Goal: Check status

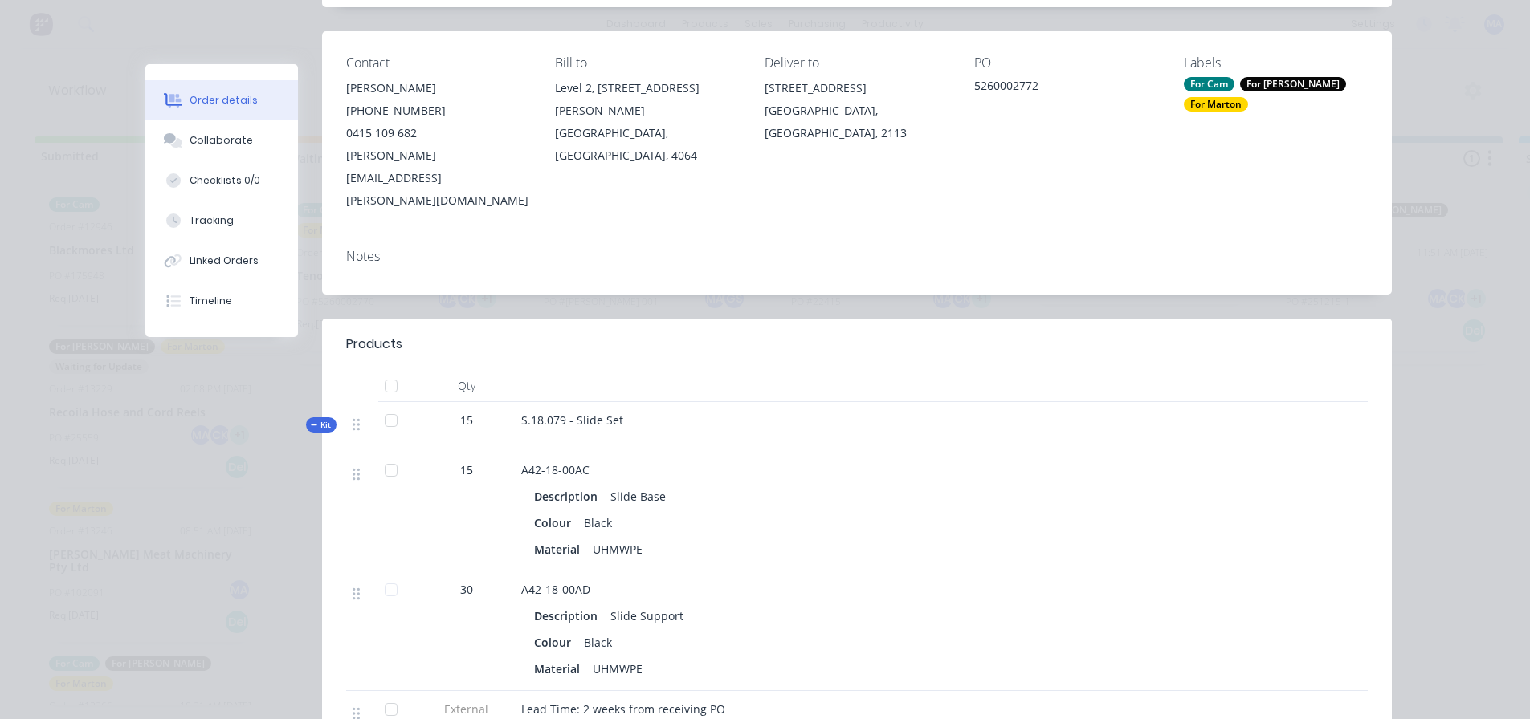
scroll to position [80, 0]
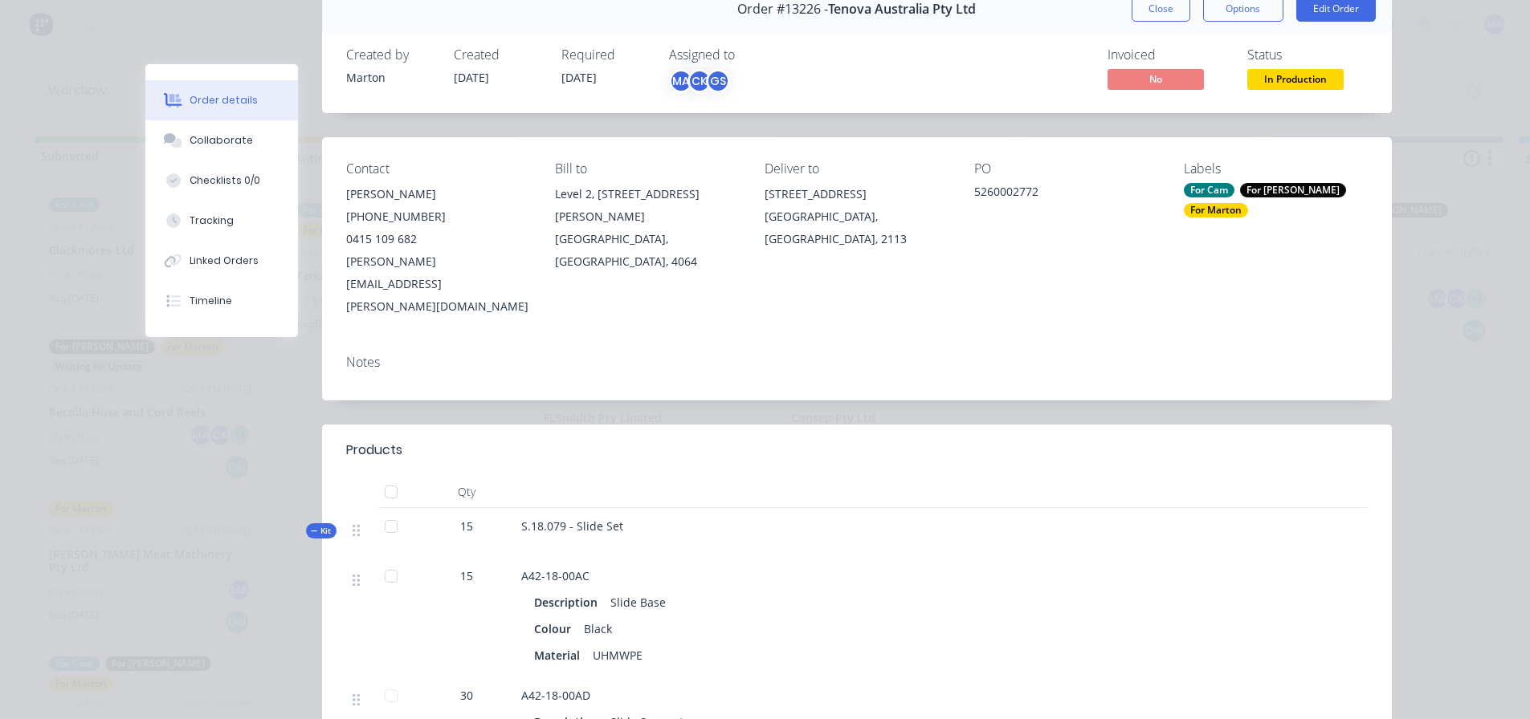
click at [1313, 88] on span "In Production" at bounding box center [1295, 79] width 96 height 20
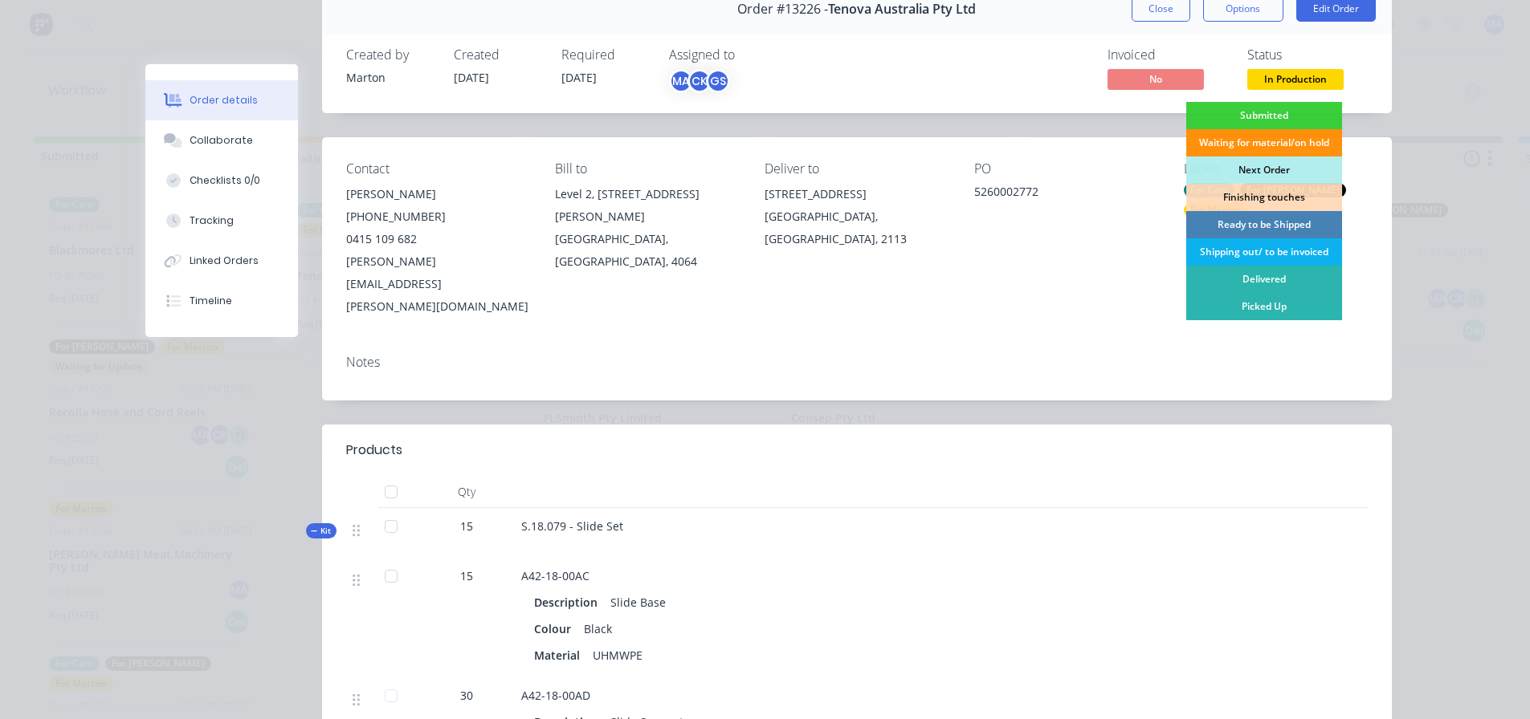
click at [1257, 219] on div "Ready to be Shipped" at bounding box center [1264, 224] width 156 height 27
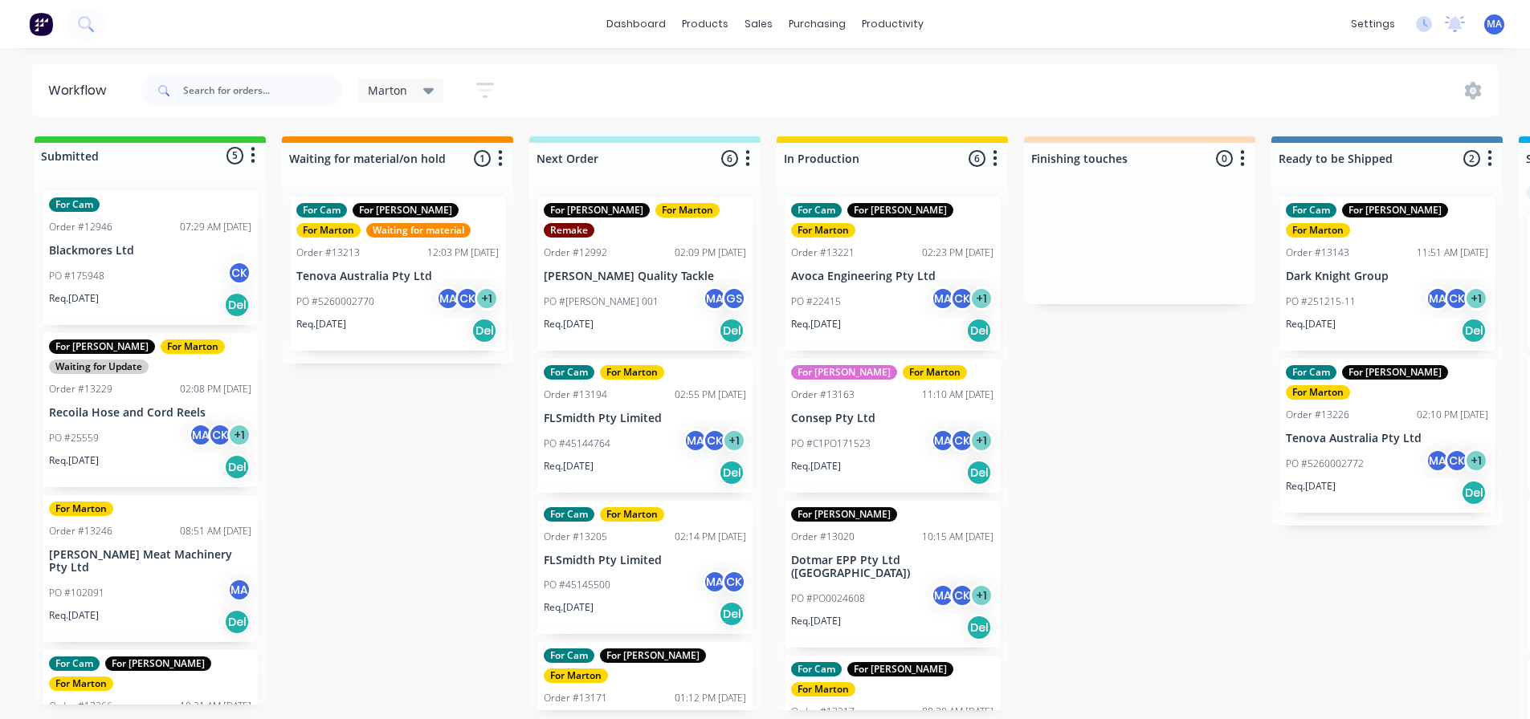
click at [899, 438] on div "PO #C1PO171523 MA CK + 1" at bounding box center [892, 444] width 202 height 31
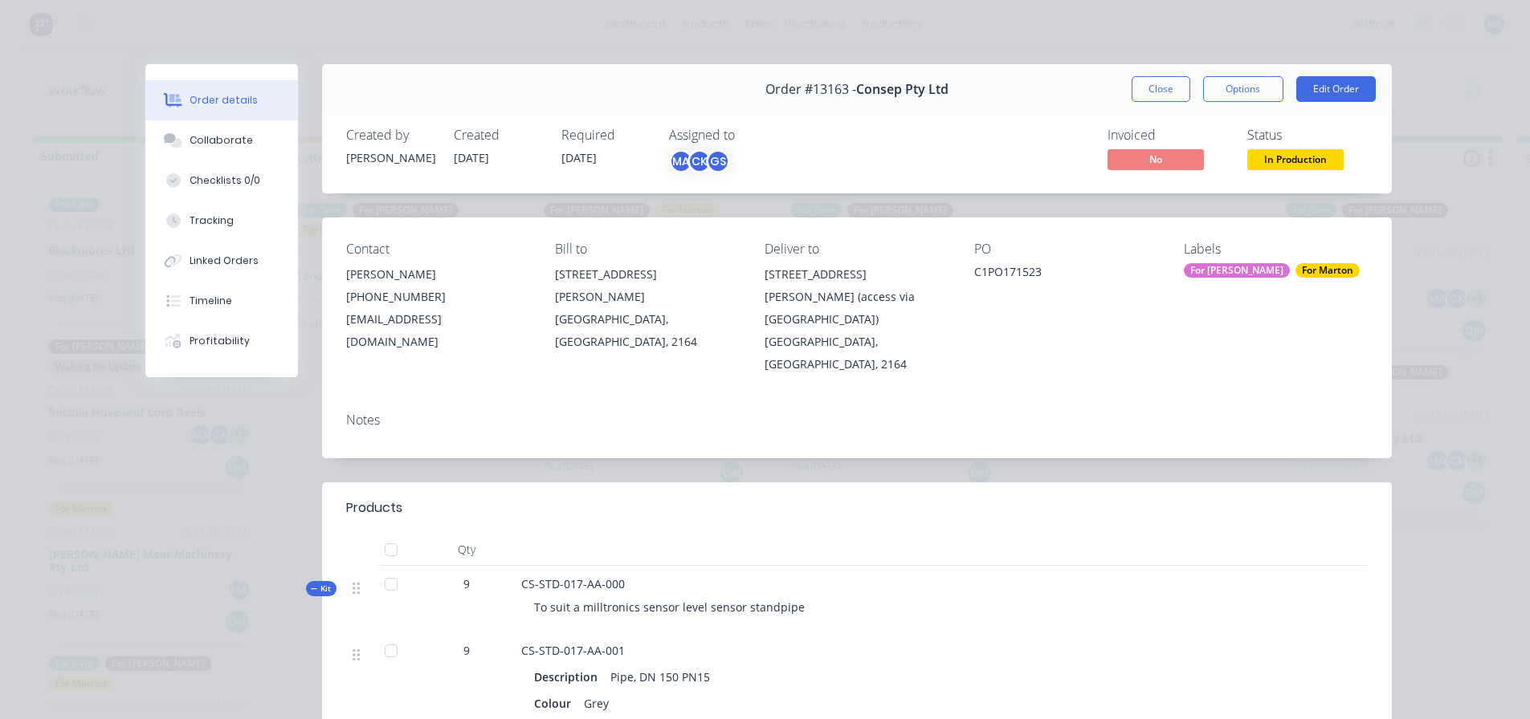
click at [1295, 267] on div "For Marton" at bounding box center [1327, 270] width 64 height 14
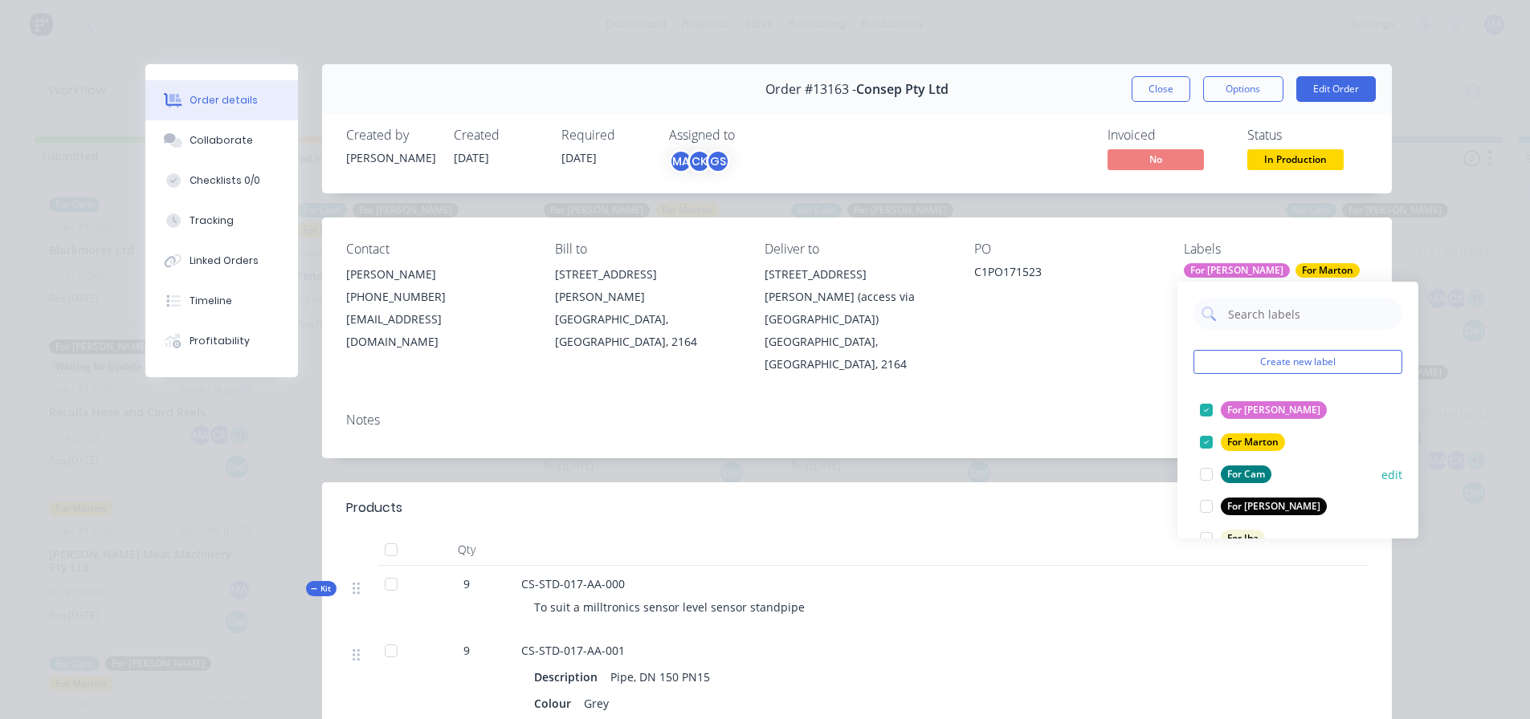
click at [1208, 474] on div at bounding box center [1206, 474] width 32 height 32
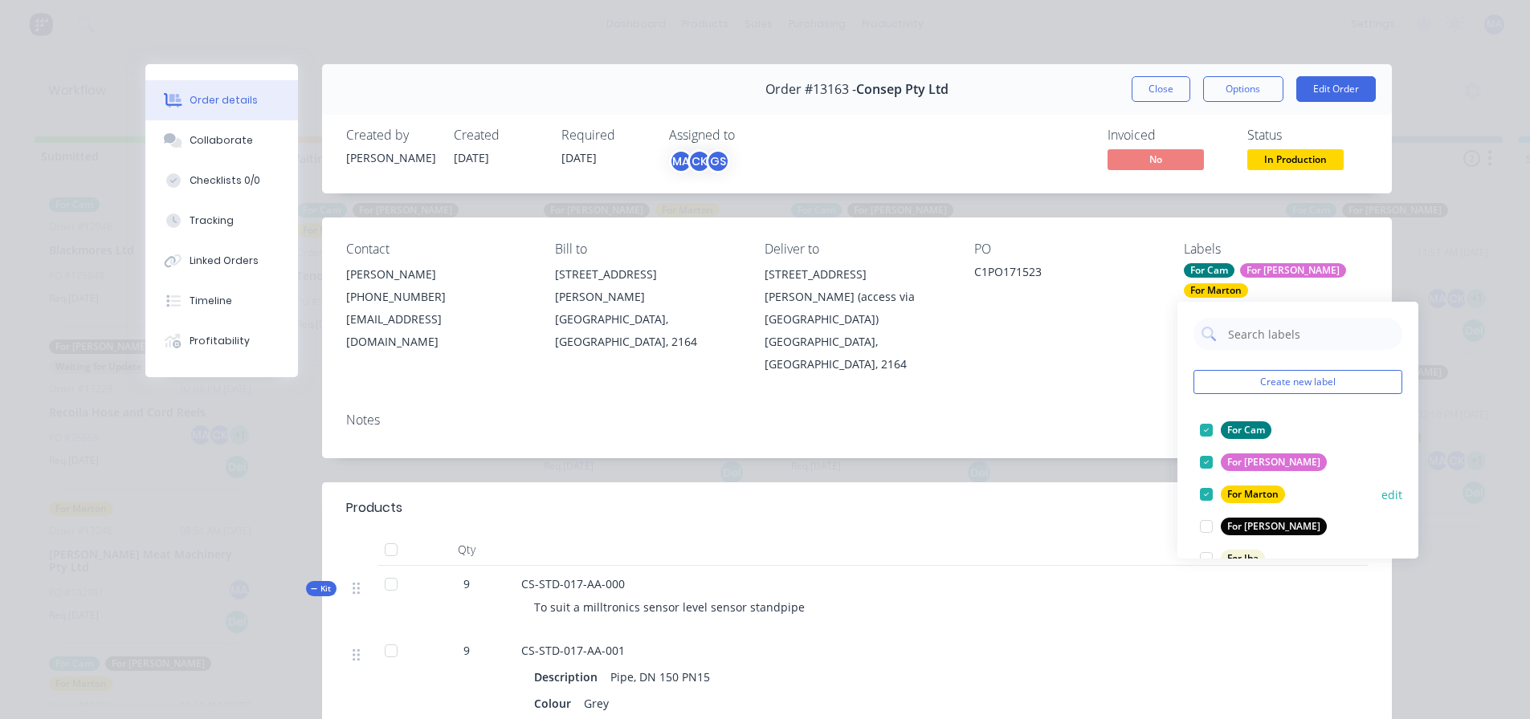
click at [1203, 508] on div at bounding box center [1206, 495] width 32 height 32
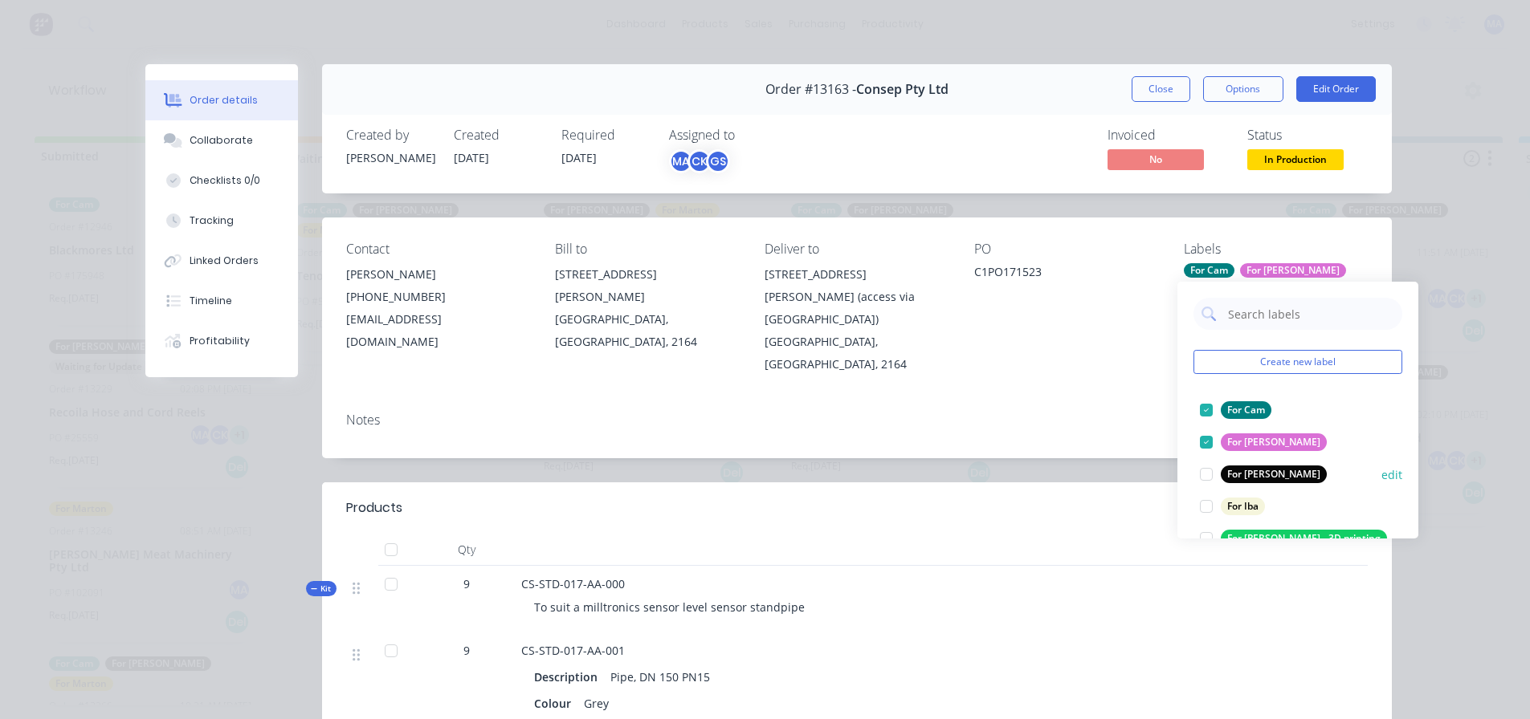
click at [1206, 467] on div at bounding box center [1206, 474] width 32 height 32
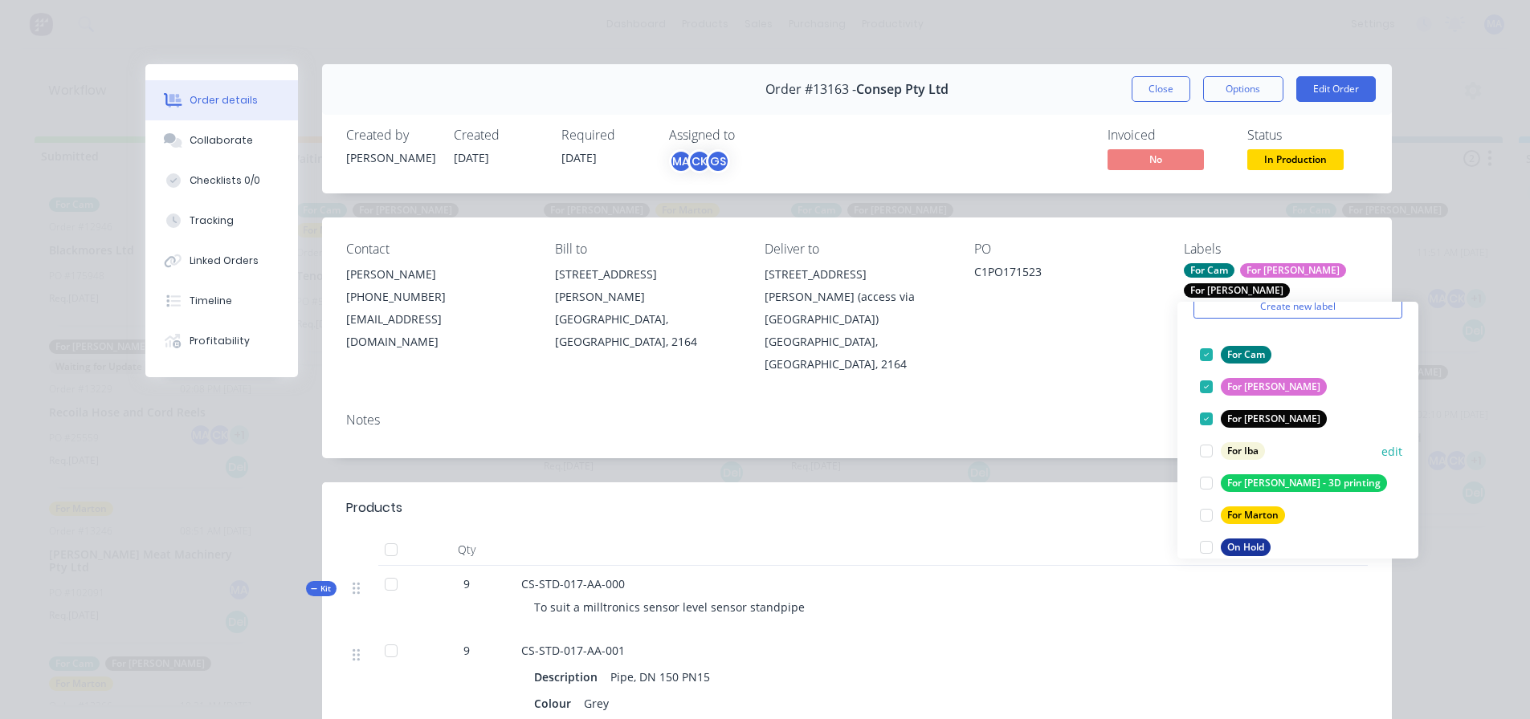
scroll to position [80, 0]
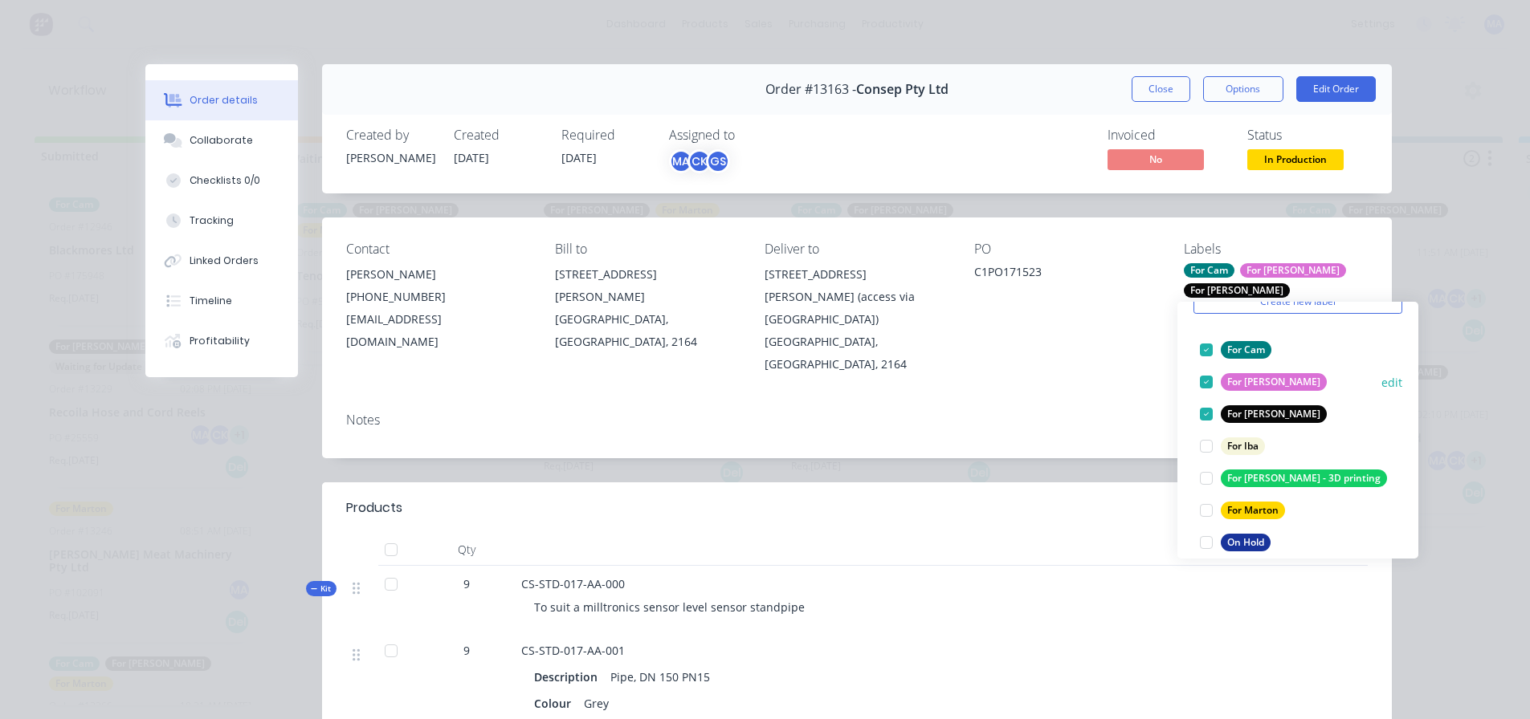
click at [1213, 386] on div at bounding box center [1206, 382] width 32 height 32
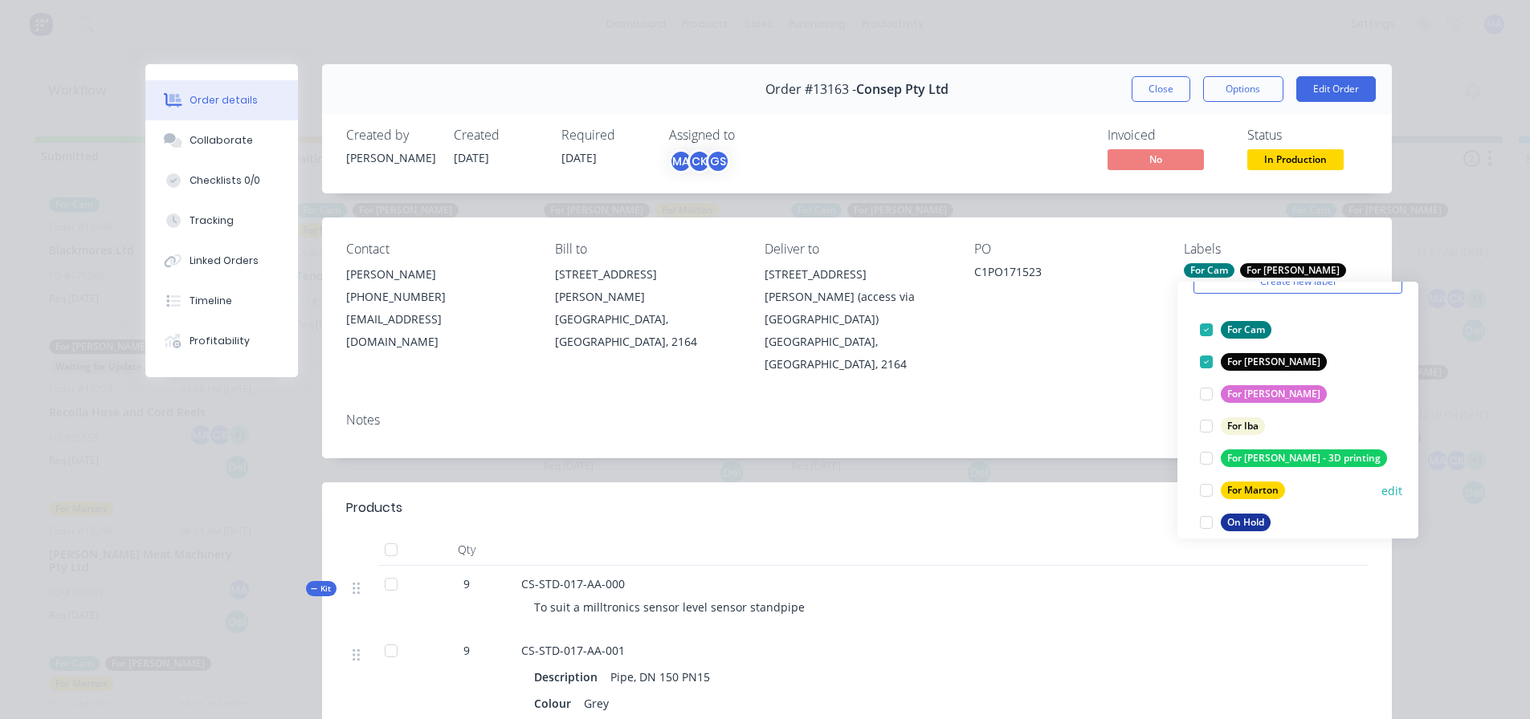
click at [1208, 491] on div at bounding box center [1206, 491] width 32 height 32
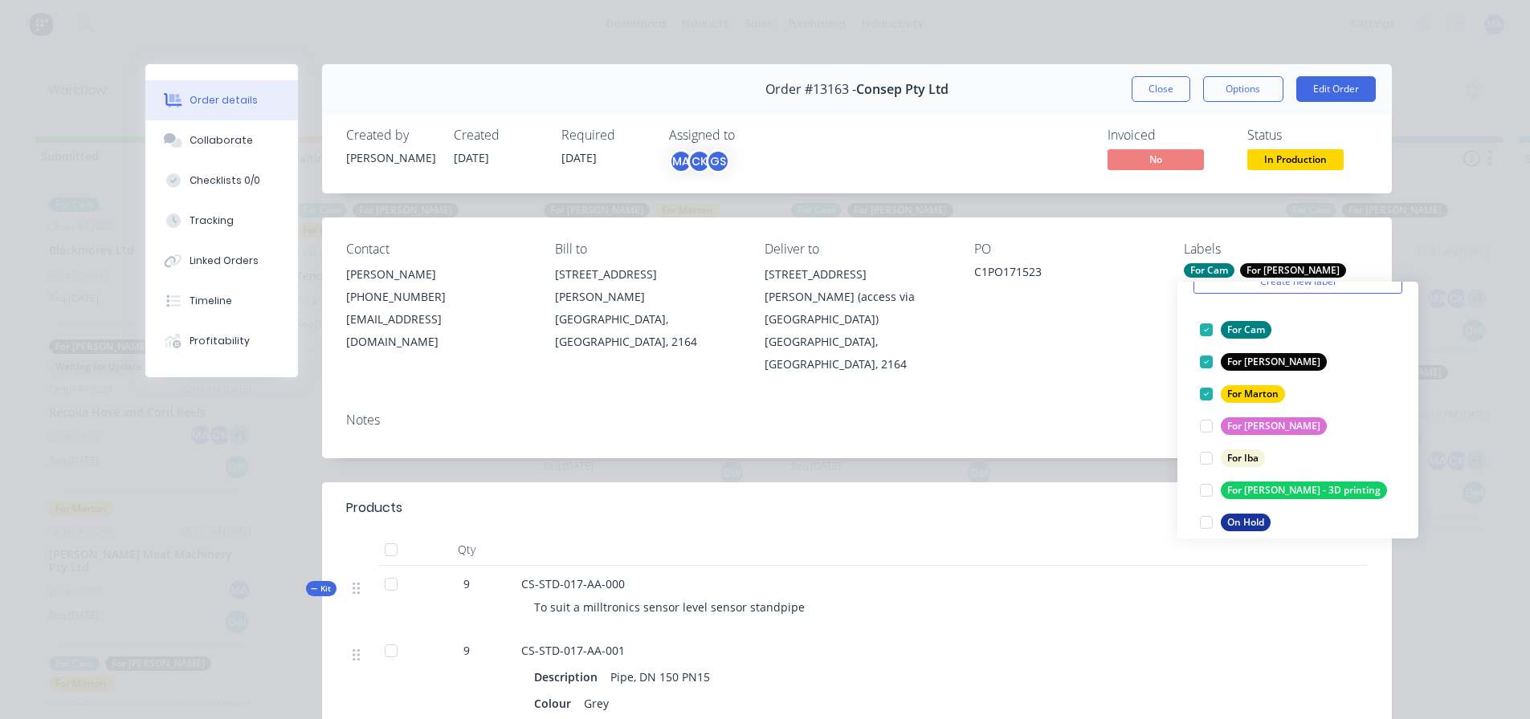
click at [902, 483] on header "Products" at bounding box center [857, 508] width 1070 height 51
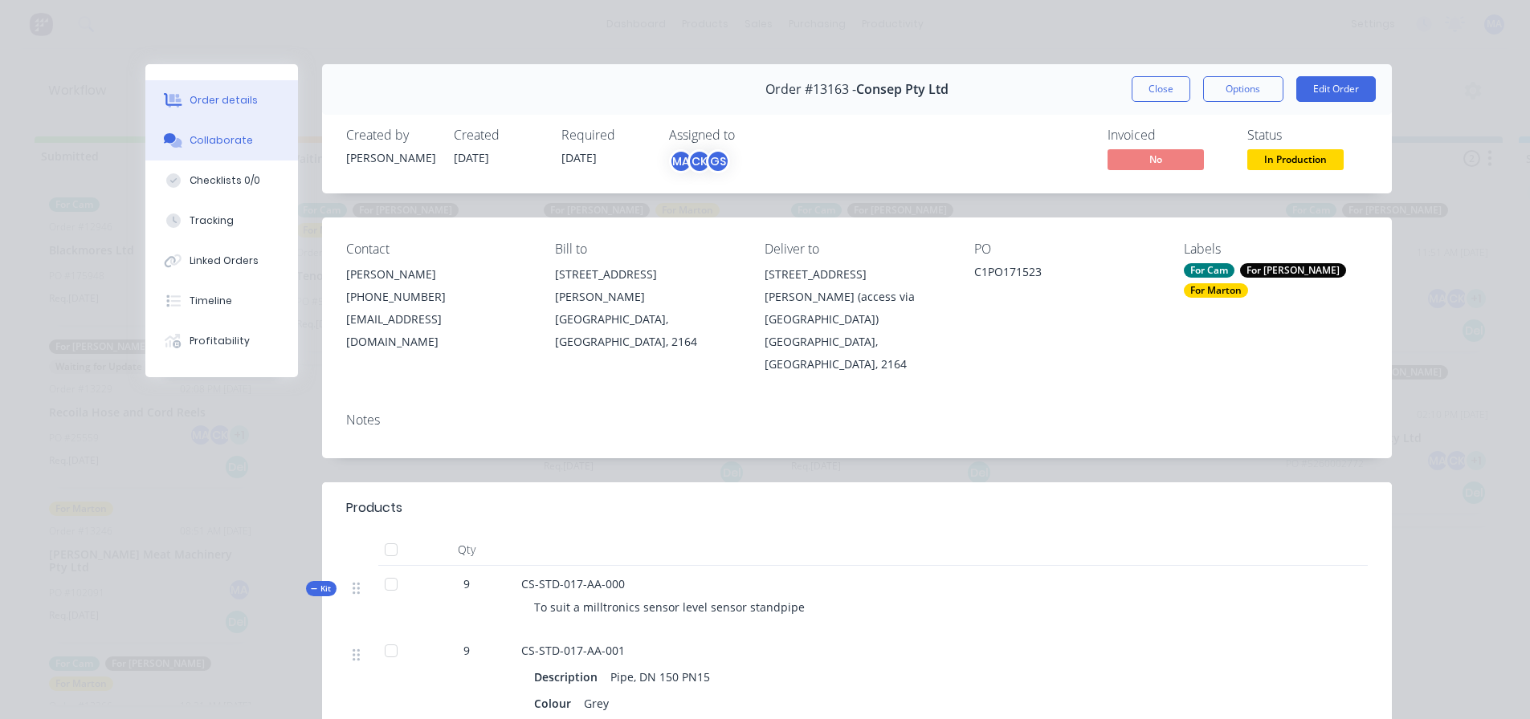
click at [233, 134] on div "Collaborate" at bounding box center [220, 140] width 63 height 14
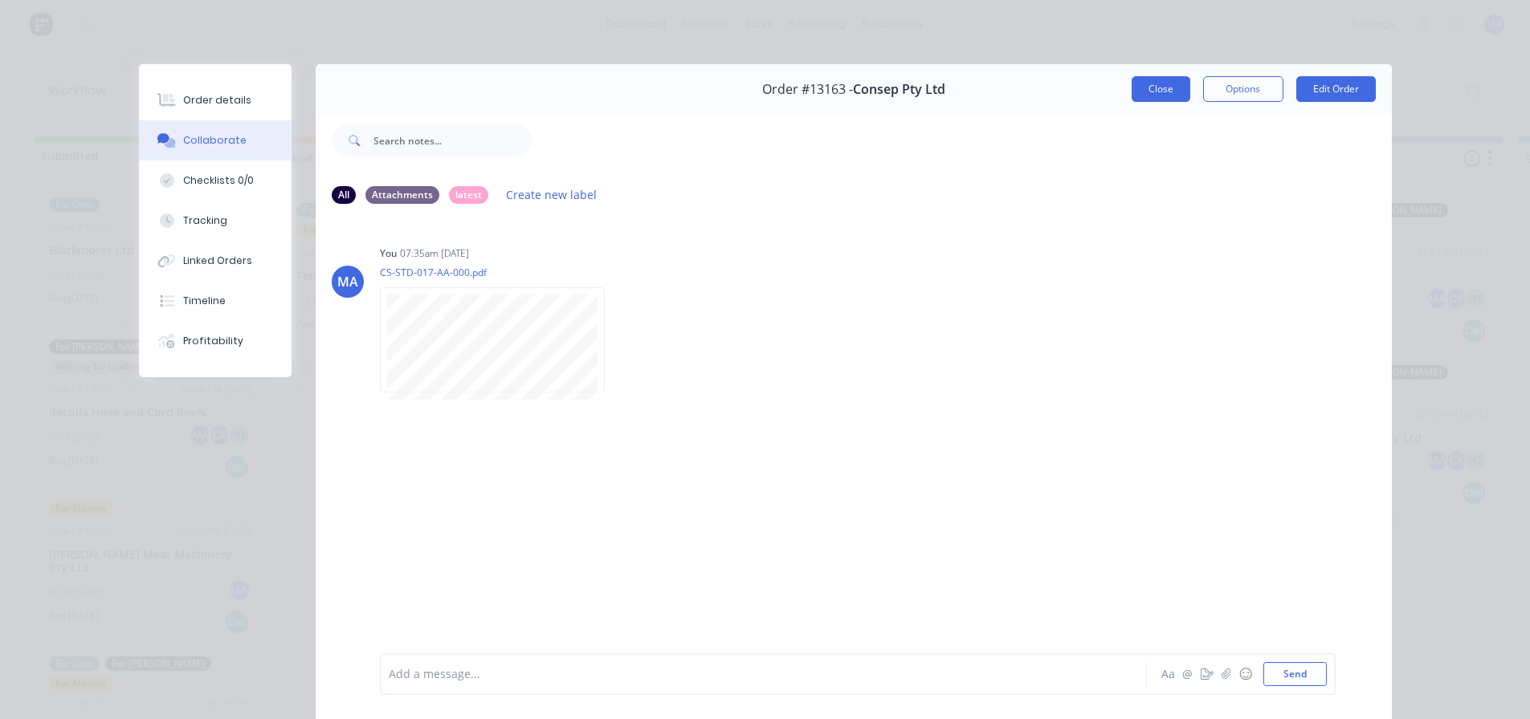
click at [1145, 86] on button "Close" at bounding box center [1160, 89] width 59 height 26
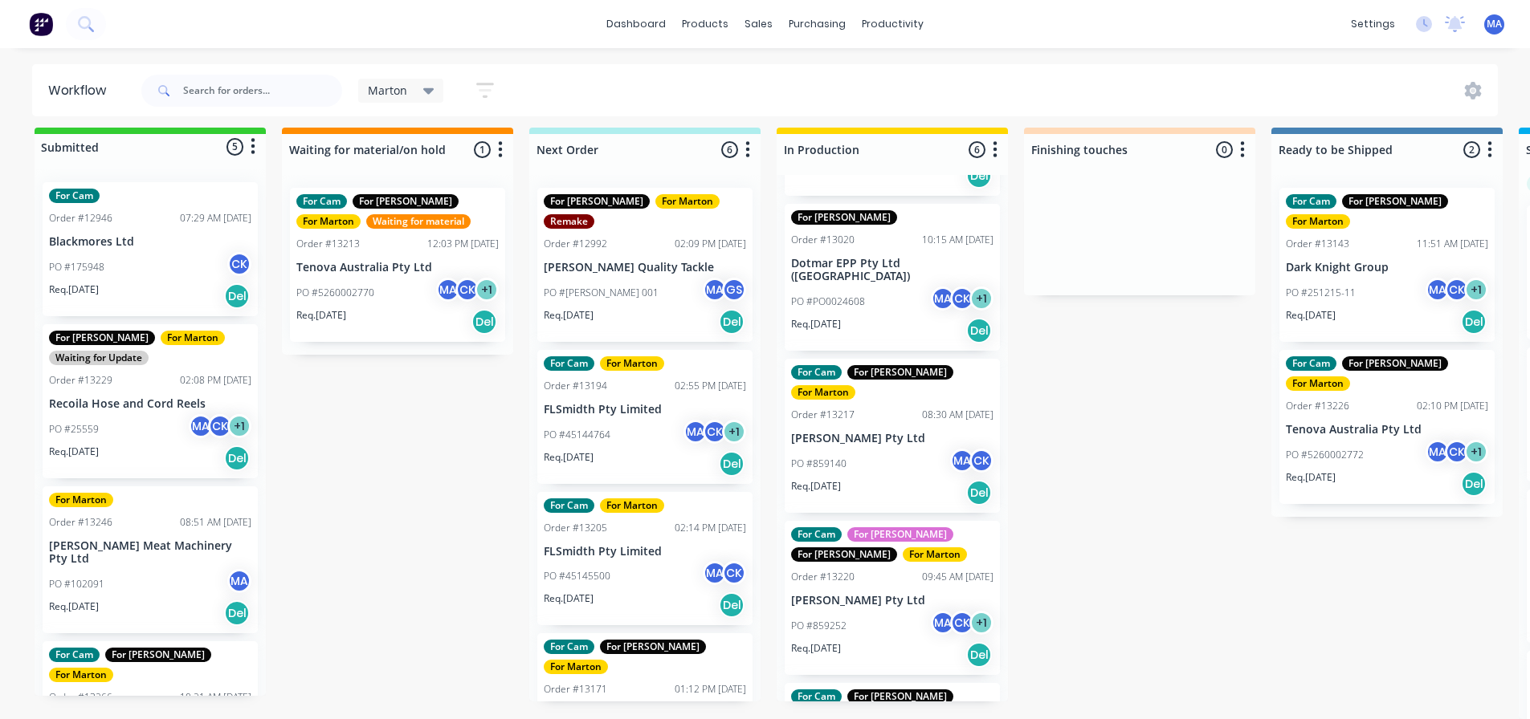
scroll to position [351, 0]
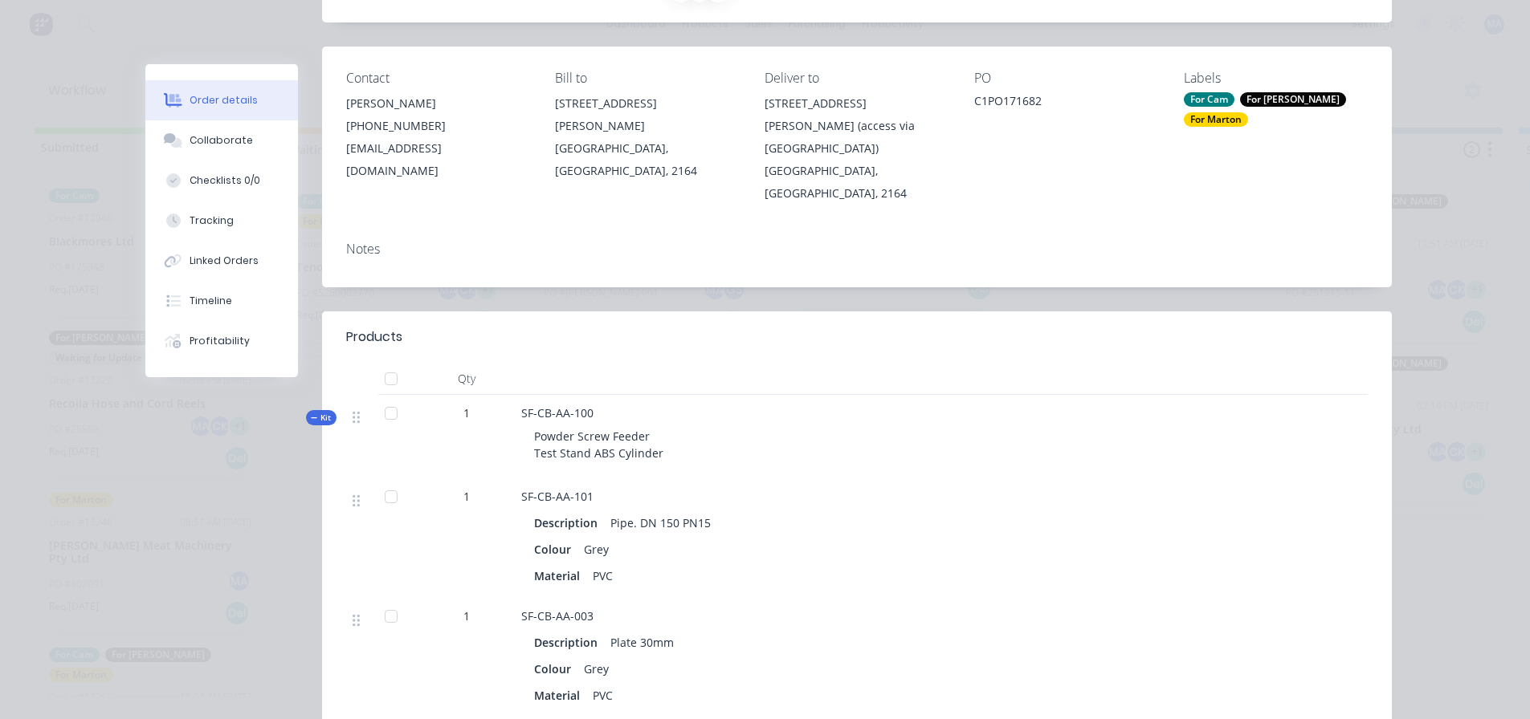
scroll to position [241, 0]
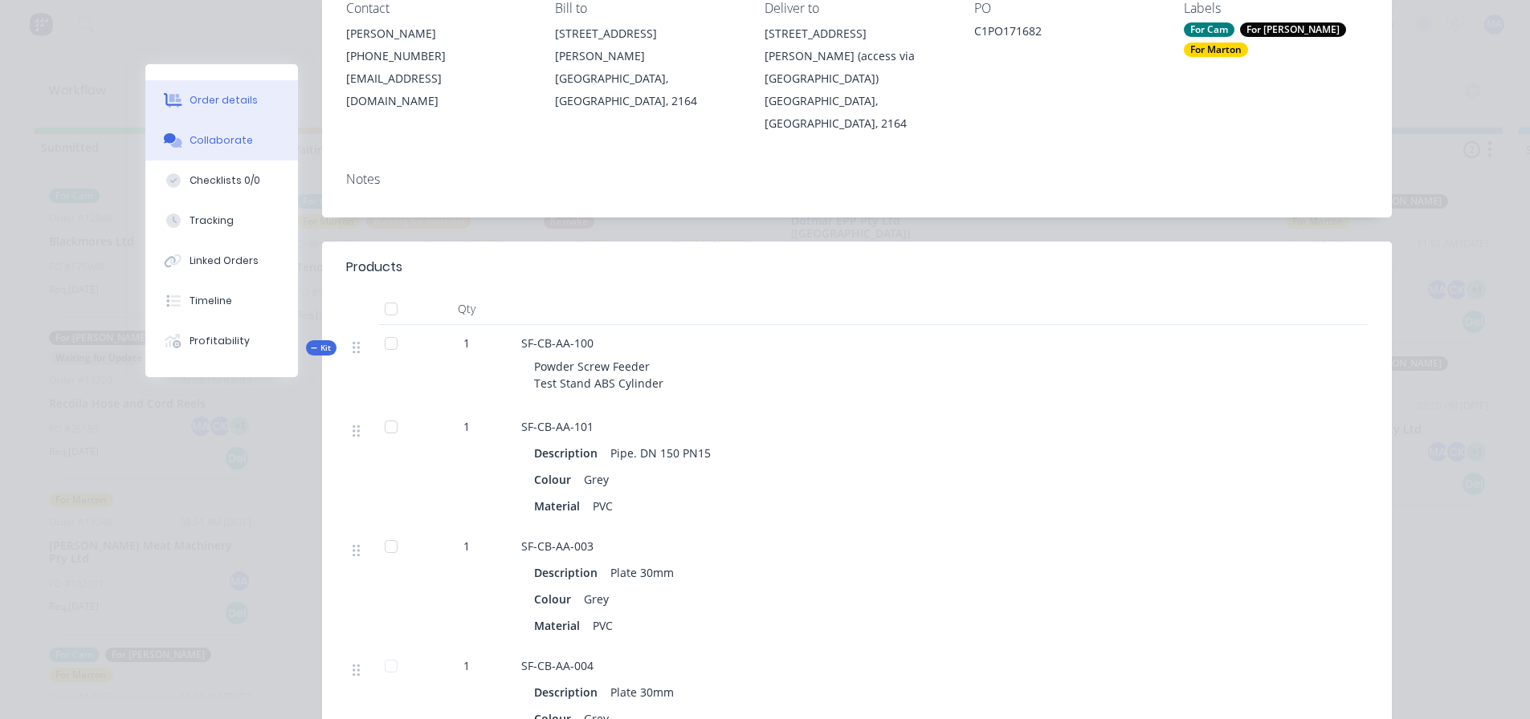
click at [238, 138] on div "Collaborate" at bounding box center [220, 140] width 63 height 14
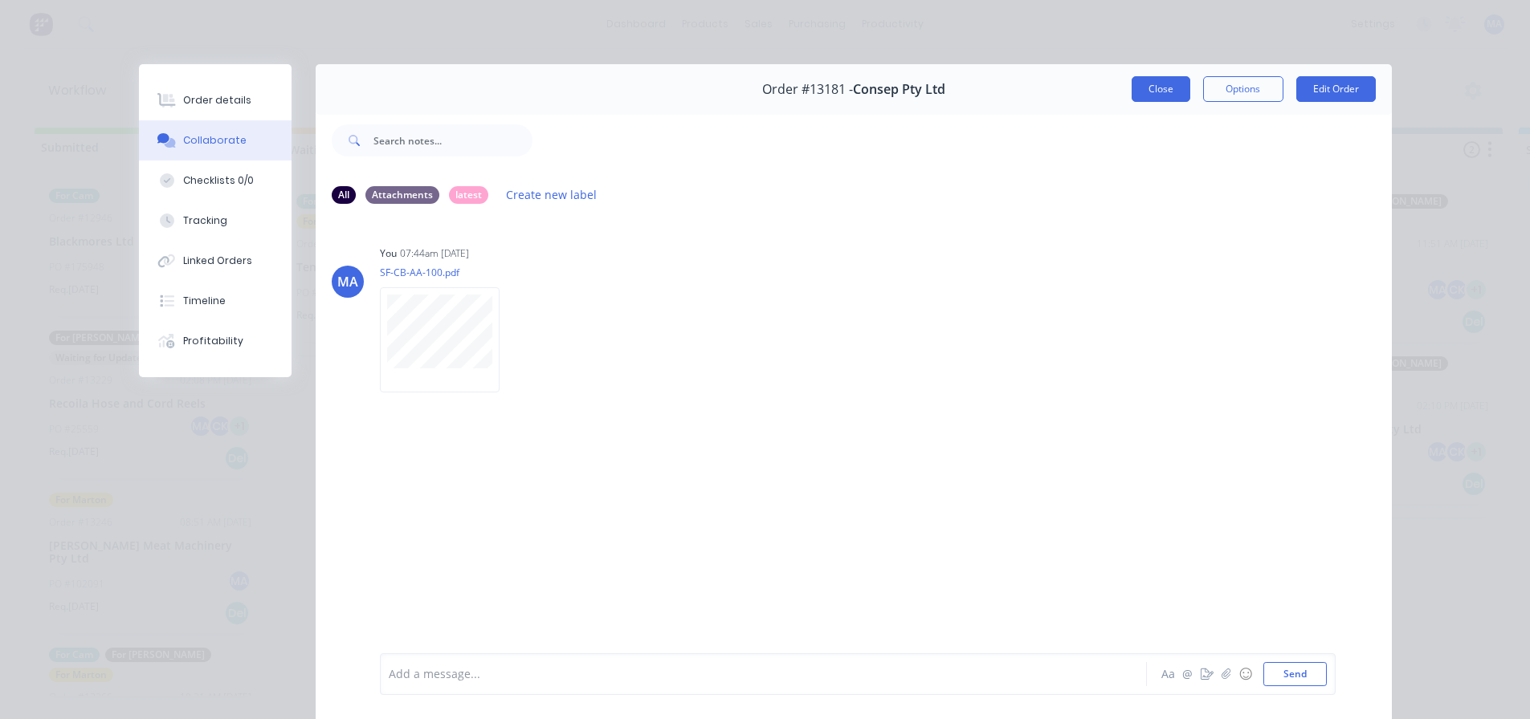
click at [1159, 96] on button "Close" at bounding box center [1160, 89] width 59 height 26
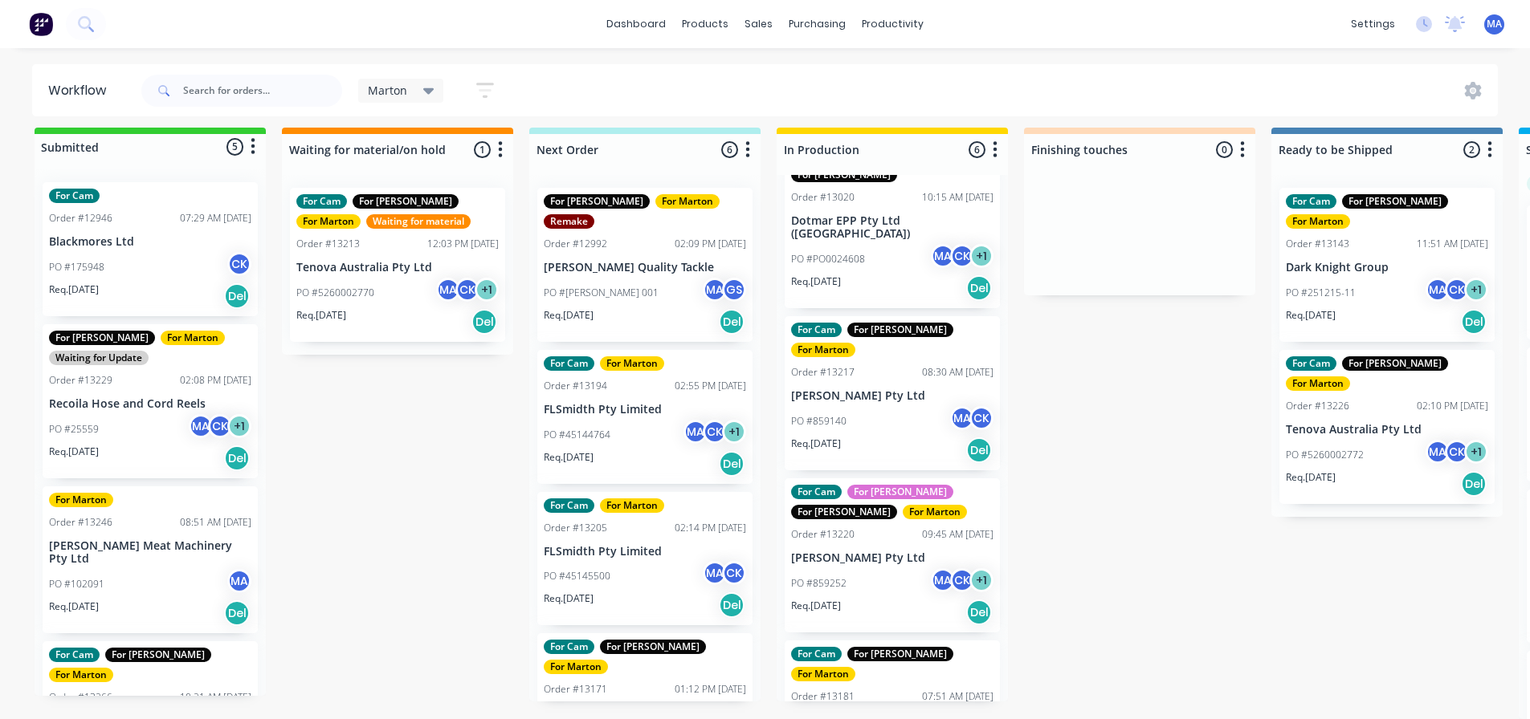
click at [894, 568] on div "PO #859252 MA CK + 1" at bounding box center [892, 583] width 202 height 31
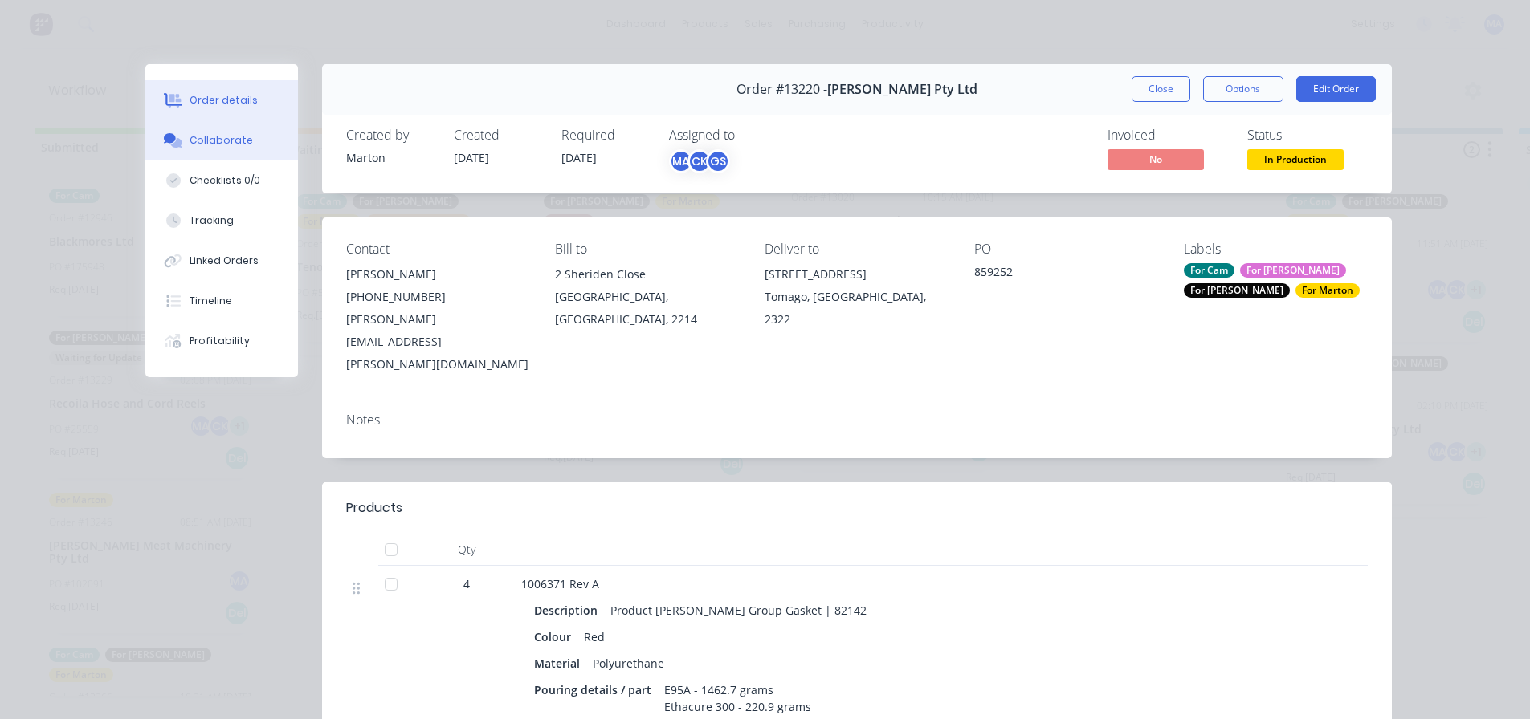
click at [223, 145] on div "Collaborate" at bounding box center [220, 140] width 63 height 14
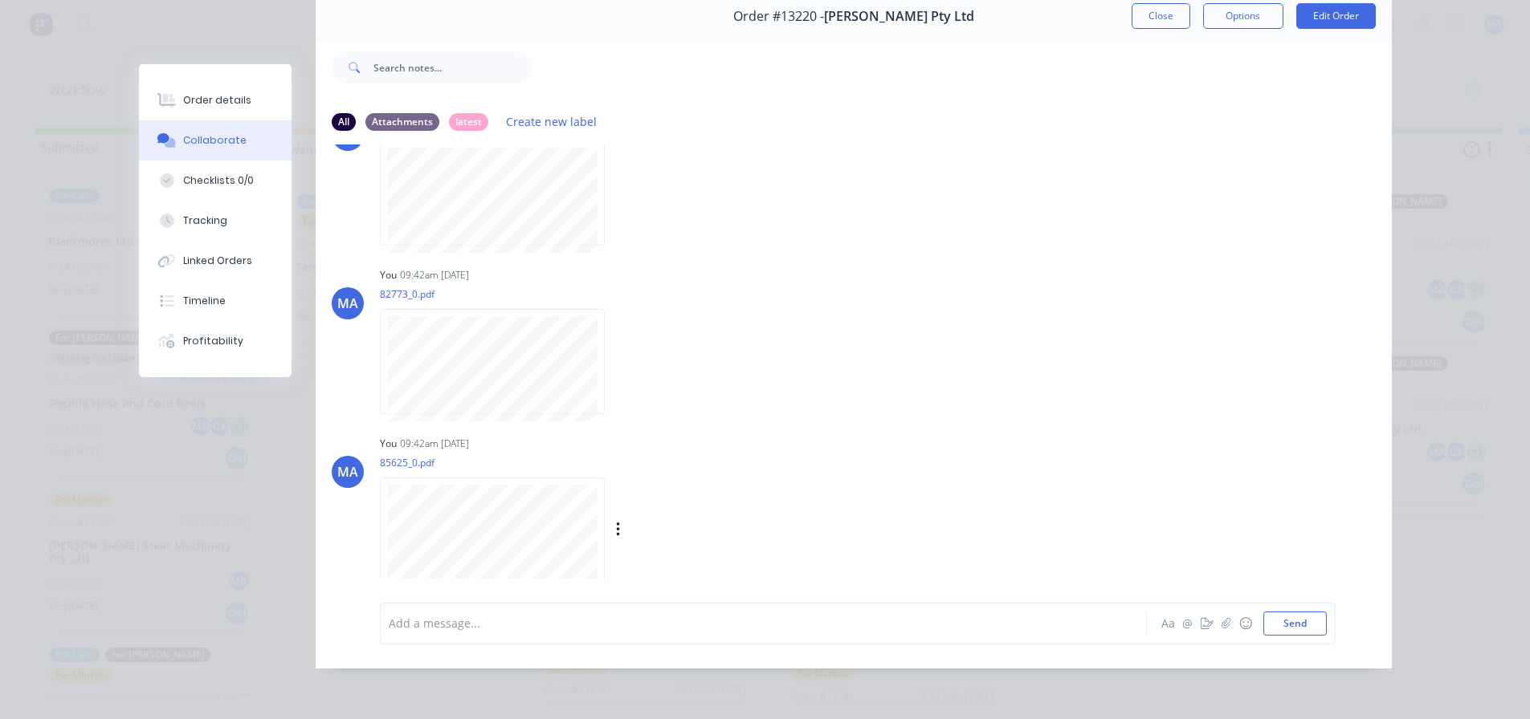
scroll to position [85, 0]
click at [243, 103] on button "Order details" at bounding box center [215, 100] width 153 height 40
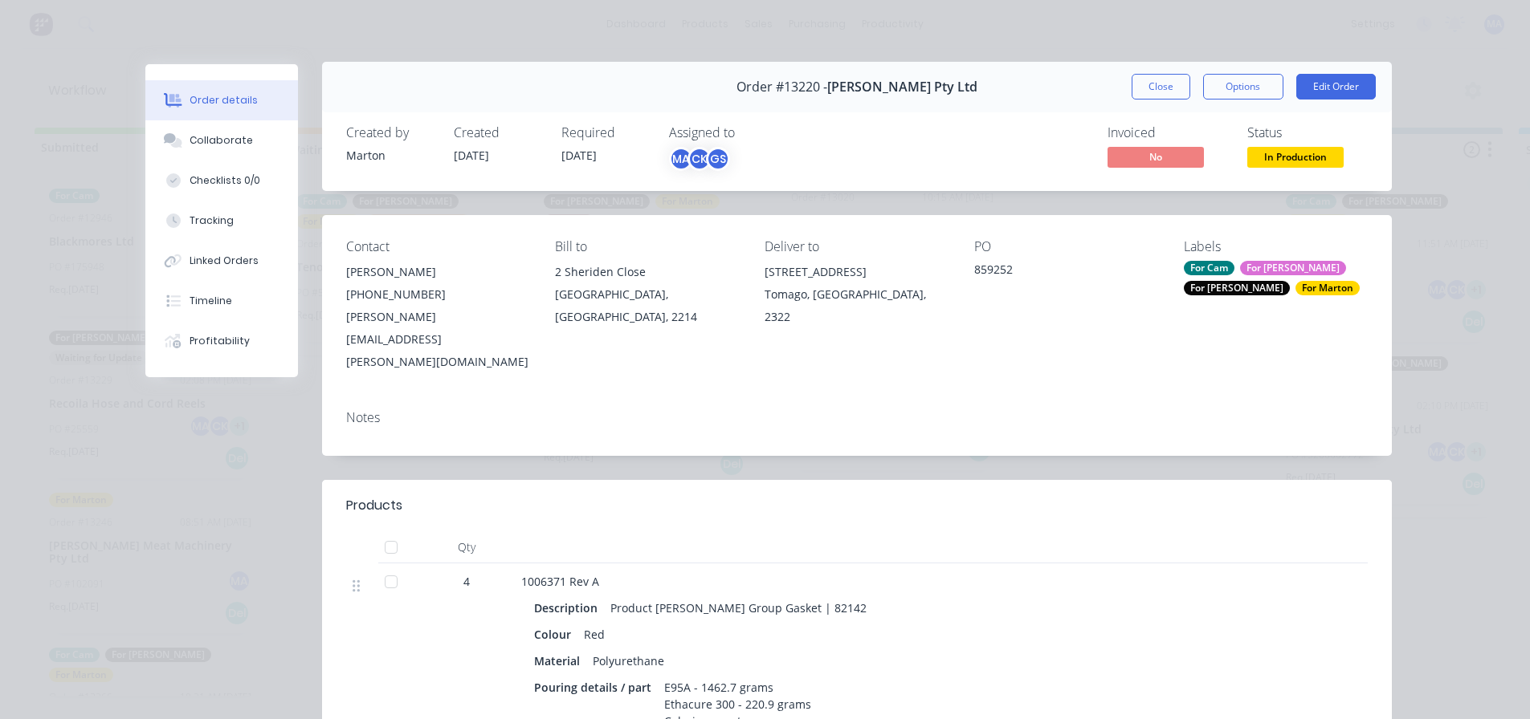
scroll to position [0, 0]
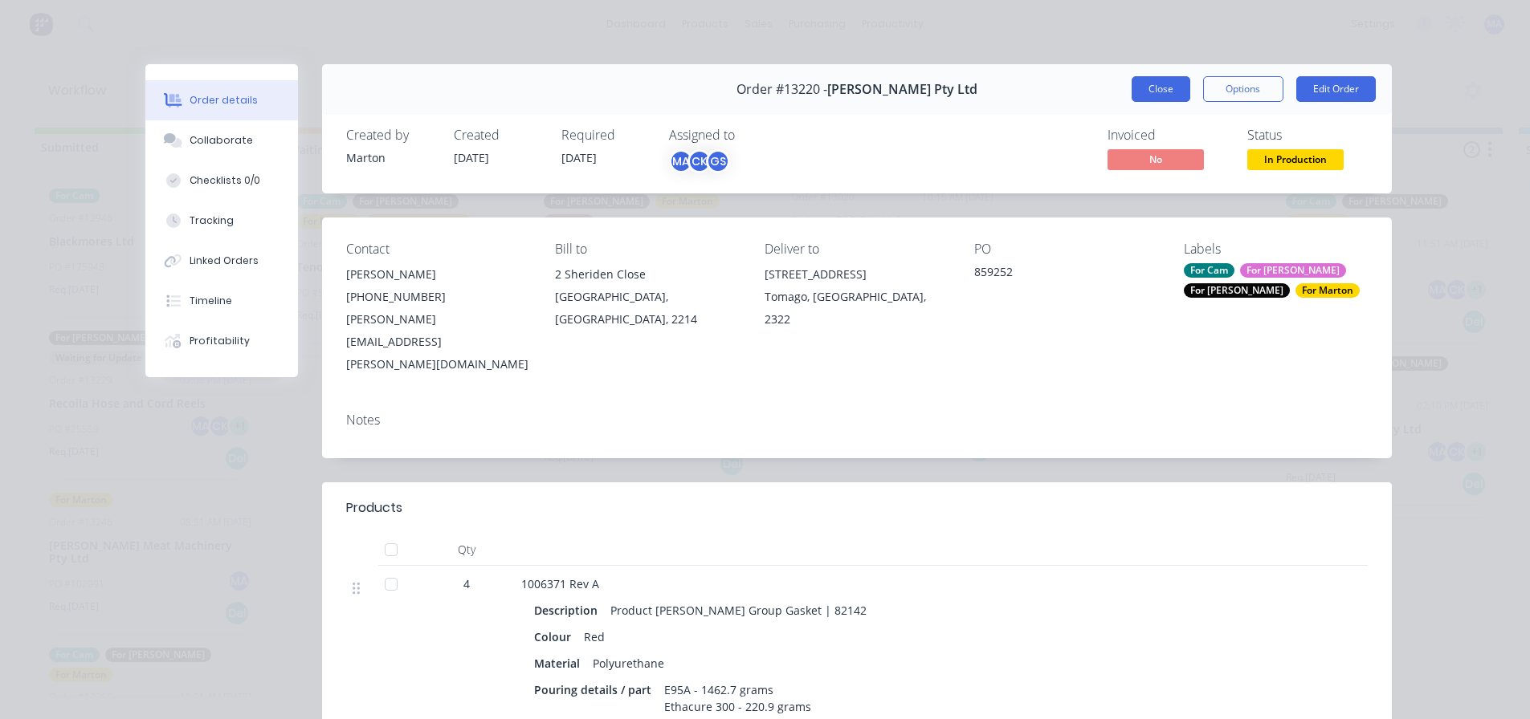
click at [1155, 84] on button "Close" at bounding box center [1160, 89] width 59 height 26
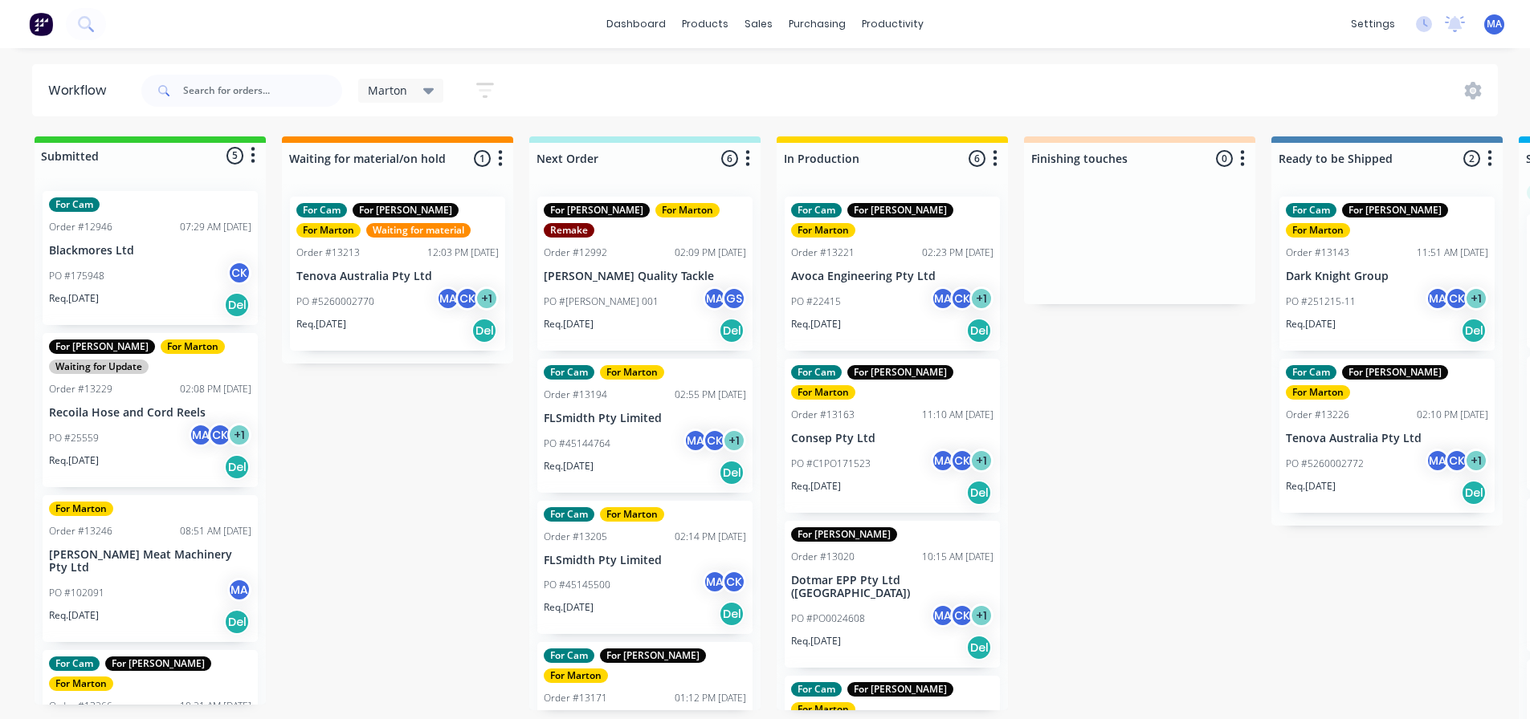
click at [1363, 287] on div "PO #251215-11 MA CK + 1" at bounding box center [1387, 302] width 202 height 31
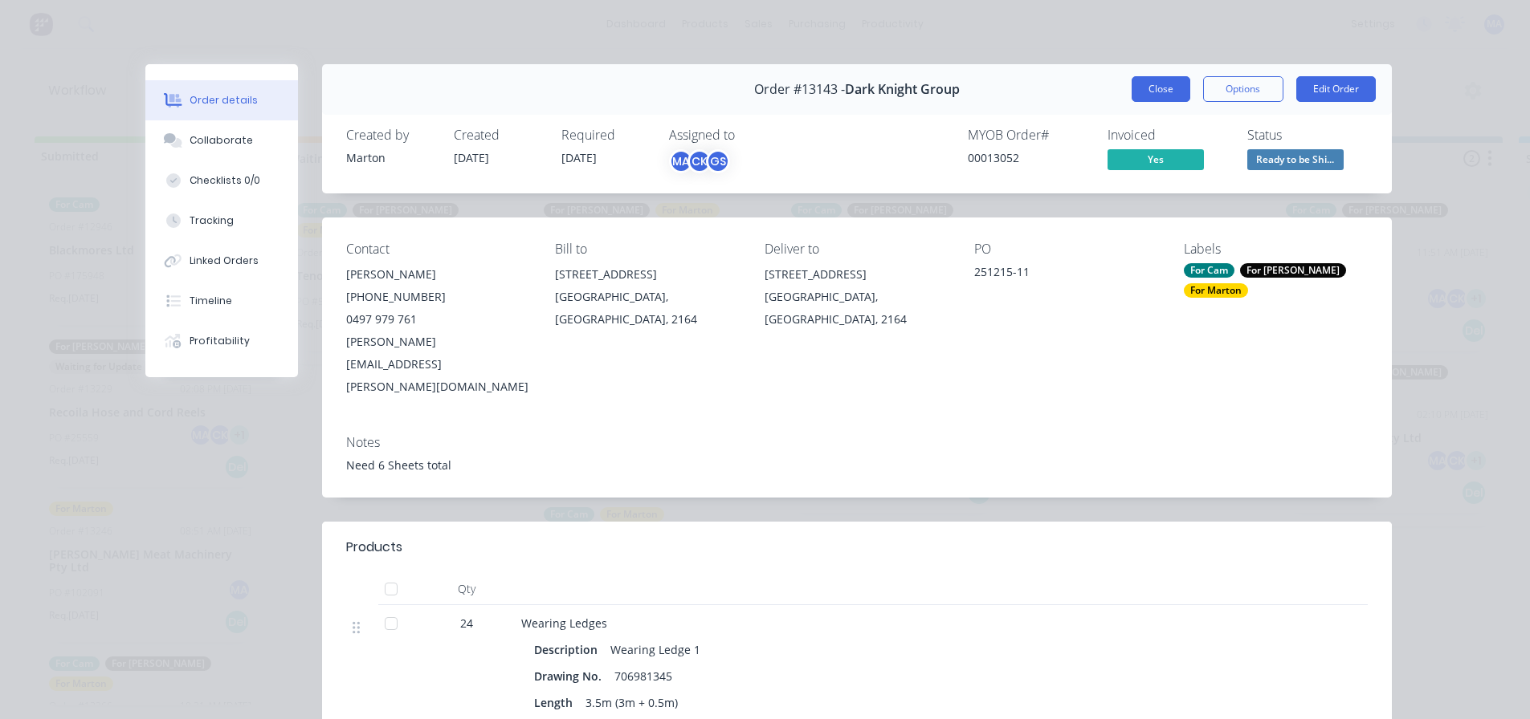
click at [1153, 91] on button "Close" at bounding box center [1160, 89] width 59 height 26
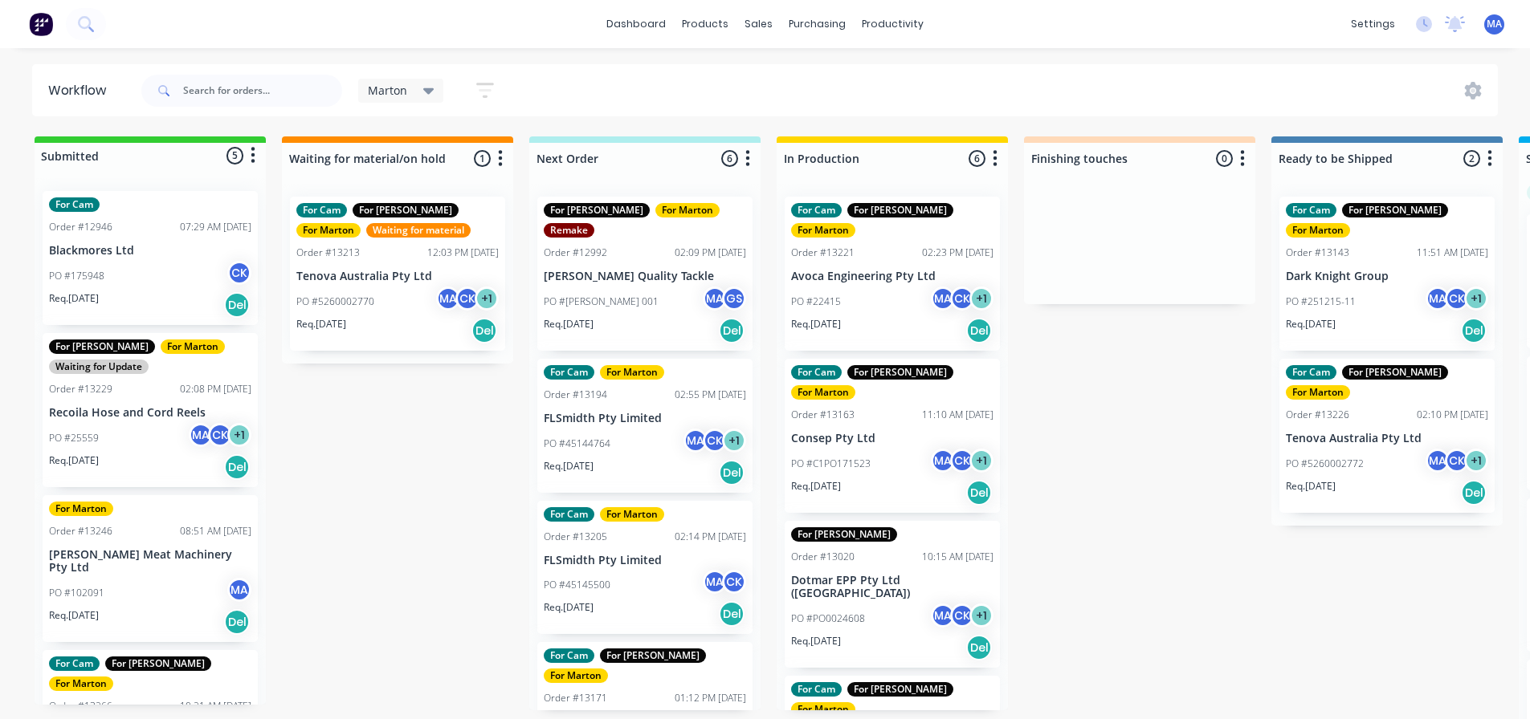
click at [1333, 287] on div "PO #251215-11 MA CK + 1" at bounding box center [1387, 302] width 202 height 31
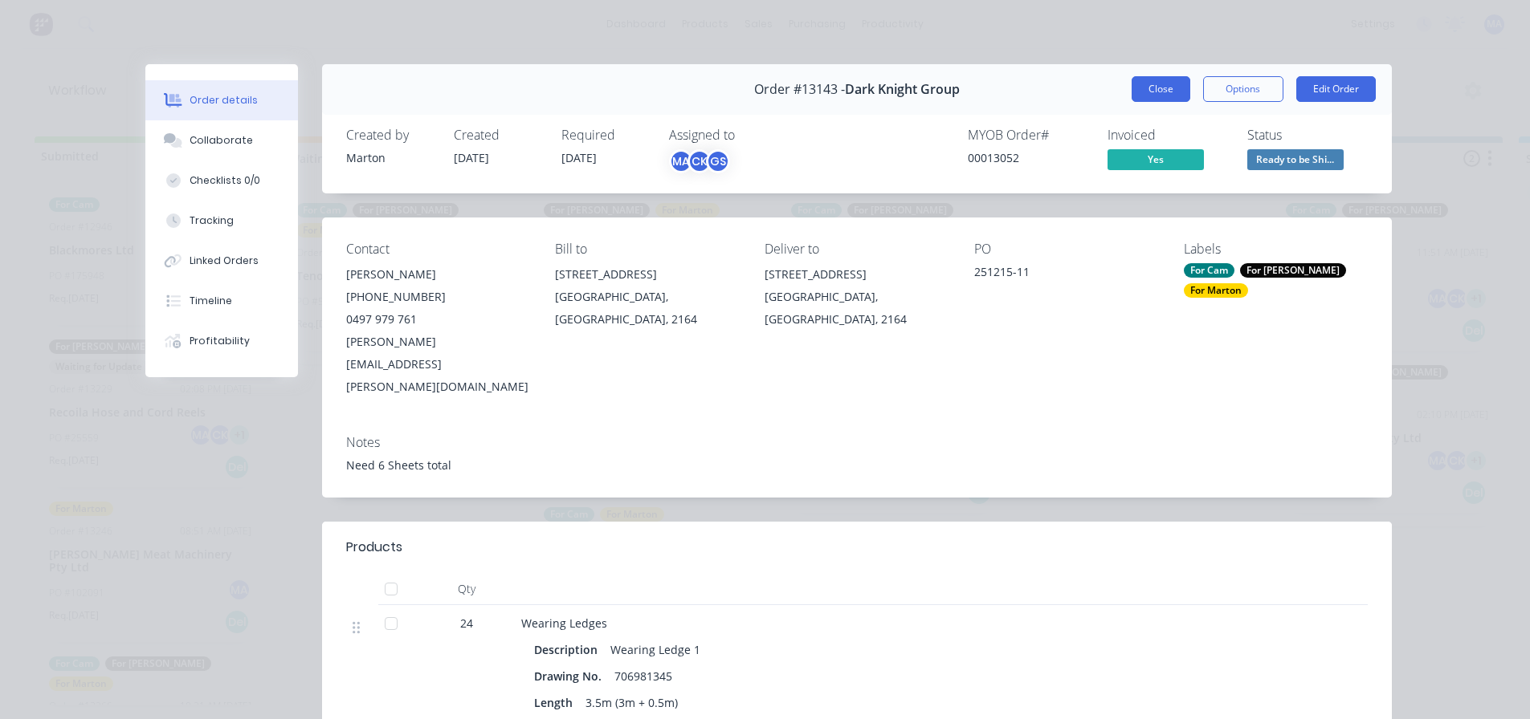
click at [1161, 89] on button "Close" at bounding box center [1160, 89] width 59 height 26
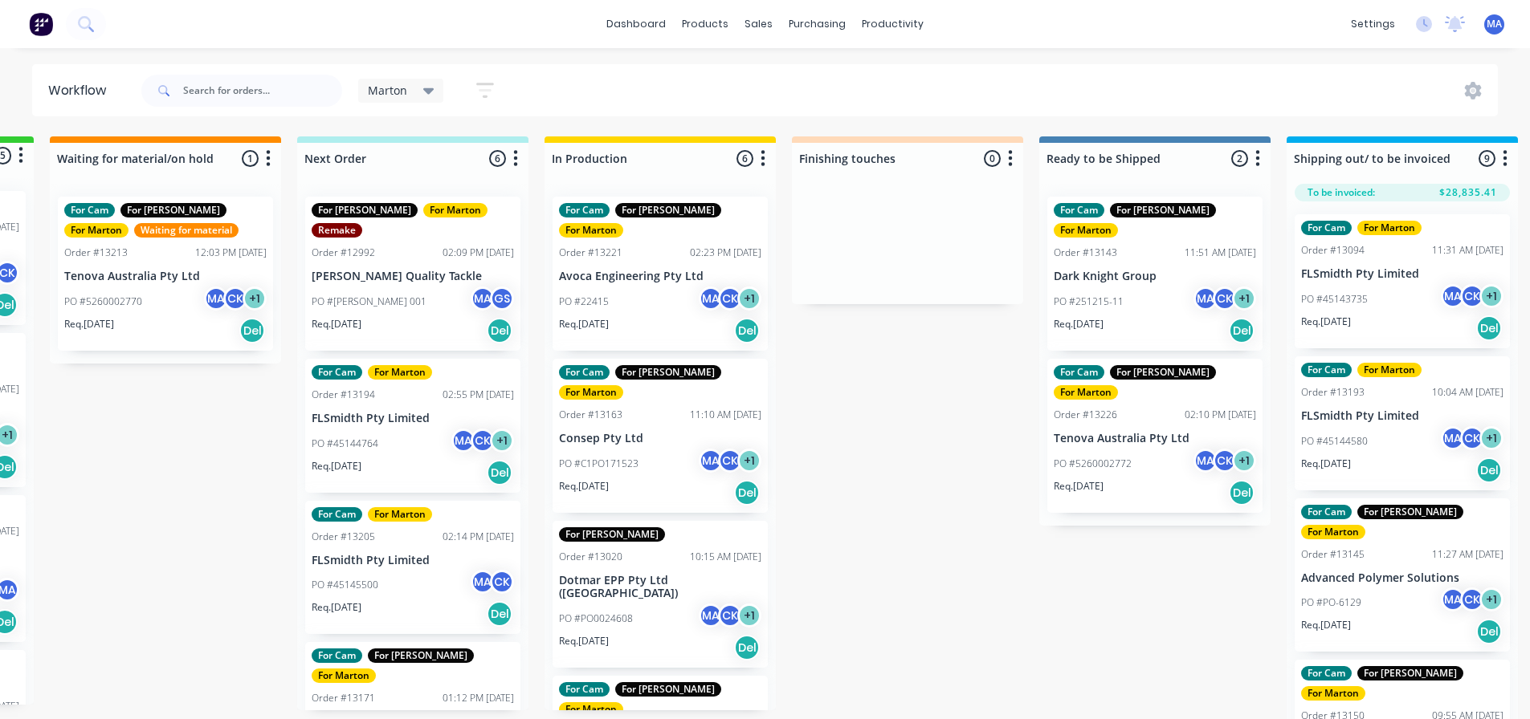
scroll to position [0, 230]
click at [446, 287] on div "PO #[PERSON_NAME] 001 MA GS" at bounding box center [414, 302] width 202 height 31
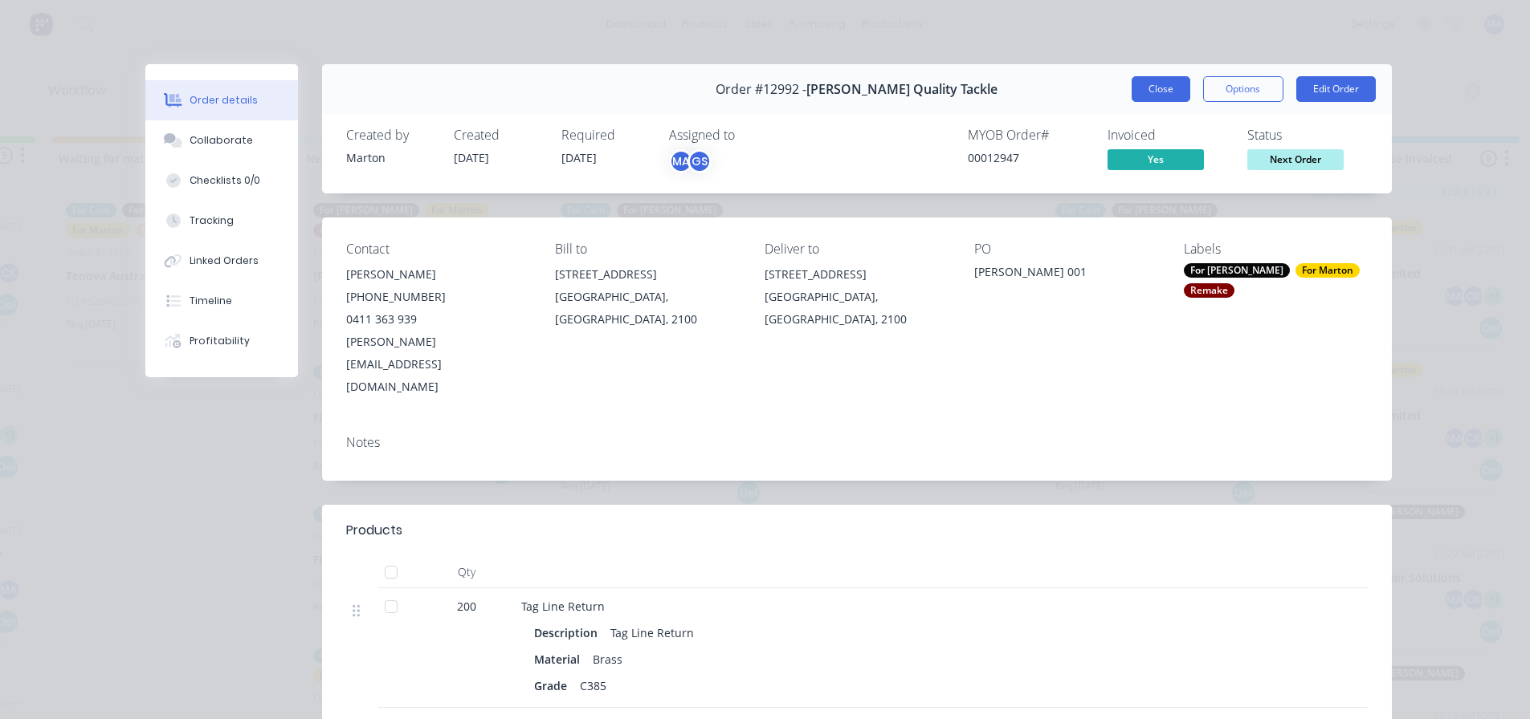
click at [1151, 79] on button "Close" at bounding box center [1160, 89] width 59 height 26
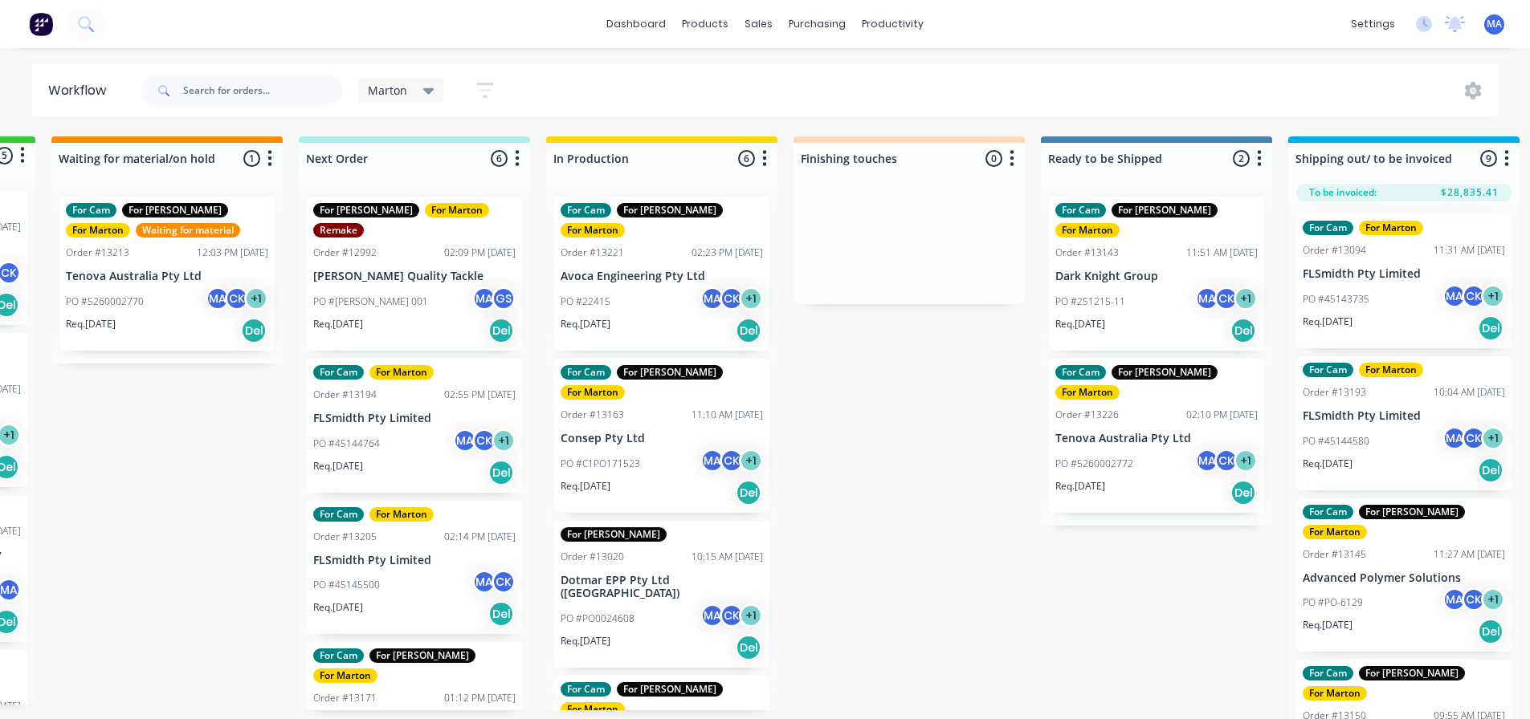
click at [165, 344] on div "For Cam For [PERSON_NAME] For [PERSON_NAME] Waiting for material Order #13213 1…" at bounding box center [166, 274] width 215 height 154
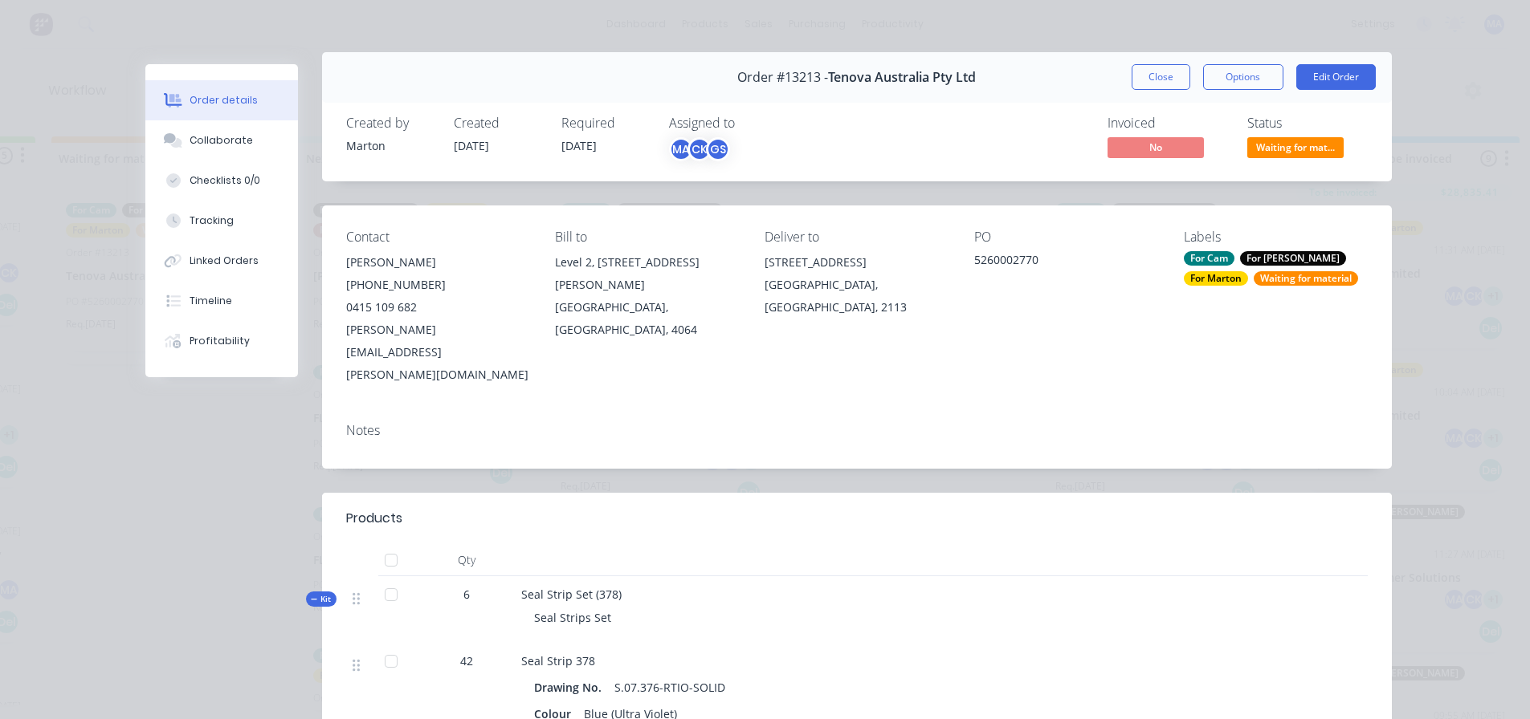
scroll to position [0, 0]
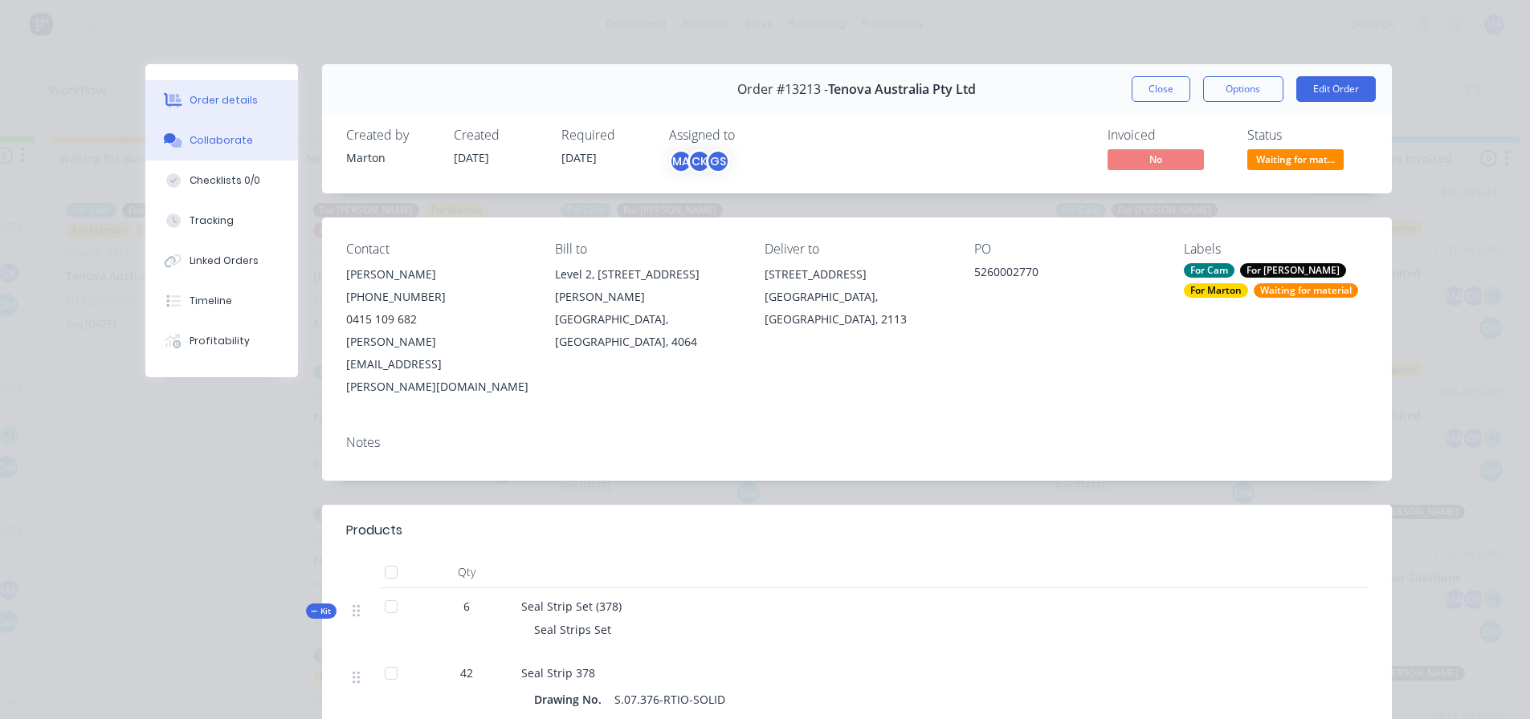
click at [240, 142] on div "Collaborate" at bounding box center [220, 140] width 63 height 14
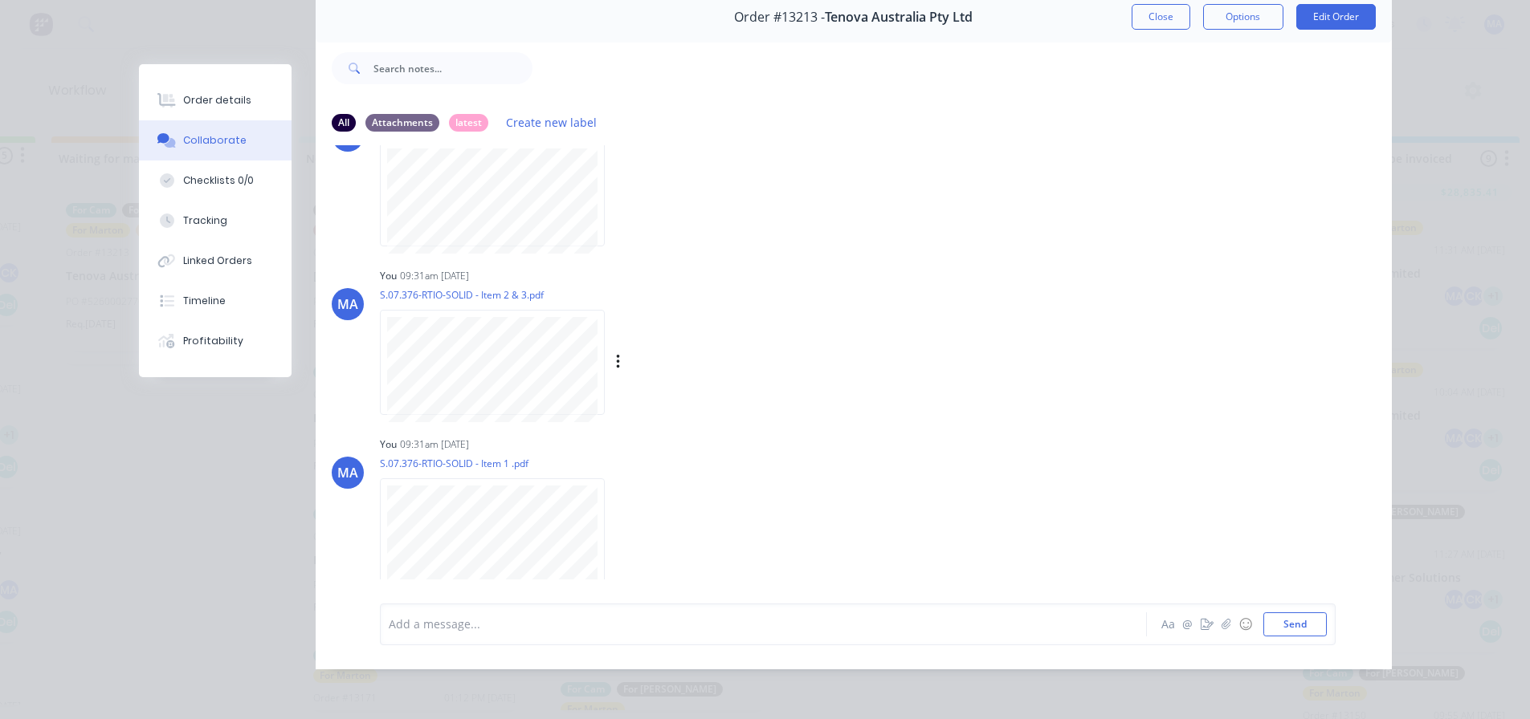
scroll to position [85, 0]
click at [1151, 11] on button "Close" at bounding box center [1160, 16] width 59 height 26
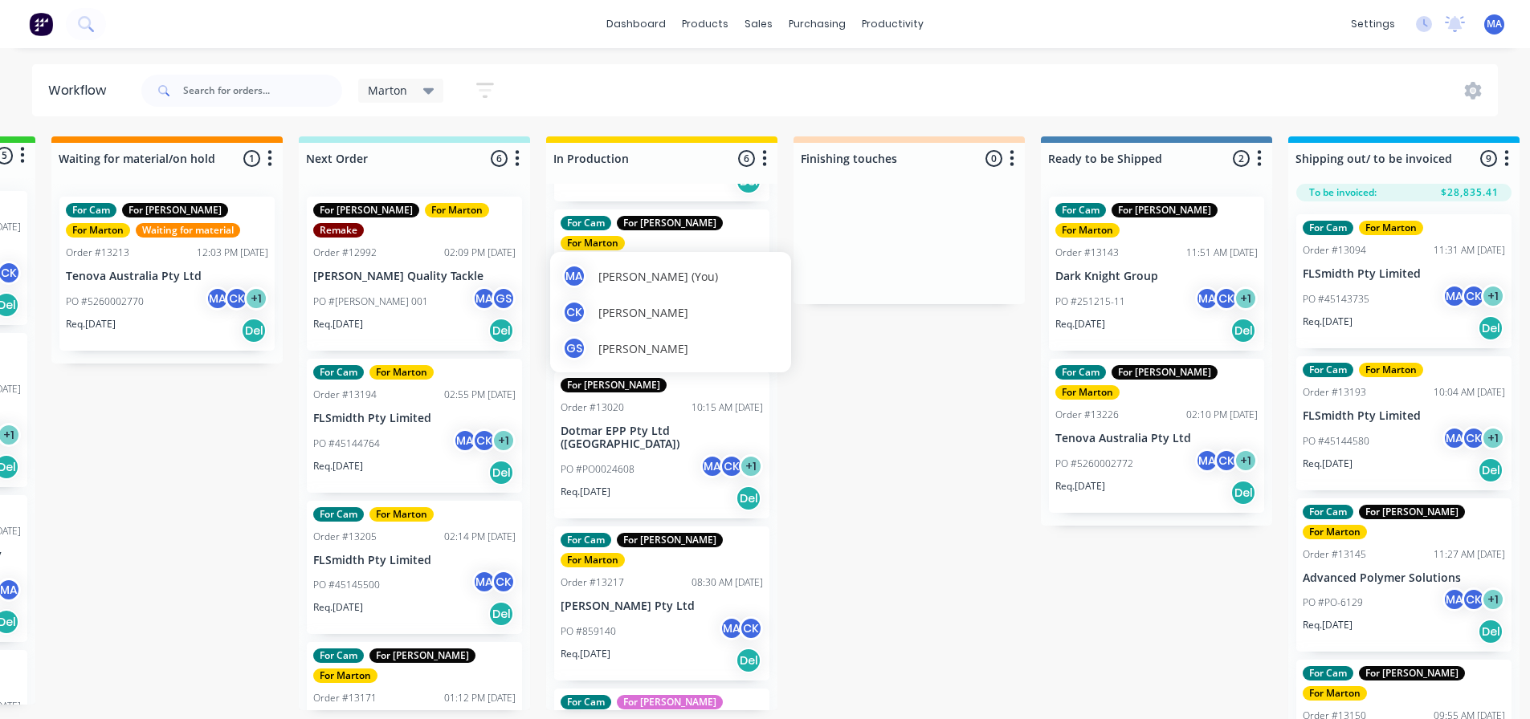
scroll to position [241, 0]
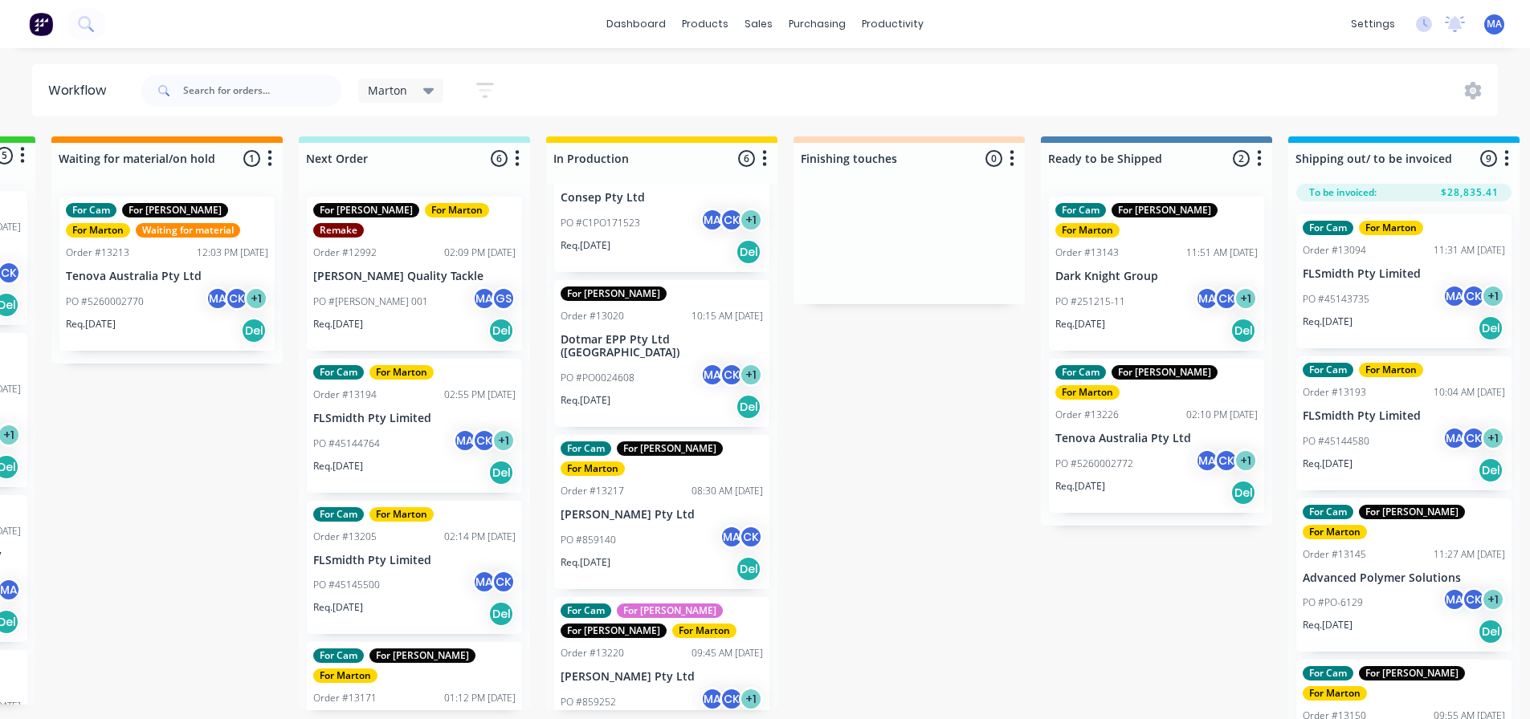
click at [666, 363] on div "PO #PO0024608 MA CK + 1" at bounding box center [661, 378] width 202 height 31
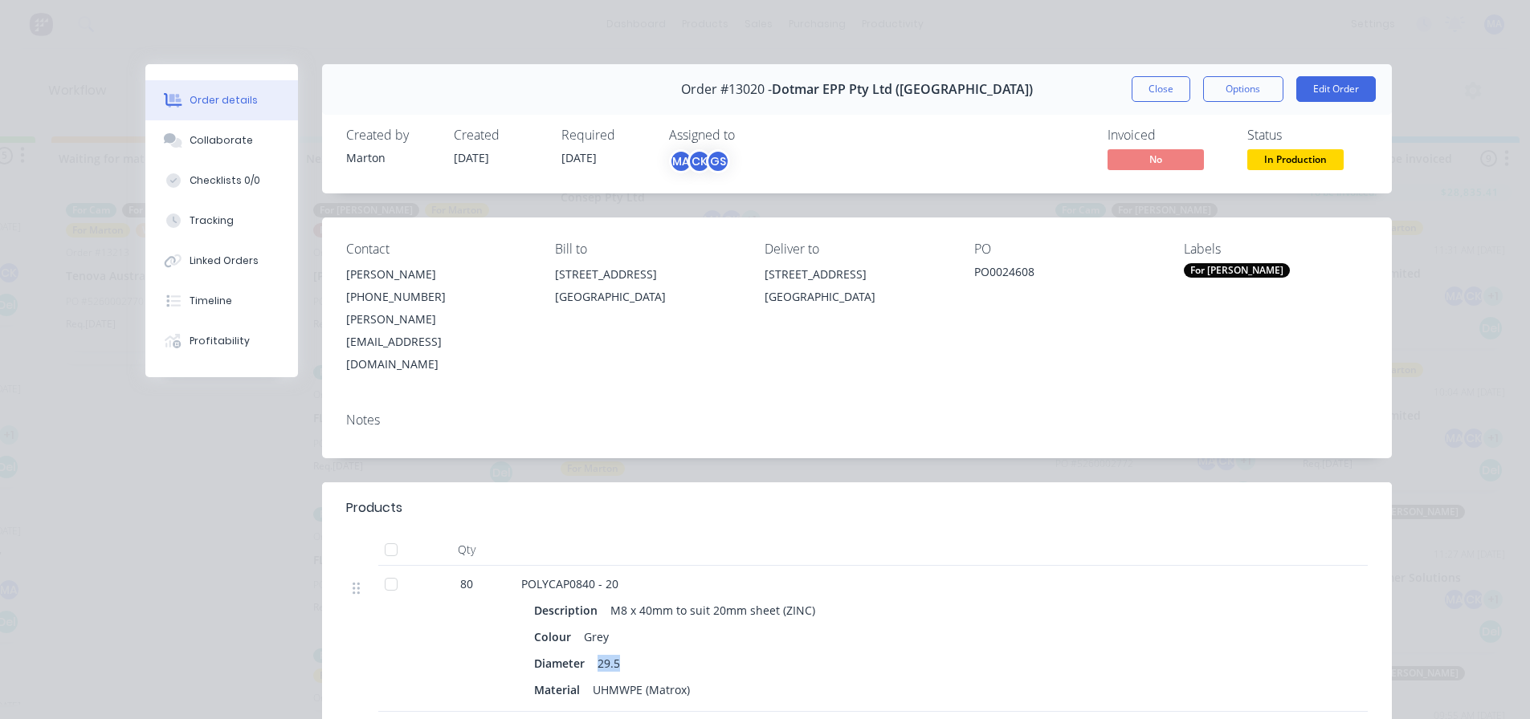
drag, startPoint x: 615, startPoint y: 616, endPoint x: 580, endPoint y: 621, distance: 35.7
click at [580, 652] on div "Diameter 29.5" at bounding box center [836, 663] width 604 height 23
click at [1152, 97] on button "Close" at bounding box center [1160, 89] width 59 height 26
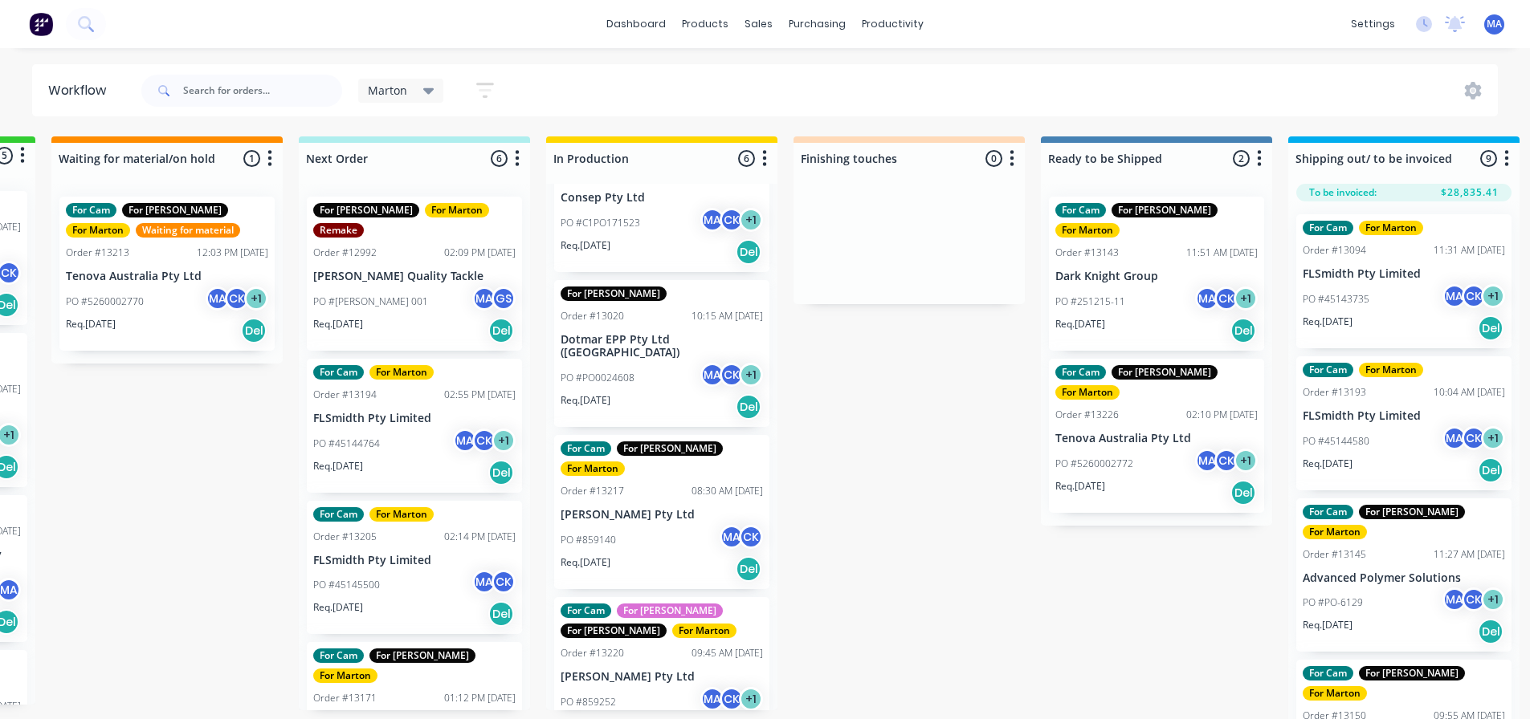
click at [678, 363] on div "PO #PO0024608 MA CK + 1" at bounding box center [661, 378] width 202 height 31
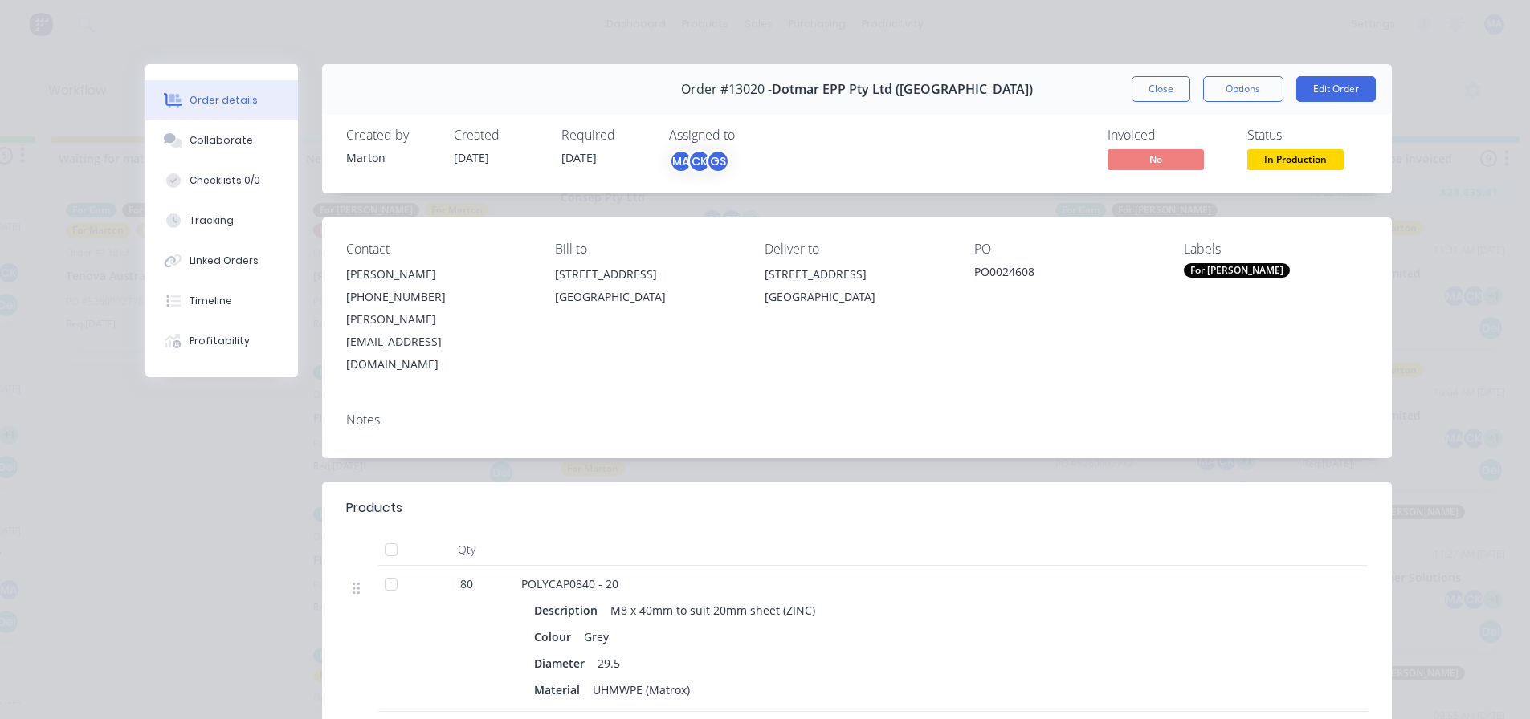
click at [1193, 274] on div "For [PERSON_NAME]" at bounding box center [1237, 270] width 106 height 14
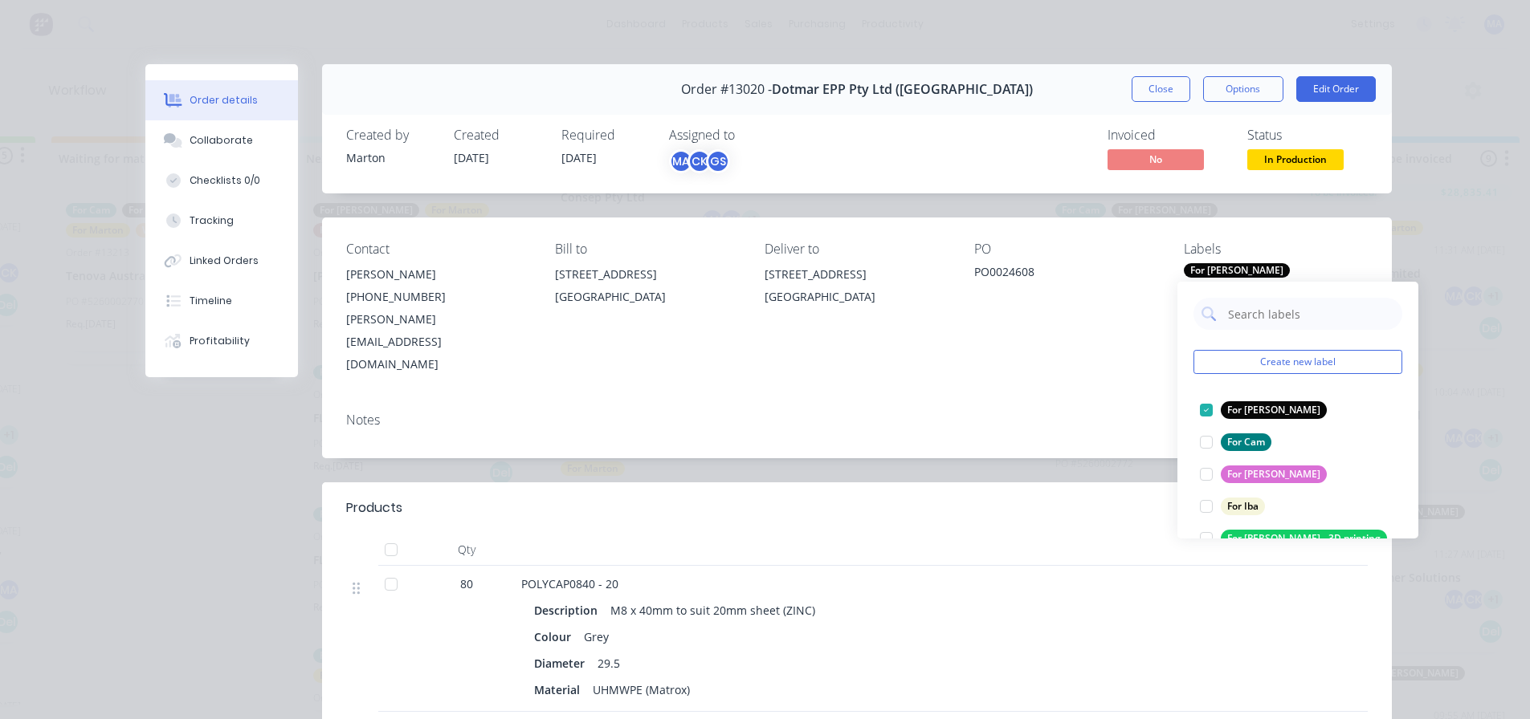
click at [1193, 274] on div "For [PERSON_NAME]" at bounding box center [1237, 270] width 106 height 14
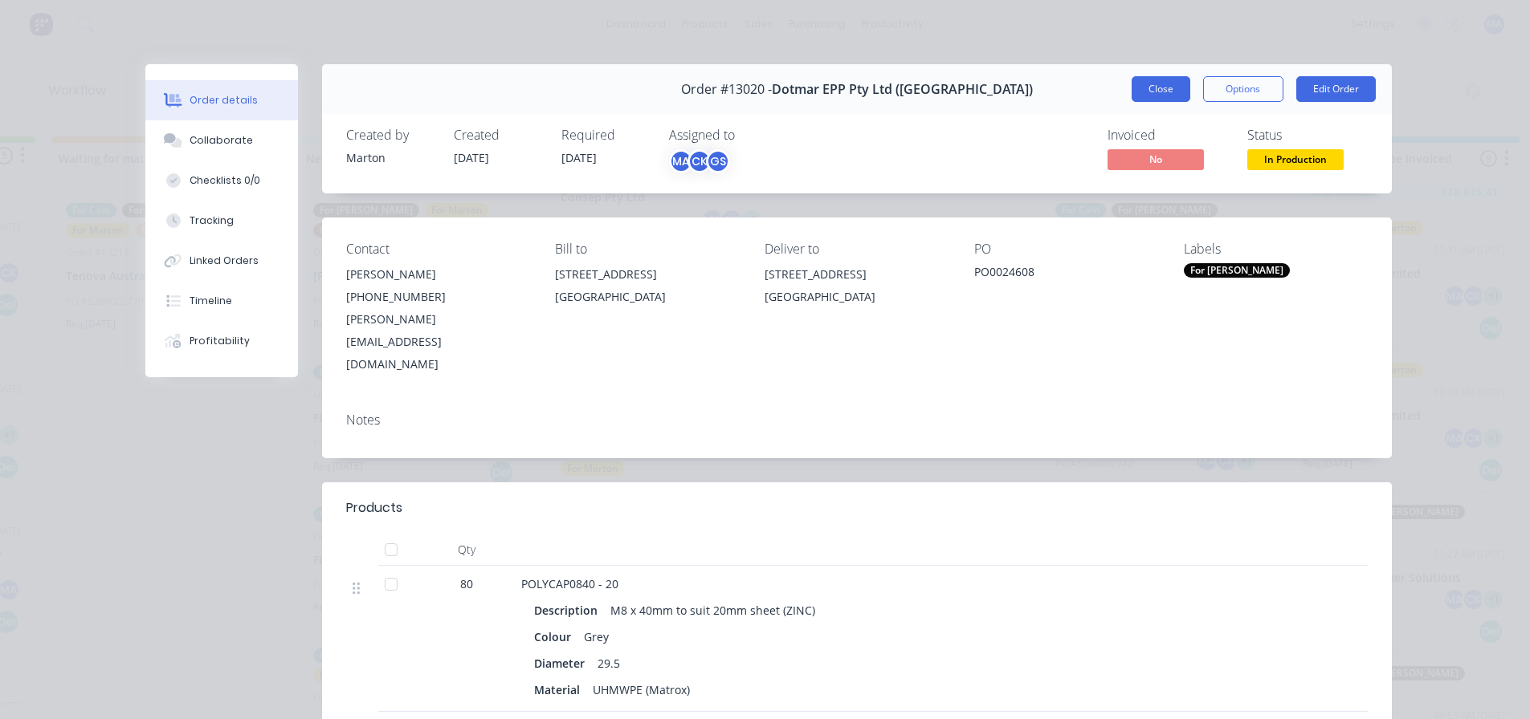
click at [1145, 88] on button "Close" at bounding box center [1160, 89] width 59 height 26
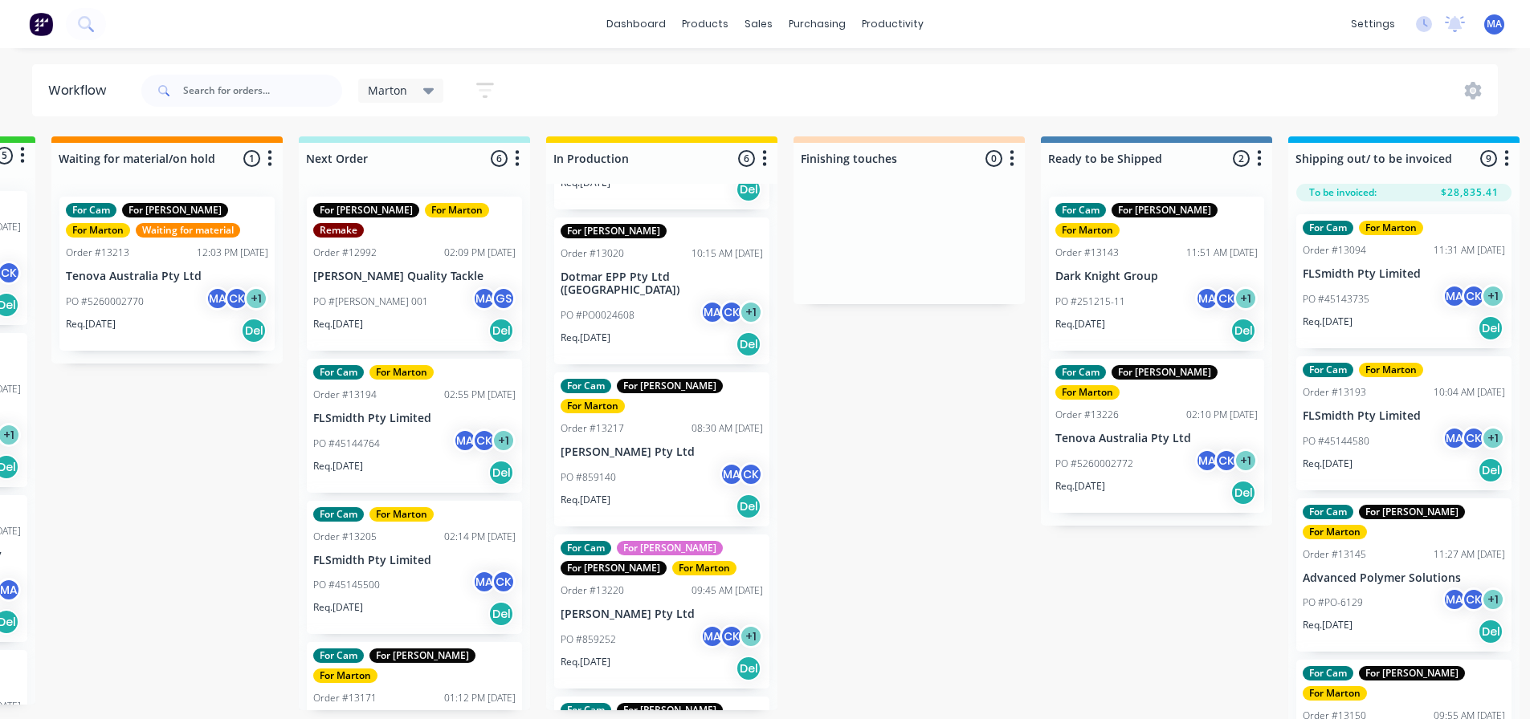
scroll to position [321, 0]
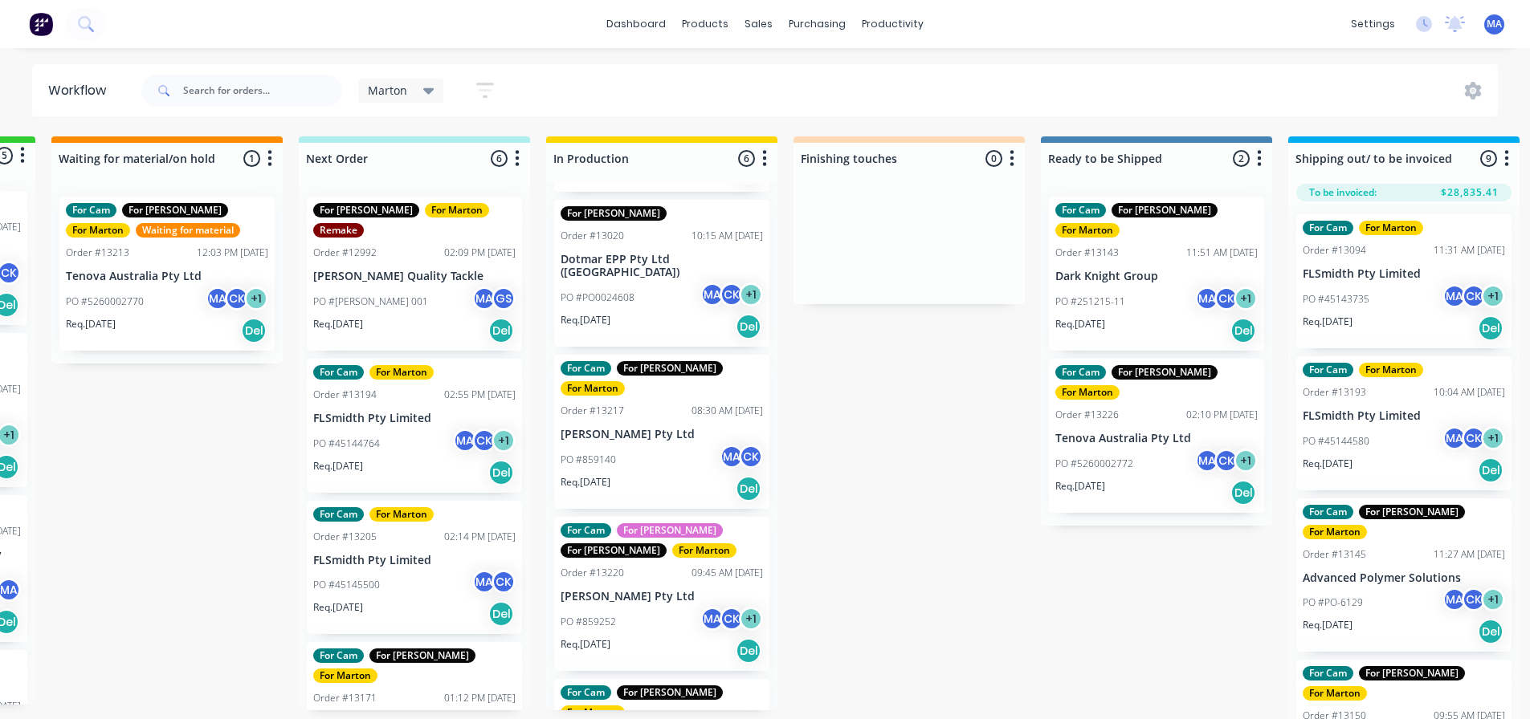
click at [658, 445] on div "PO #859140 MA CK" at bounding box center [661, 460] width 202 height 31
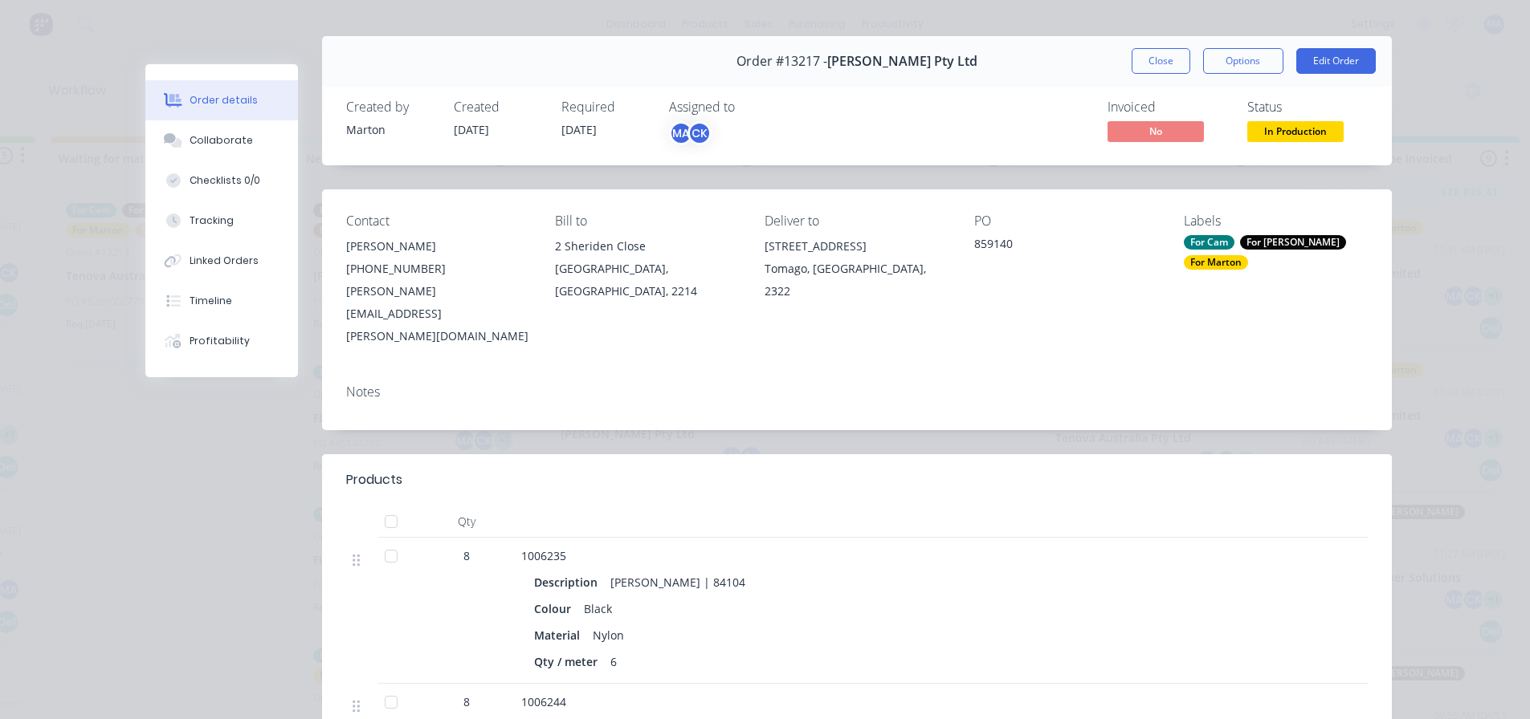
scroll to position [161, 0]
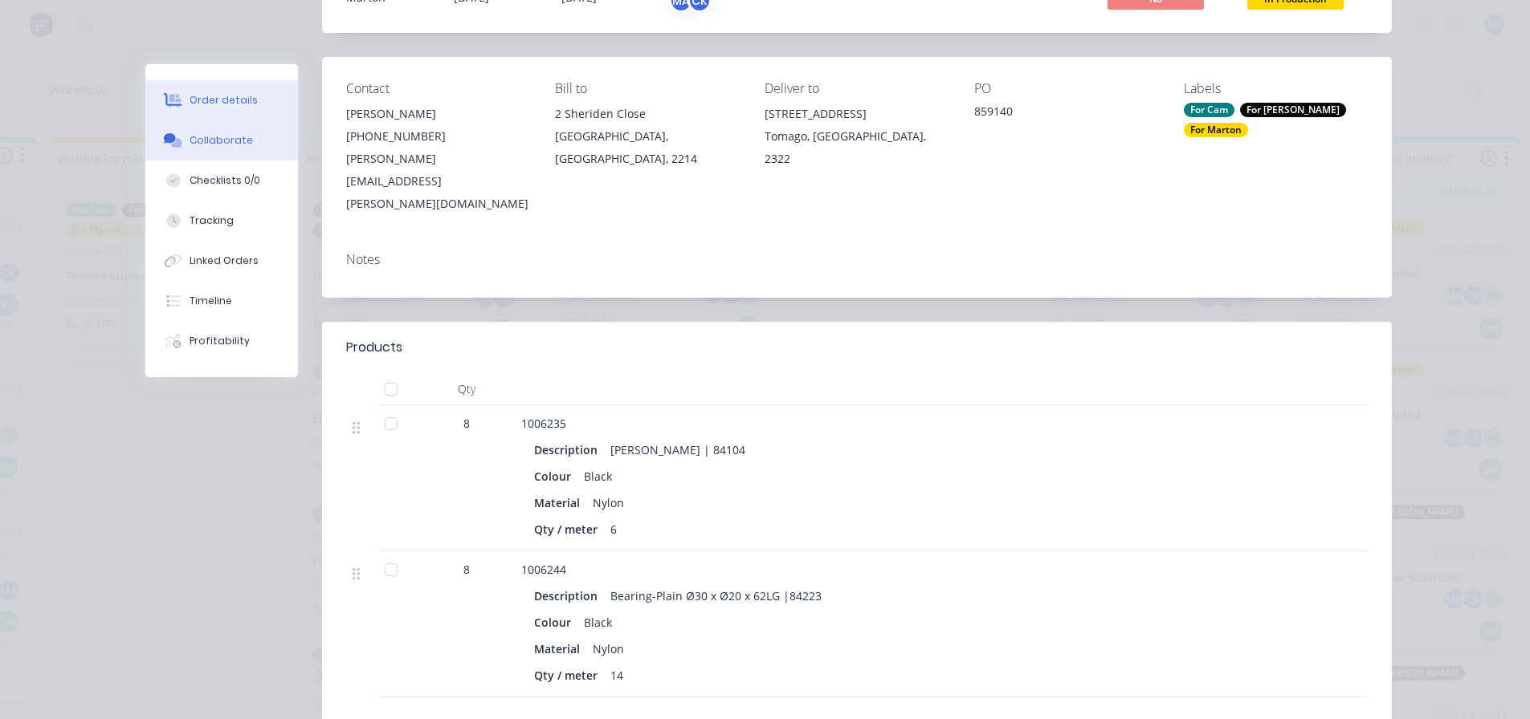
click at [237, 149] on button "Collaborate" at bounding box center [221, 140] width 153 height 40
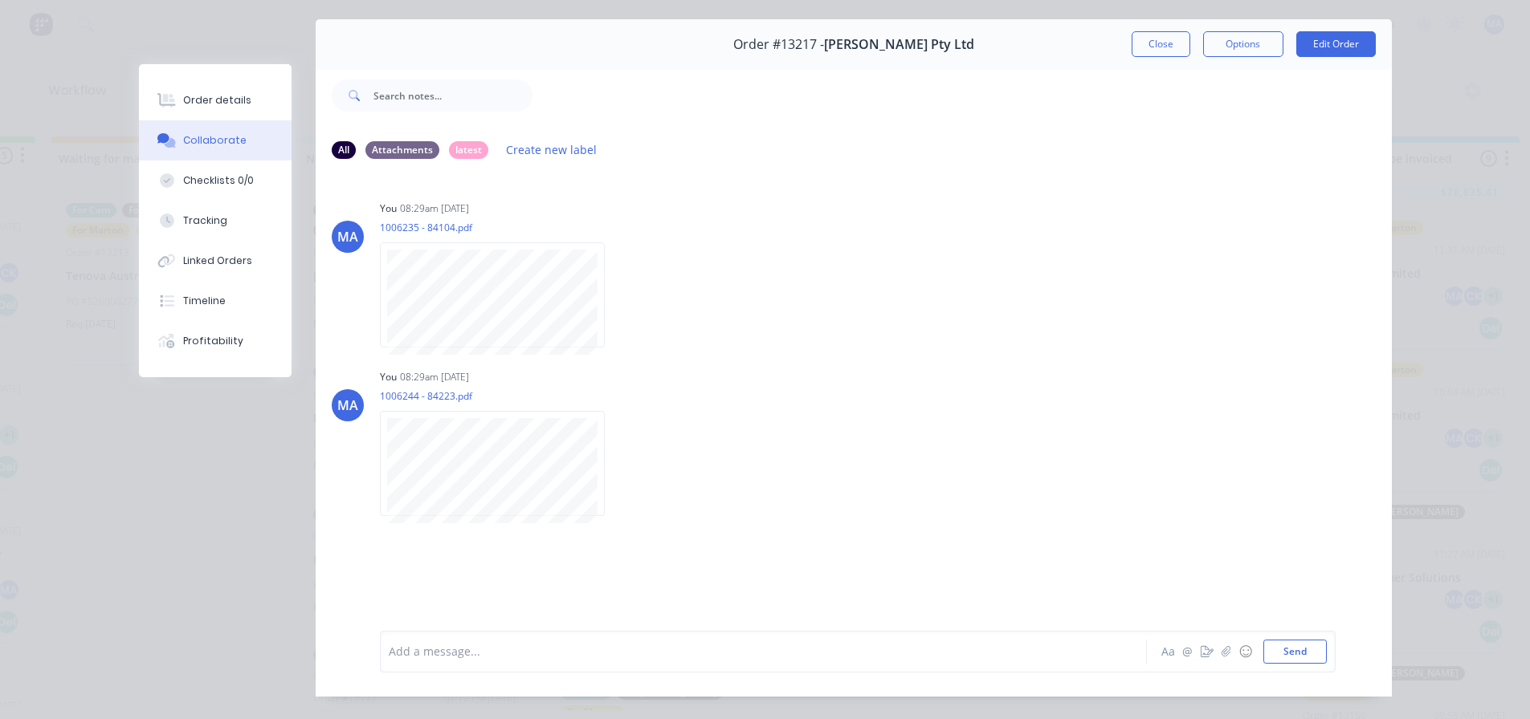
scroll to position [5, 0]
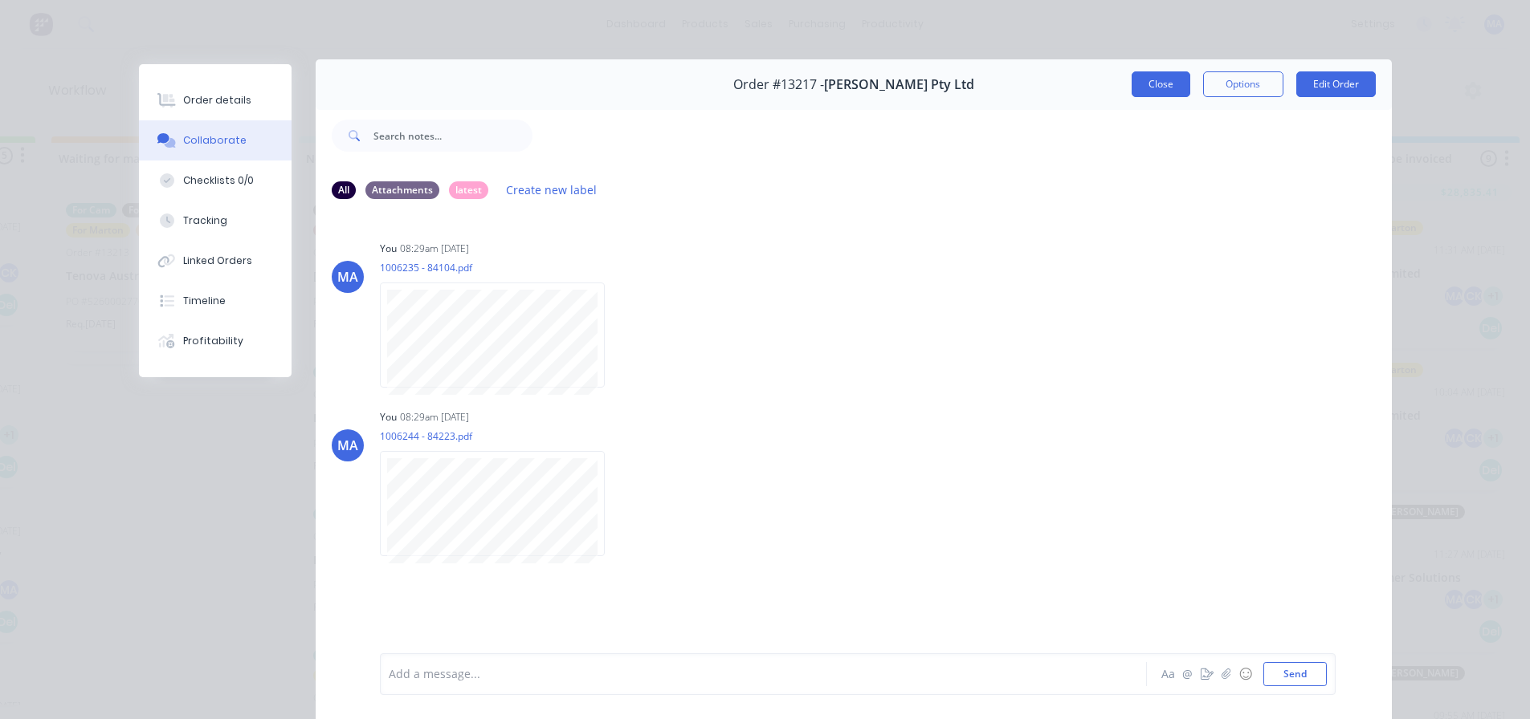
click at [1152, 84] on button "Close" at bounding box center [1160, 84] width 59 height 26
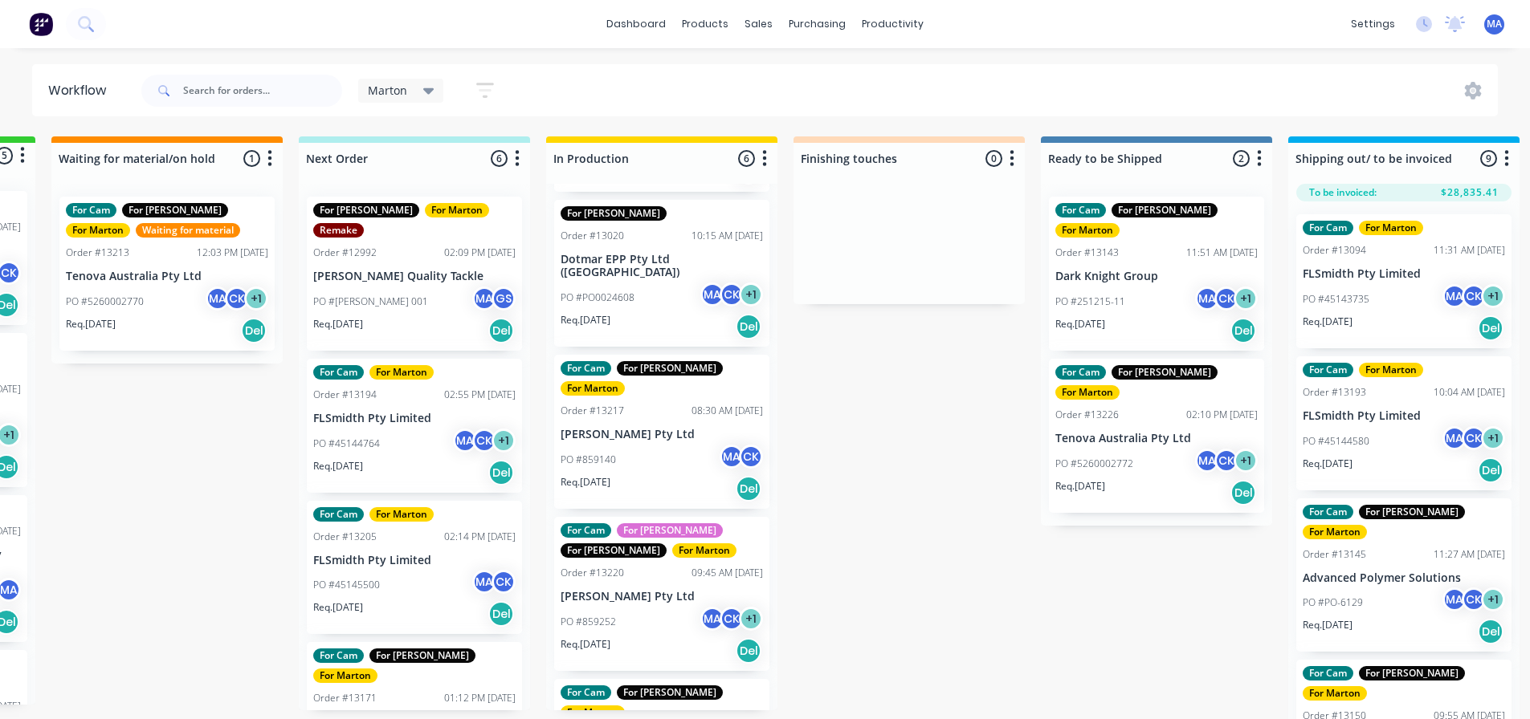
scroll to position [351, 0]
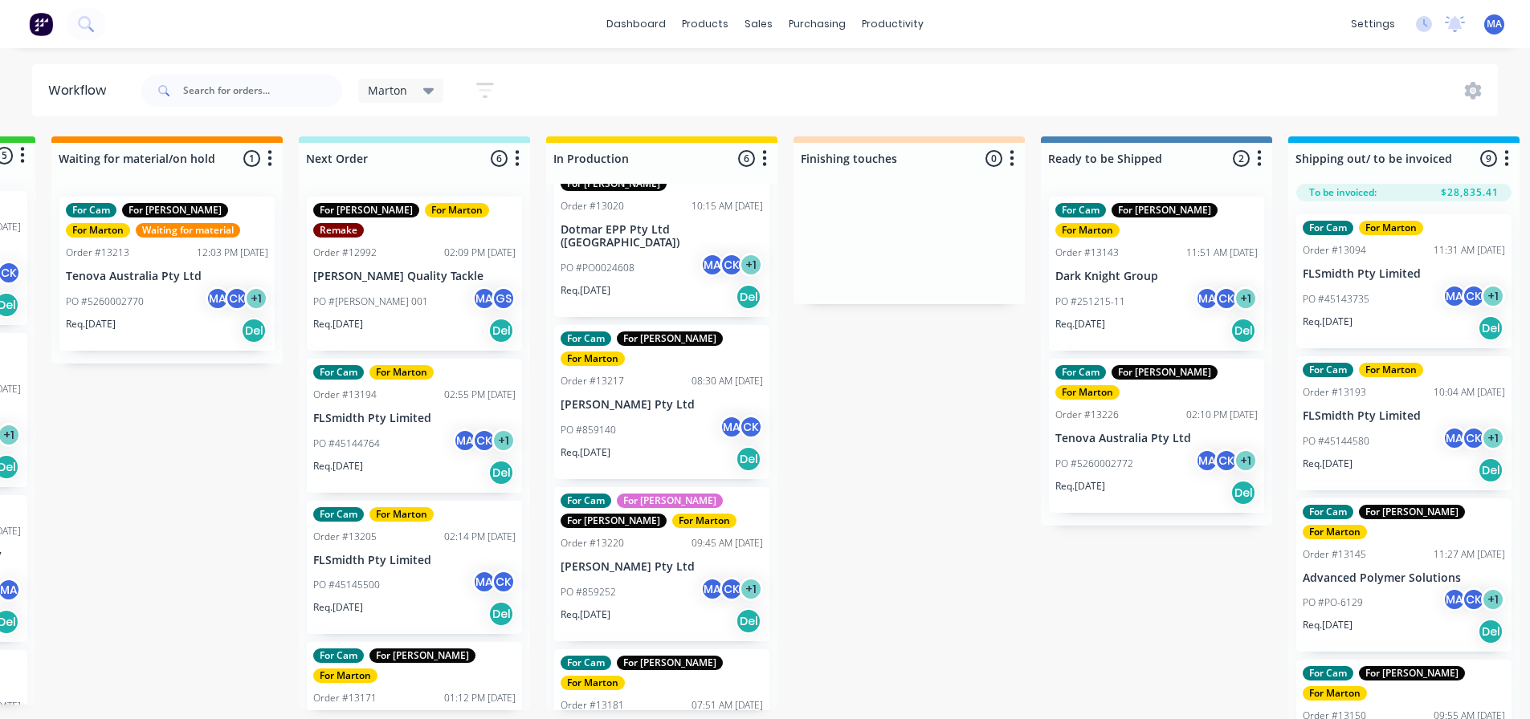
click at [641, 608] on div "Req. [DATE] Del" at bounding box center [661, 621] width 202 height 27
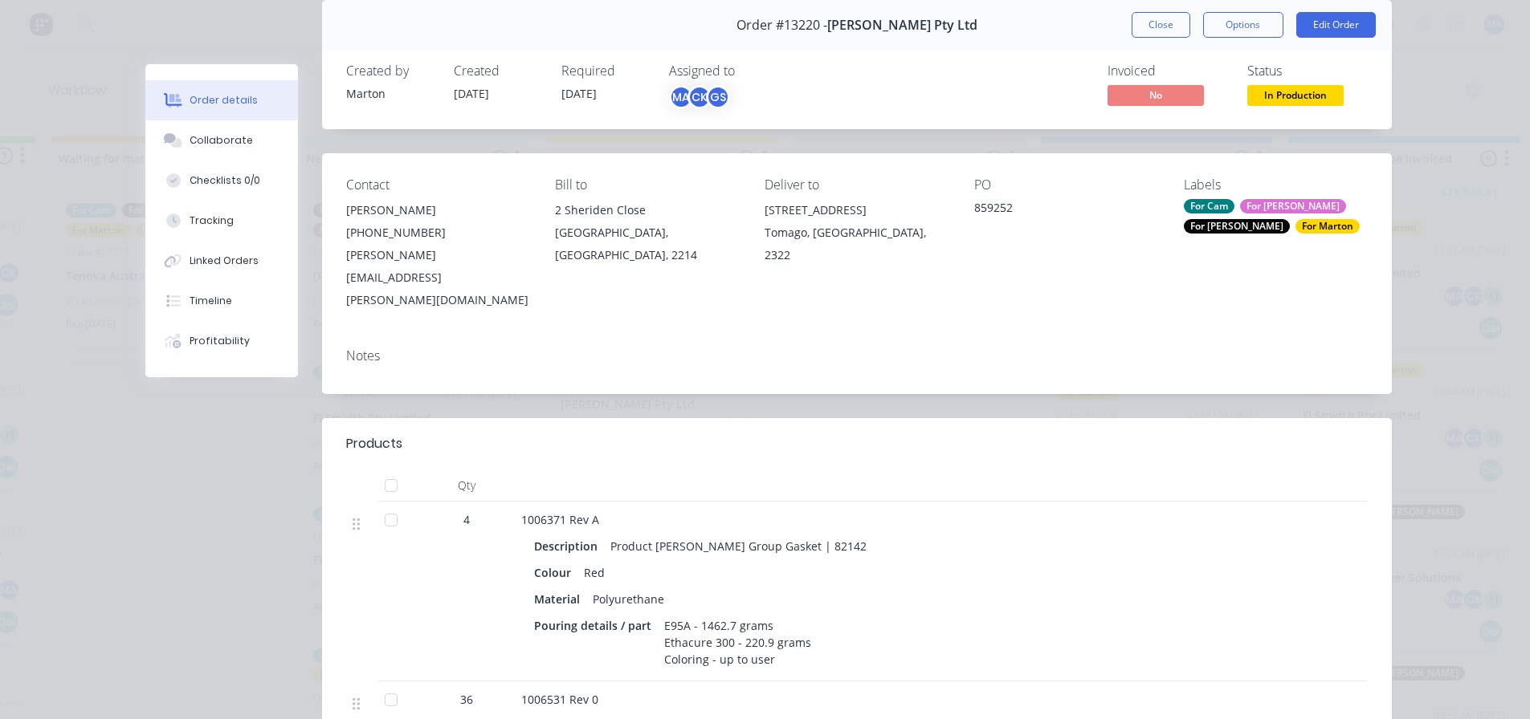
scroll to position [0, 0]
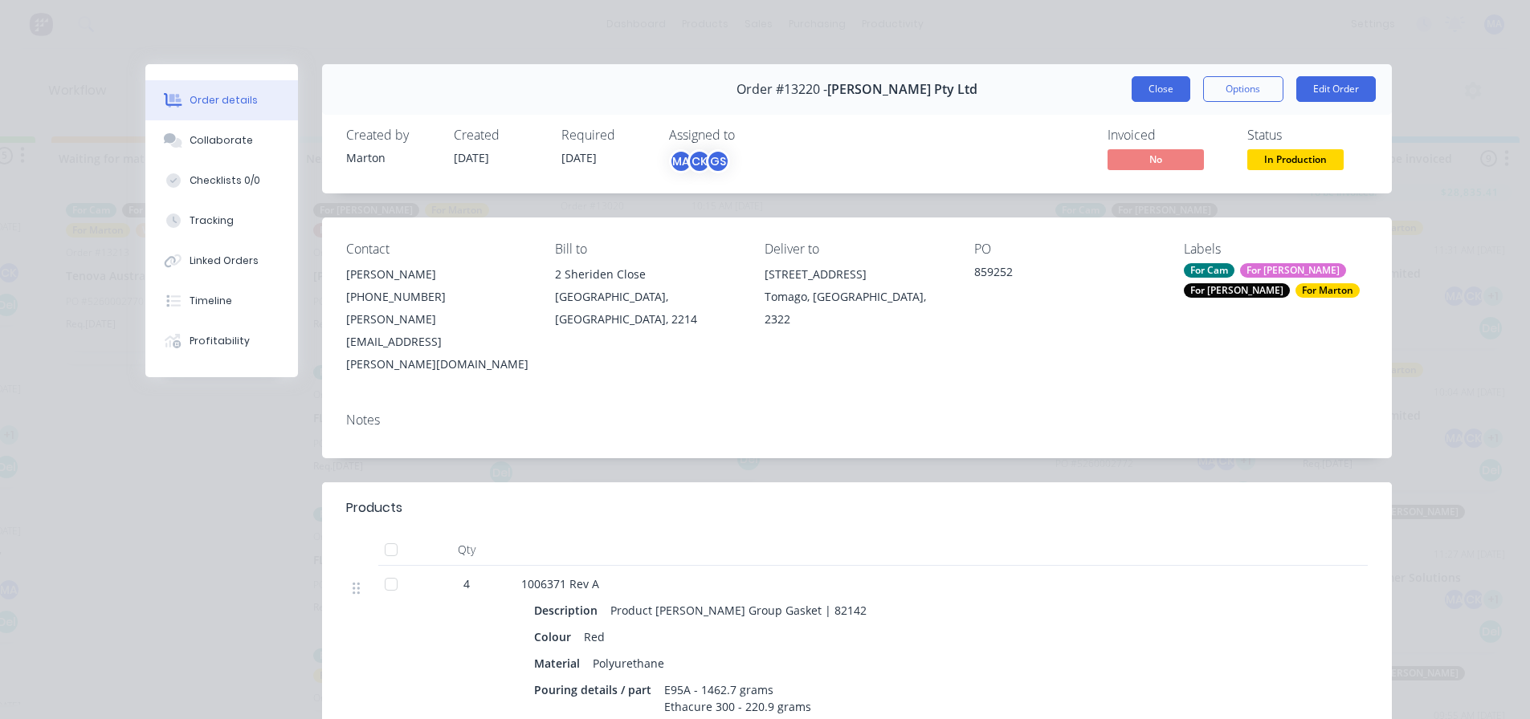
click at [1151, 86] on button "Close" at bounding box center [1160, 89] width 59 height 26
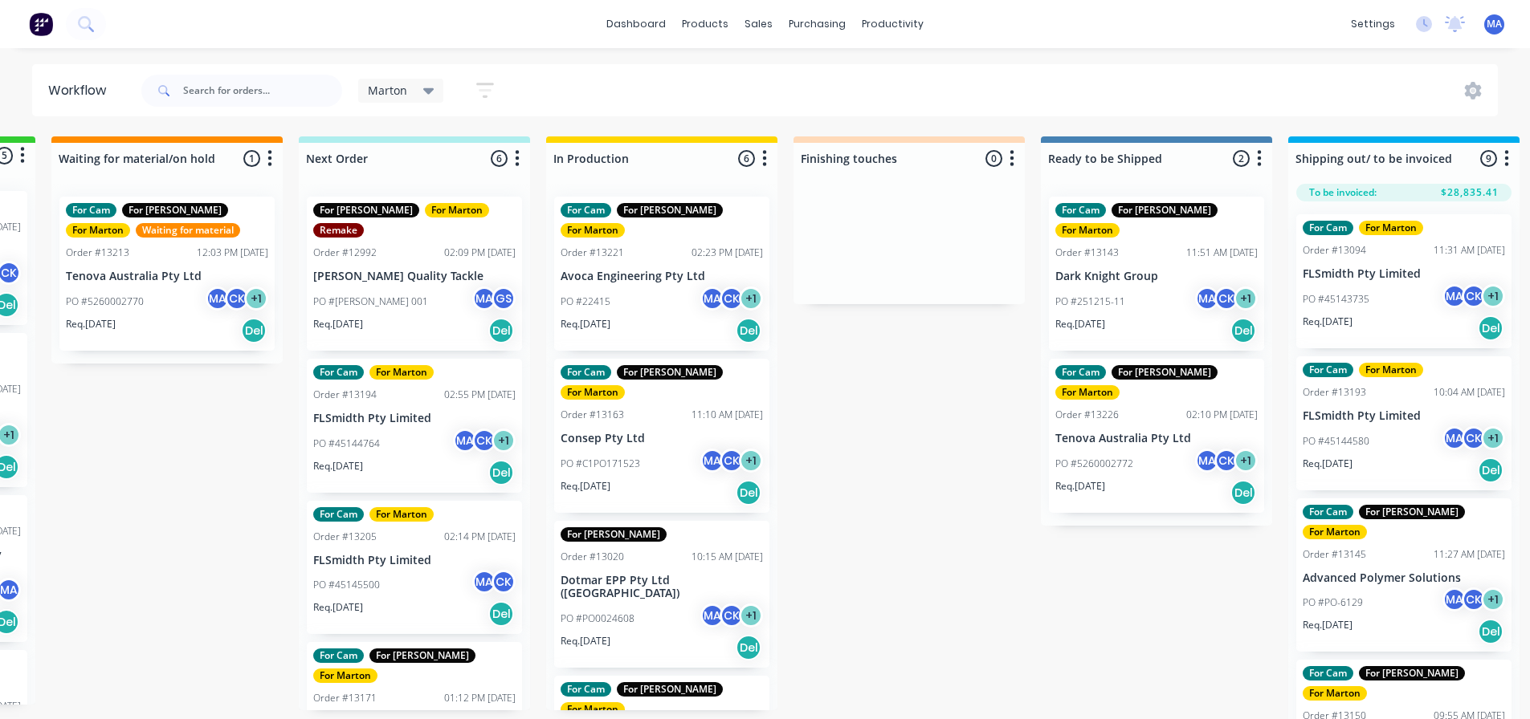
click at [393, 429] on div "PO #45144764 MA CK + 1" at bounding box center [414, 444] width 202 height 31
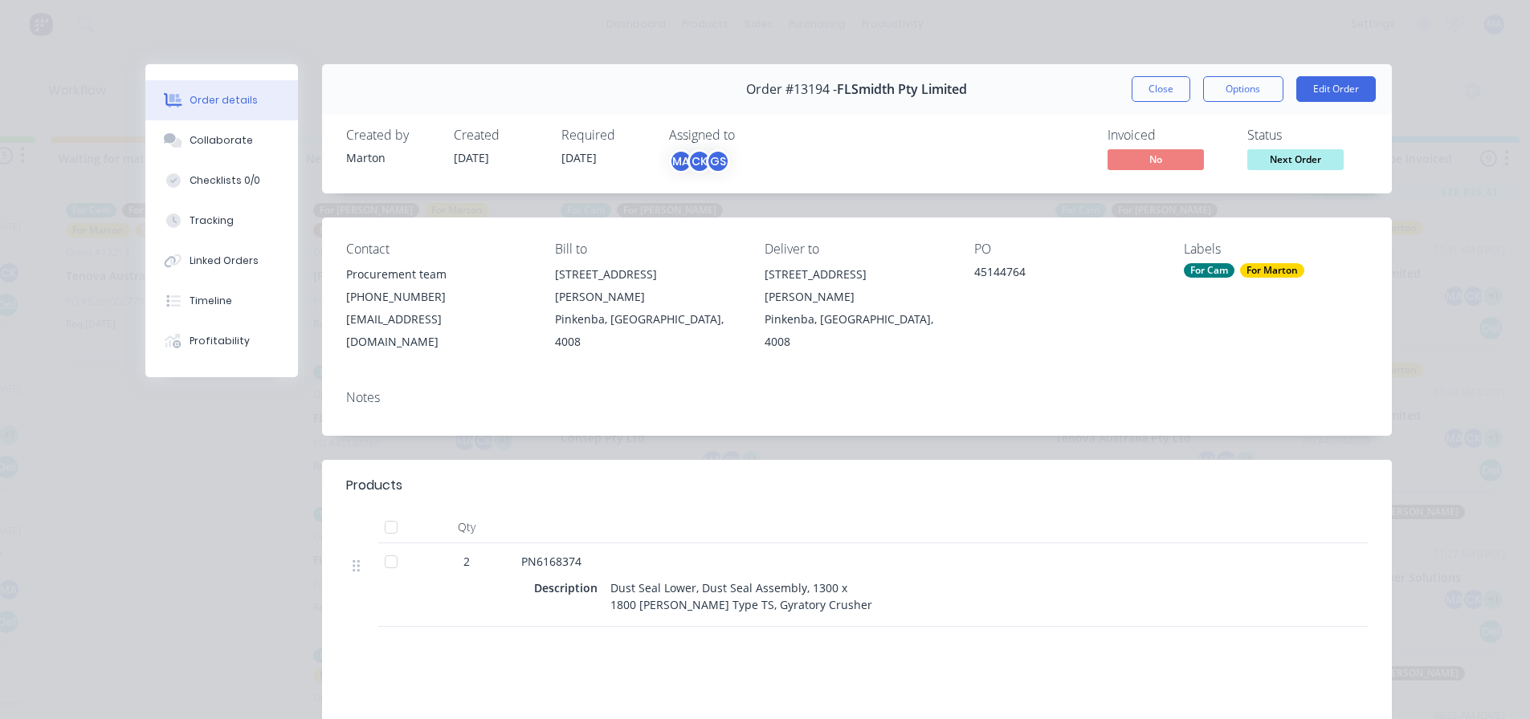
drag, startPoint x: 1143, startPoint y: 89, endPoint x: 1129, endPoint y: 94, distance: 15.2
click at [1145, 89] on button "Close" at bounding box center [1160, 89] width 59 height 26
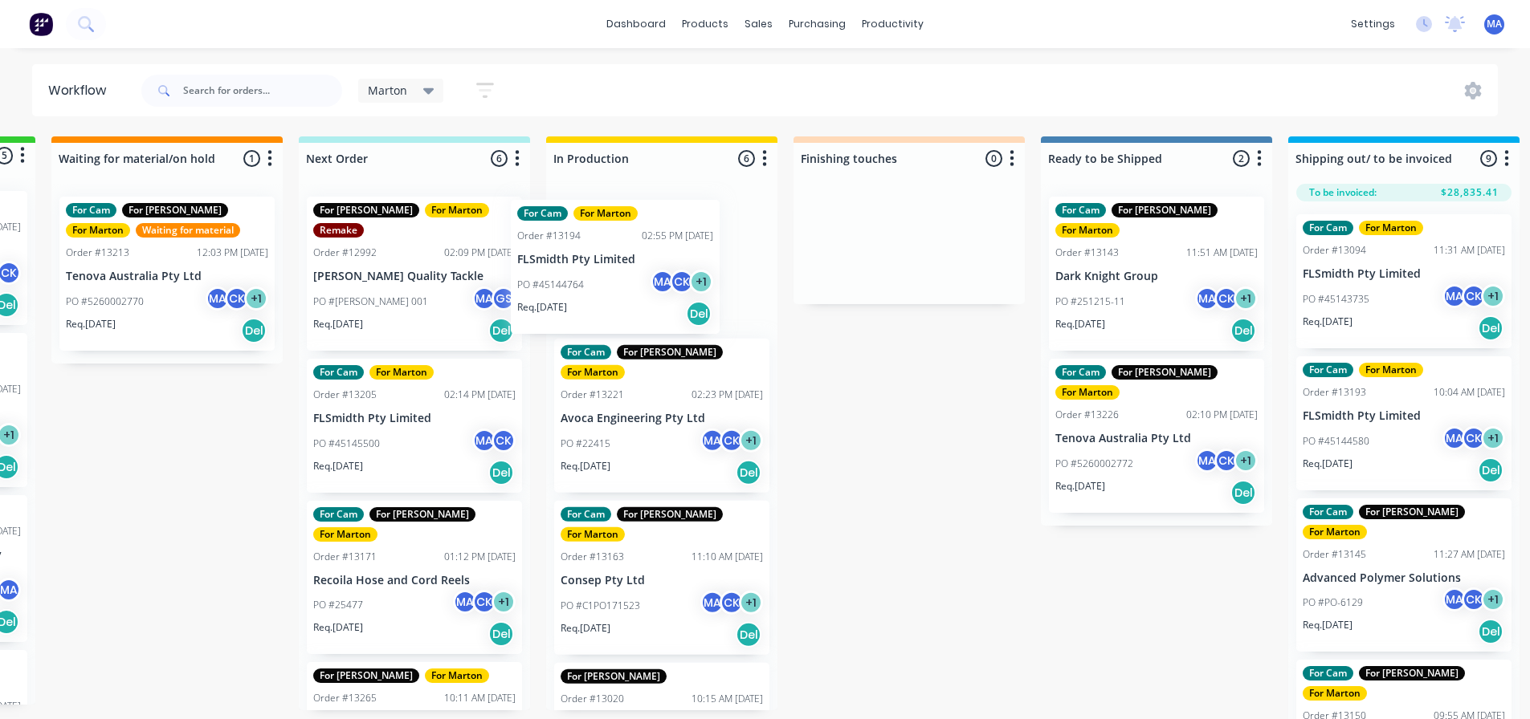
drag, startPoint x: 387, startPoint y: 422, endPoint x: 603, endPoint y: 273, distance: 262.6
click at [603, 273] on div "Submitted 5 Status colour #32CD32 hex #32CD32 Save Cancel Summaries Total order…" at bounding box center [864, 433] width 2212 height 592
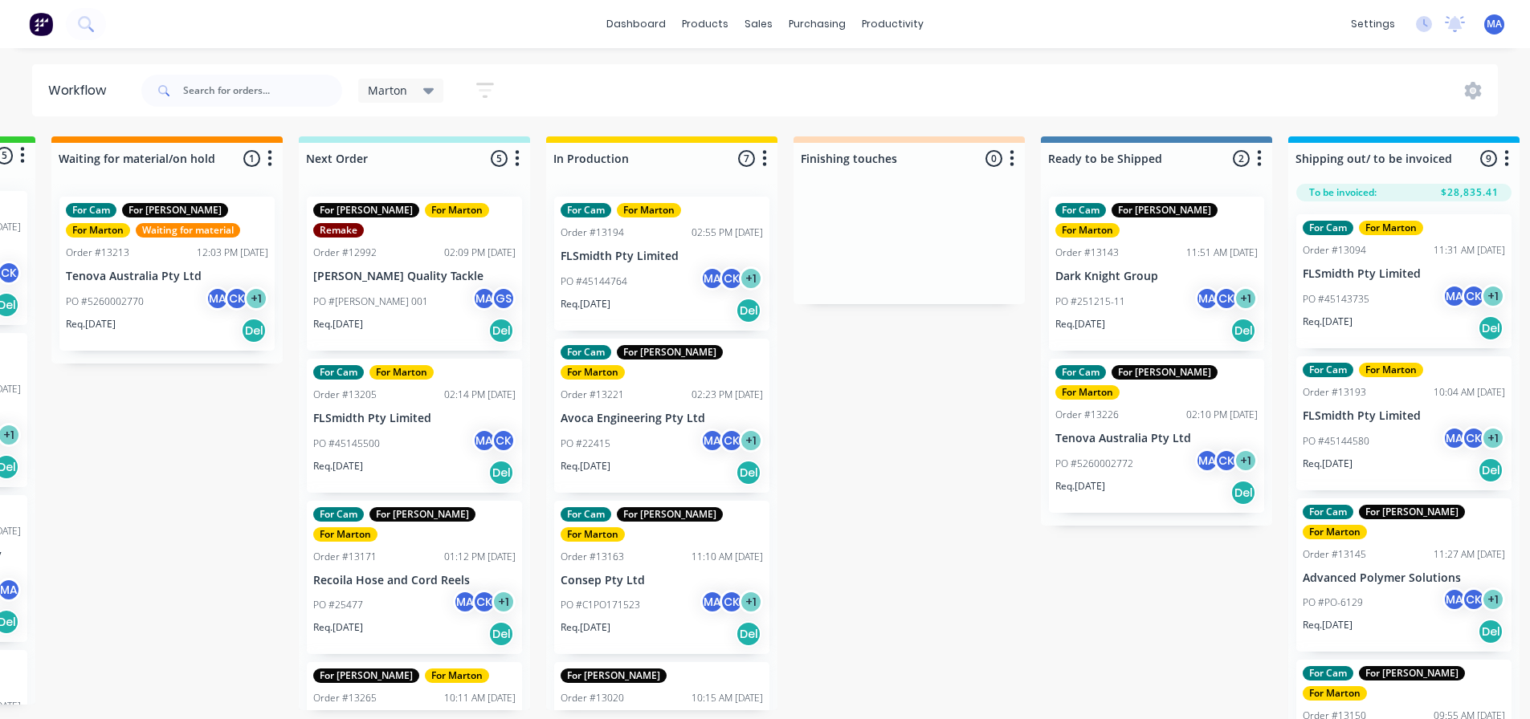
click at [390, 459] on div "Req. [DATE] Del" at bounding box center [414, 472] width 202 height 27
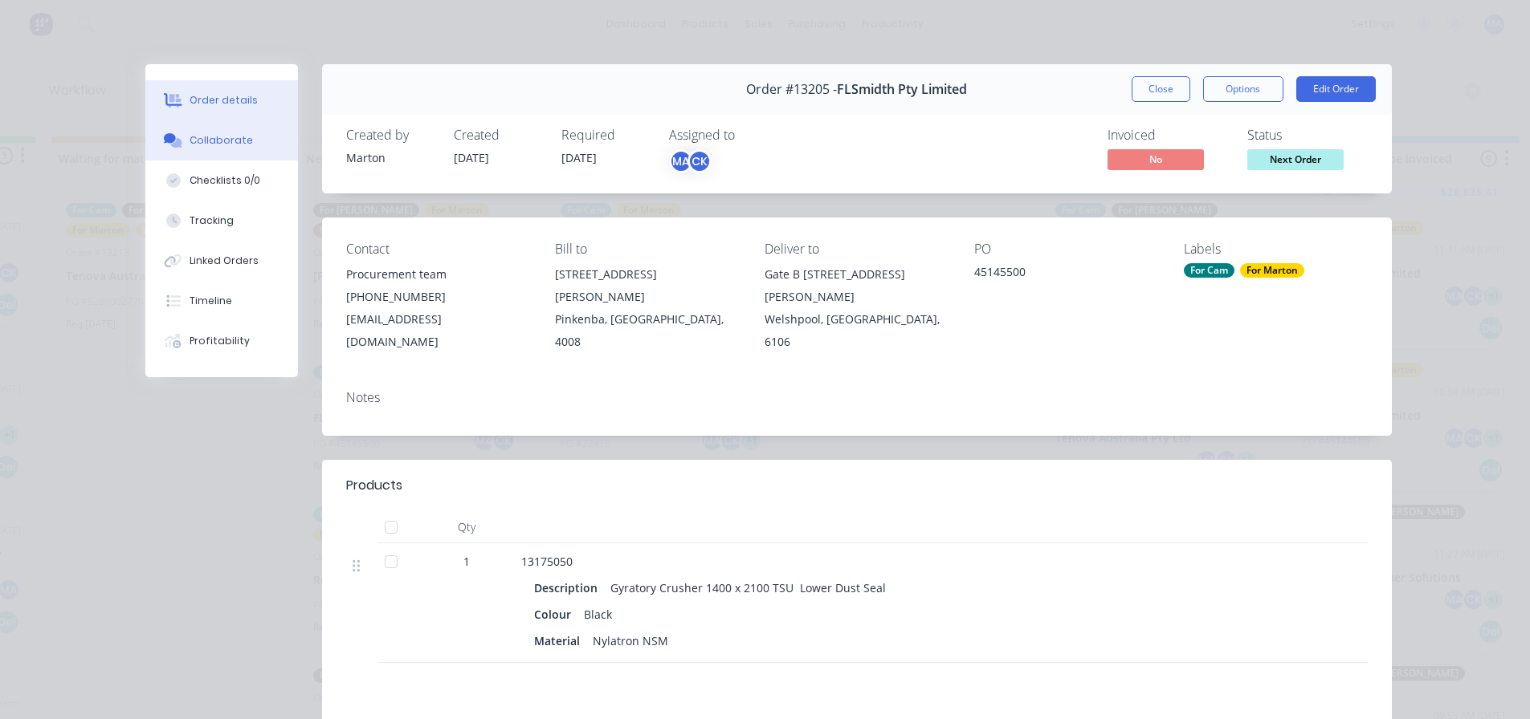
click at [239, 151] on button "Collaborate" at bounding box center [221, 140] width 153 height 40
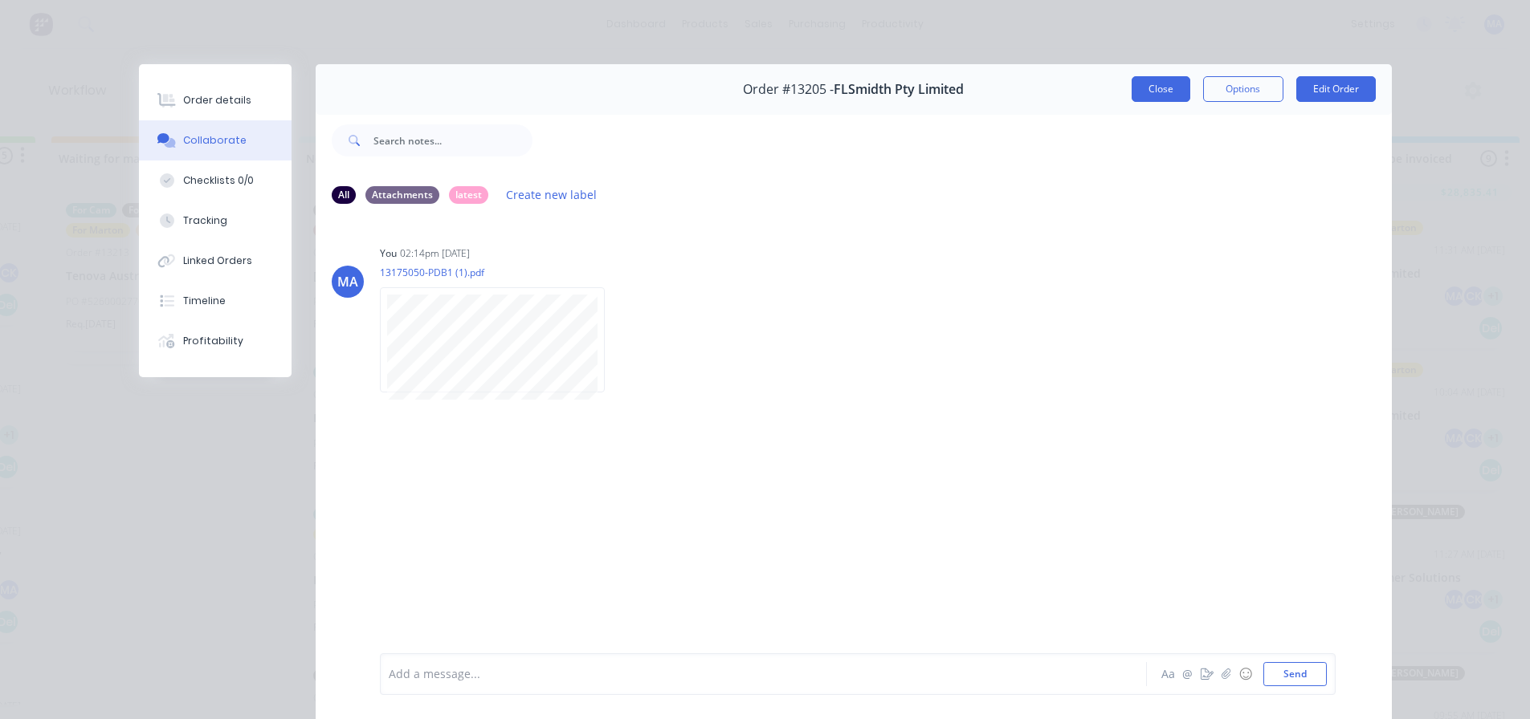
click at [1147, 96] on button "Close" at bounding box center [1160, 89] width 59 height 26
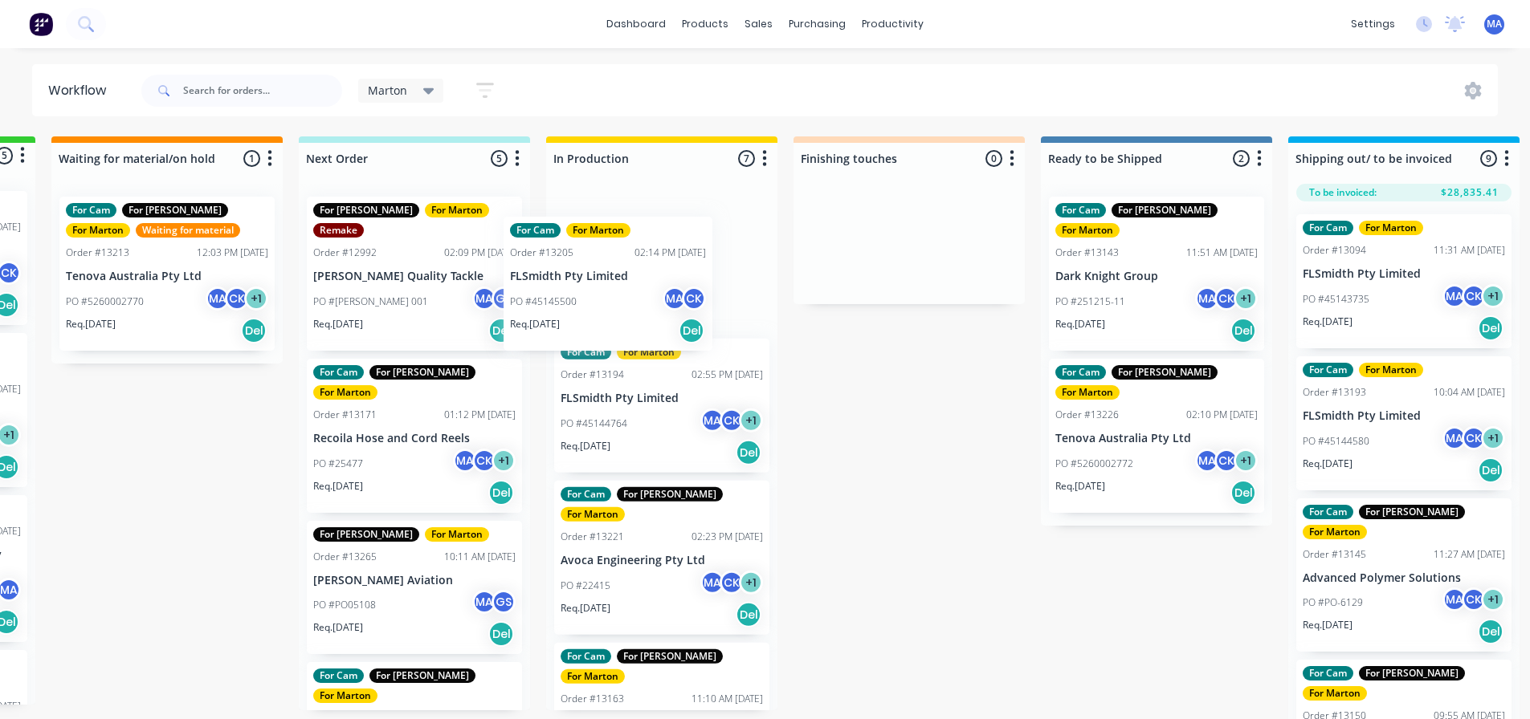
drag, startPoint x: 407, startPoint y: 419, endPoint x: 613, endPoint y: 291, distance: 242.7
click at [613, 291] on div "Submitted 5 Status colour #32CD32 hex #32CD32 Save Cancel Summaries Total order…" at bounding box center [864, 433] width 2212 height 592
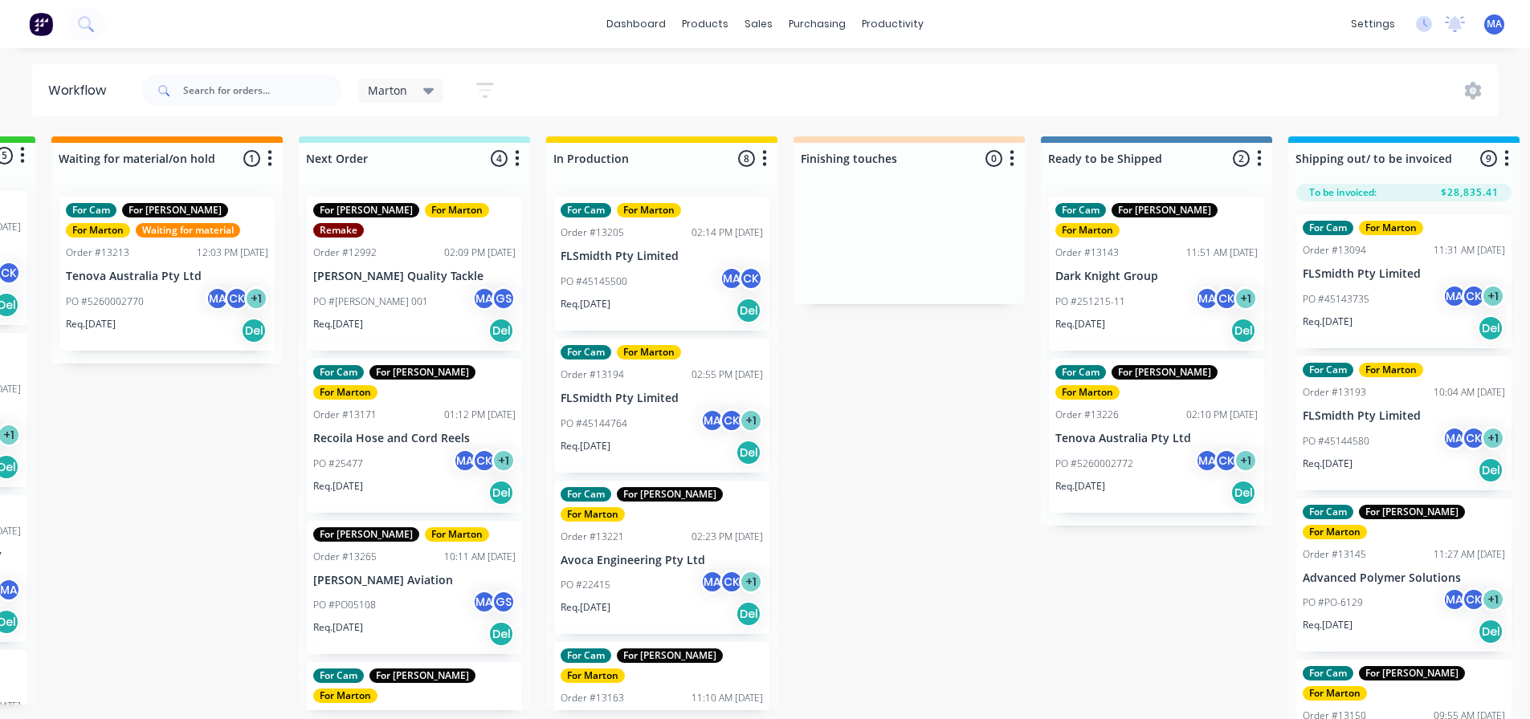
click at [416, 449] on div "PO #25477 MA CK + 1" at bounding box center [414, 464] width 202 height 31
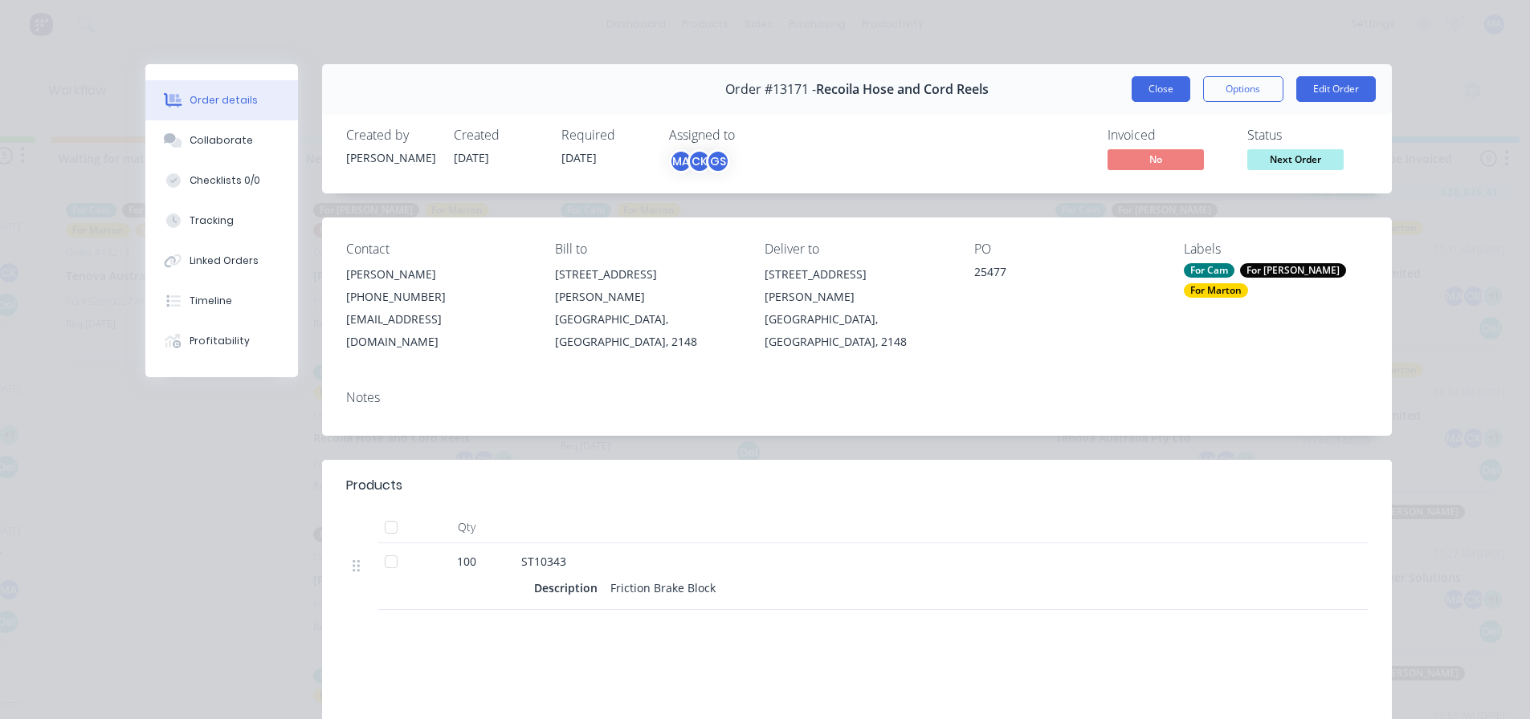
click at [1156, 86] on button "Close" at bounding box center [1160, 89] width 59 height 26
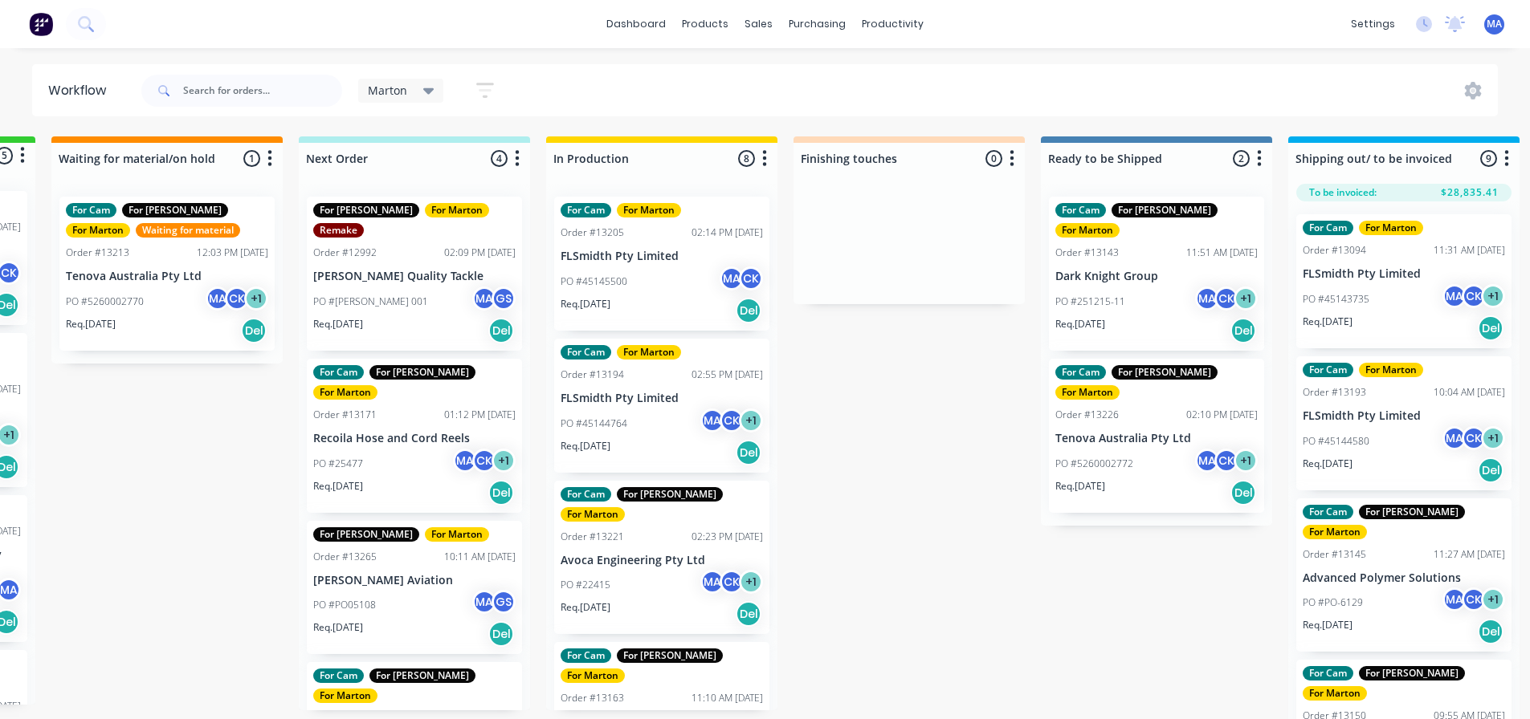
click at [421, 590] on div "PO #PO05108 MA GS" at bounding box center [414, 605] width 202 height 31
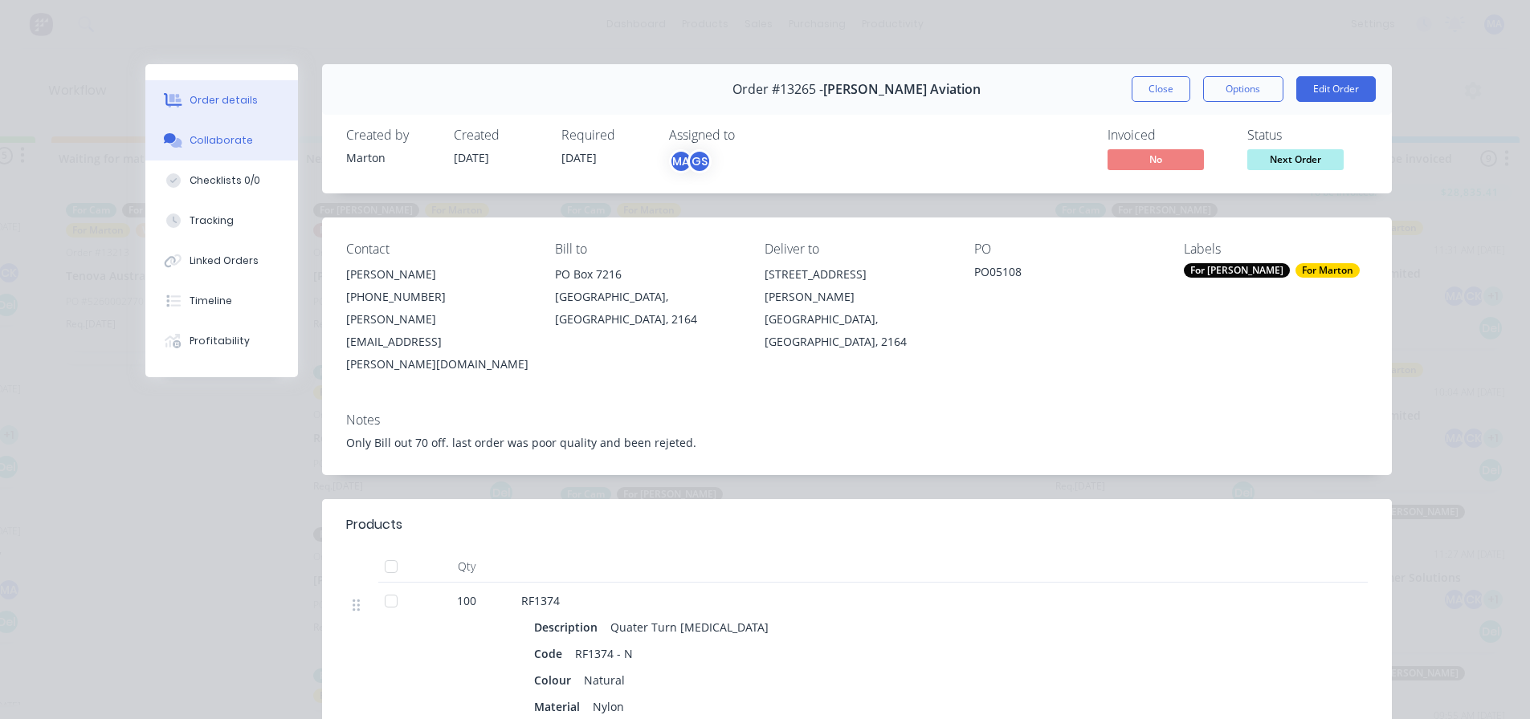
click at [199, 141] on div "Collaborate" at bounding box center [220, 140] width 63 height 14
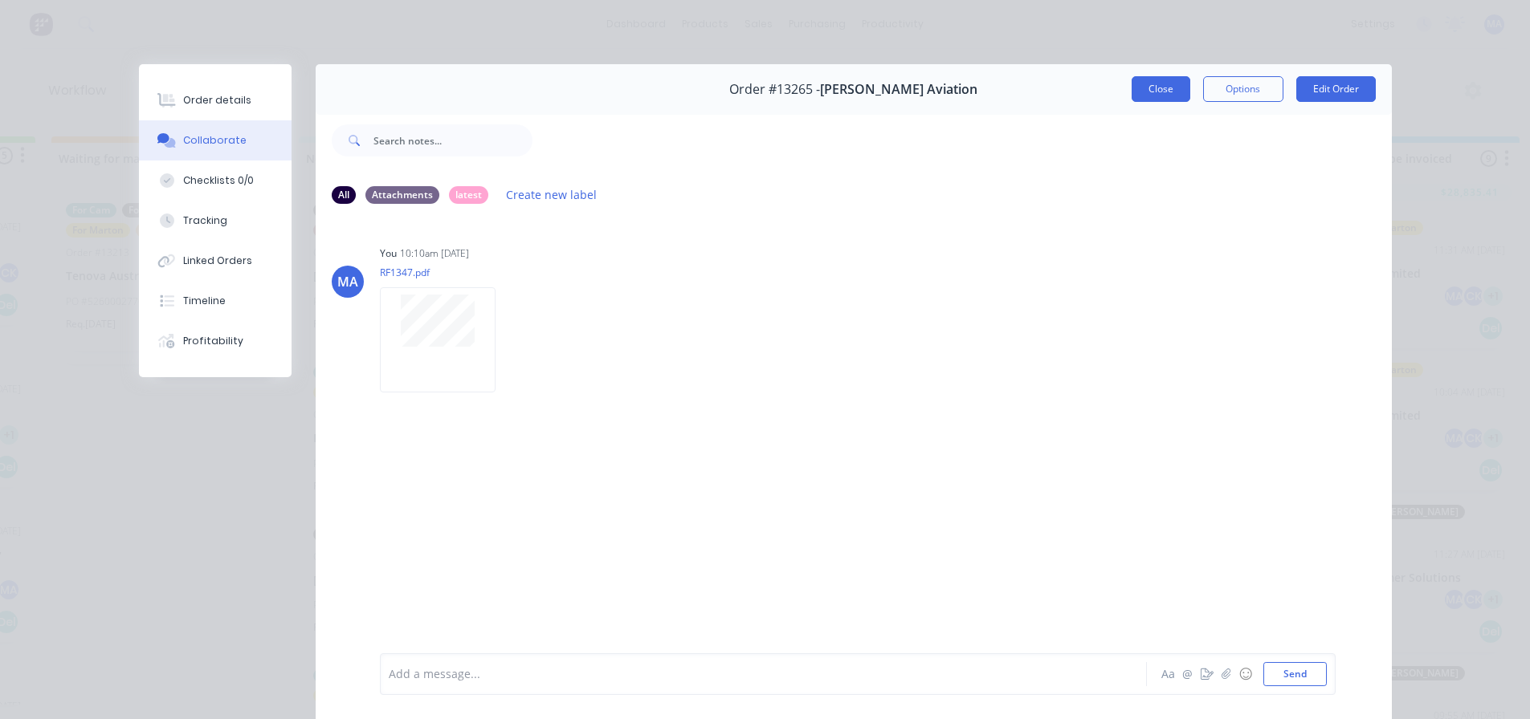
click at [1140, 88] on button "Close" at bounding box center [1160, 89] width 59 height 26
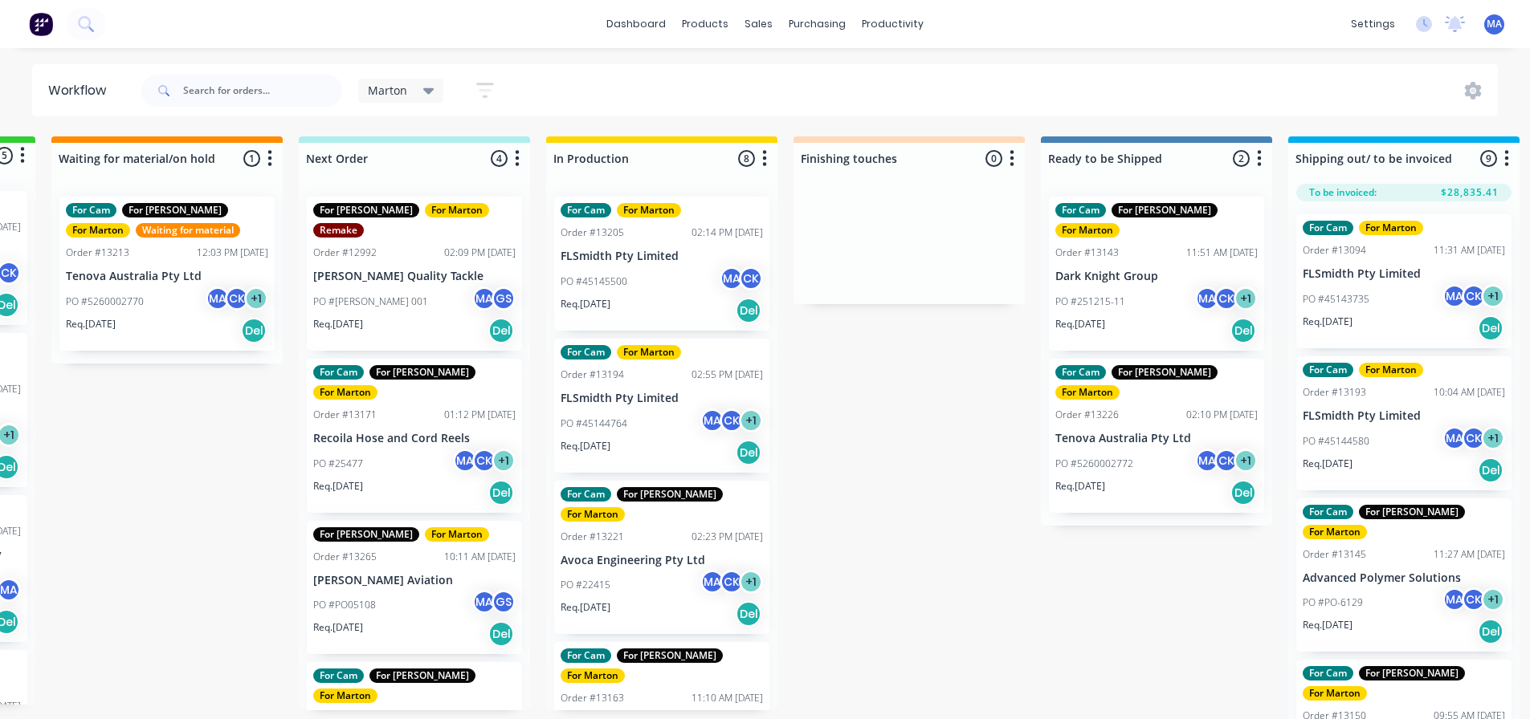
click at [416, 574] on p "[PERSON_NAME] Aviation" at bounding box center [414, 581] width 202 height 14
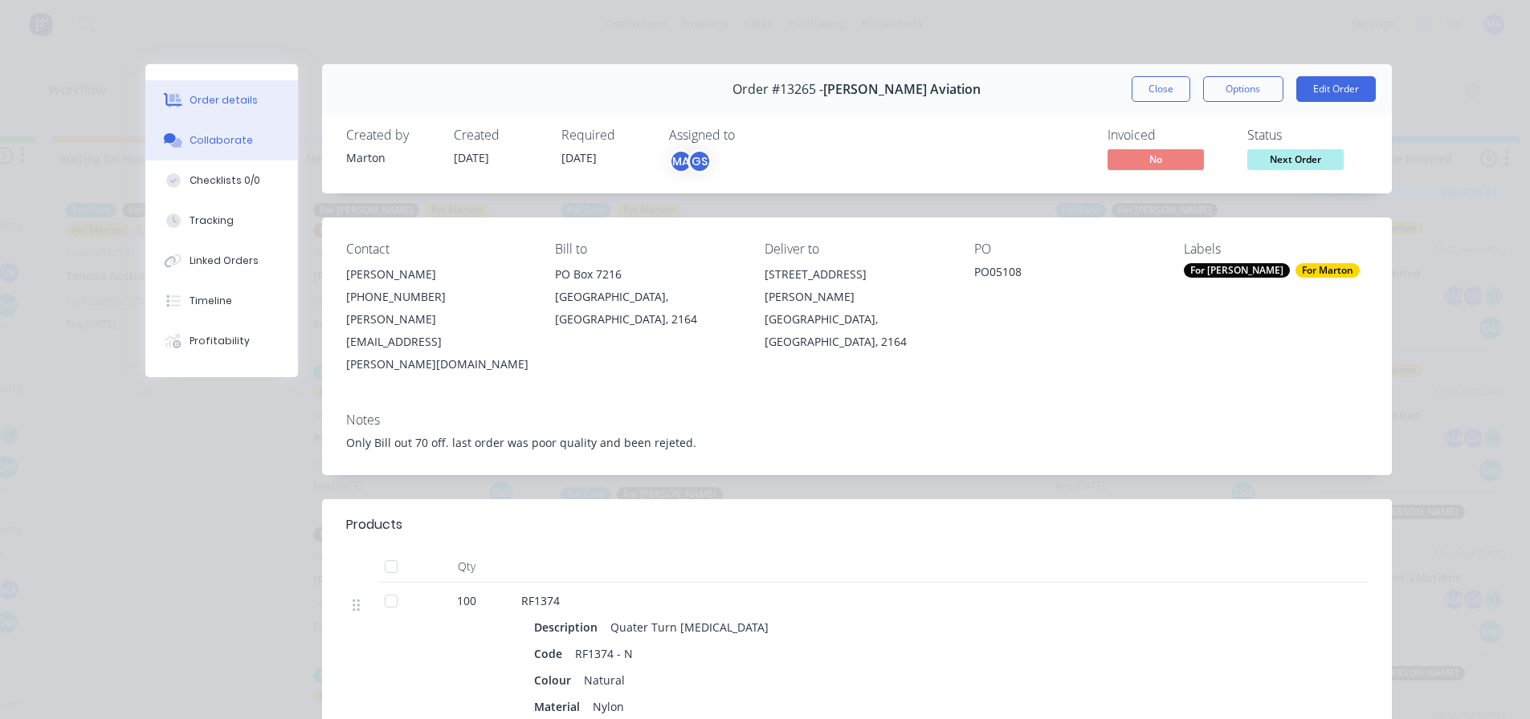
click at [232, 149] on button "Collaborate" at bounding box center [221, 140] width 153 height 40
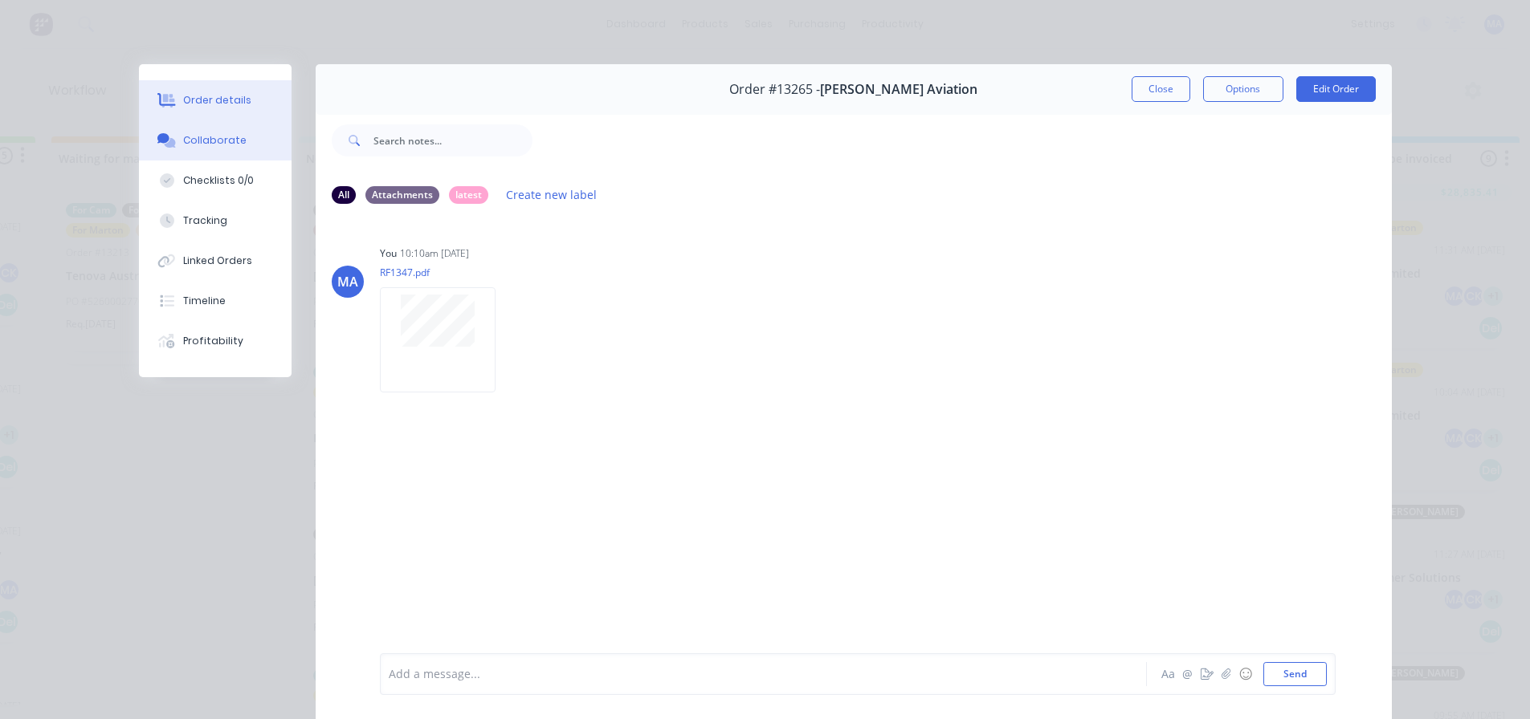
click at [230, 112] on button "Order details" at bounding box center [215, 100] width 153 height 40
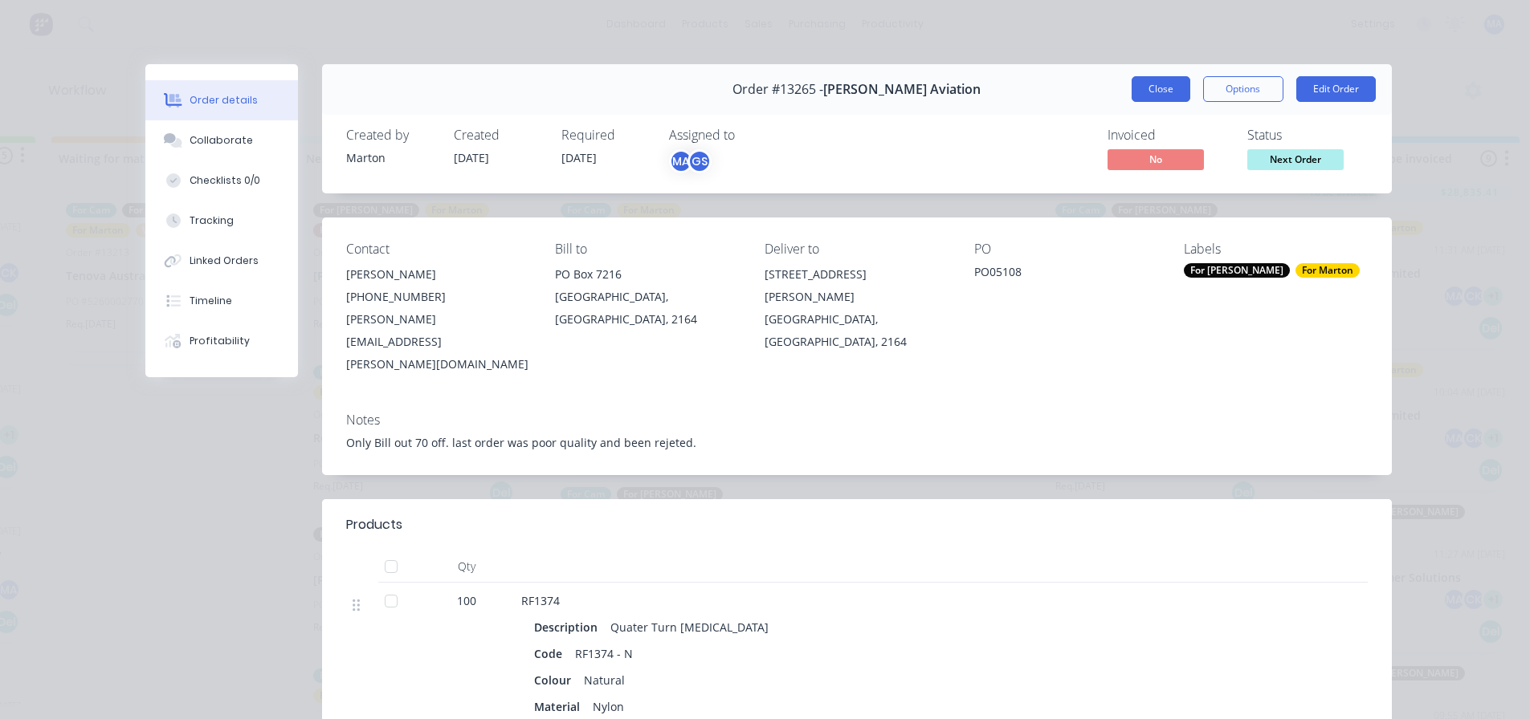
click at [1164, 96] on button "Close" at bounding box center [1160, 89] width 59 height 26
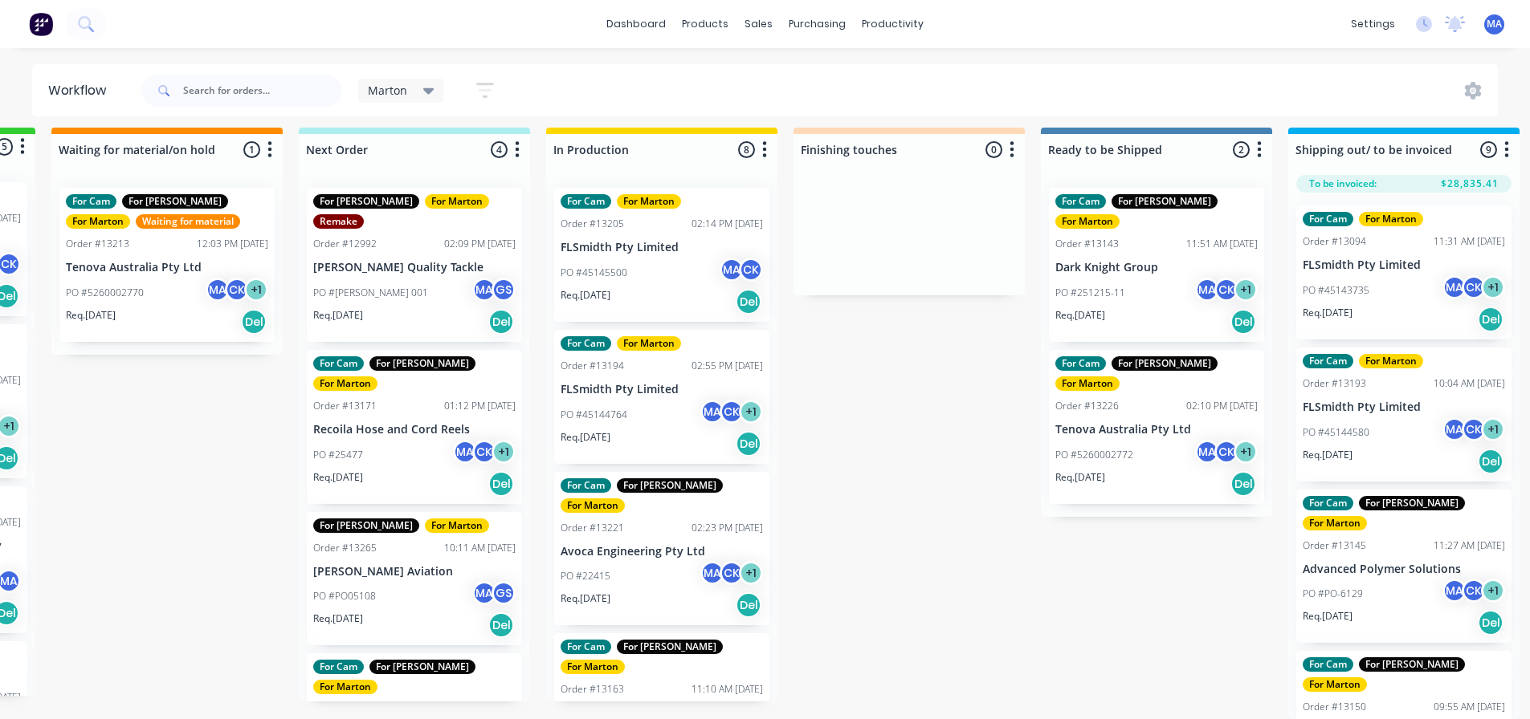
scroll to position [47, 0]
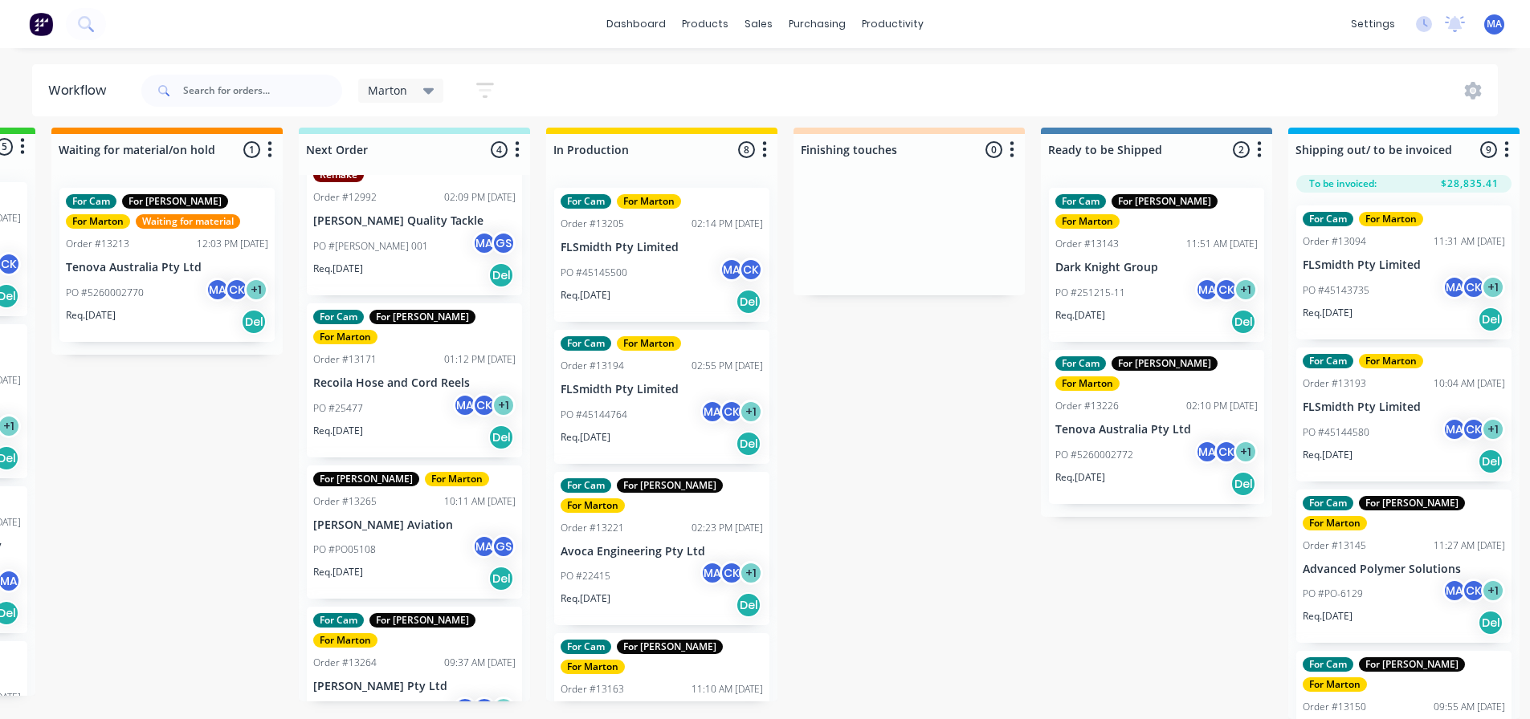
click at [382, 622] on div "For Cam For [PERSON_NAME] For [PERSON_NAME] Order #13264 09:37 AM [DATE] [PERSO…" at bounding box center [414, 684] width 215 height 154
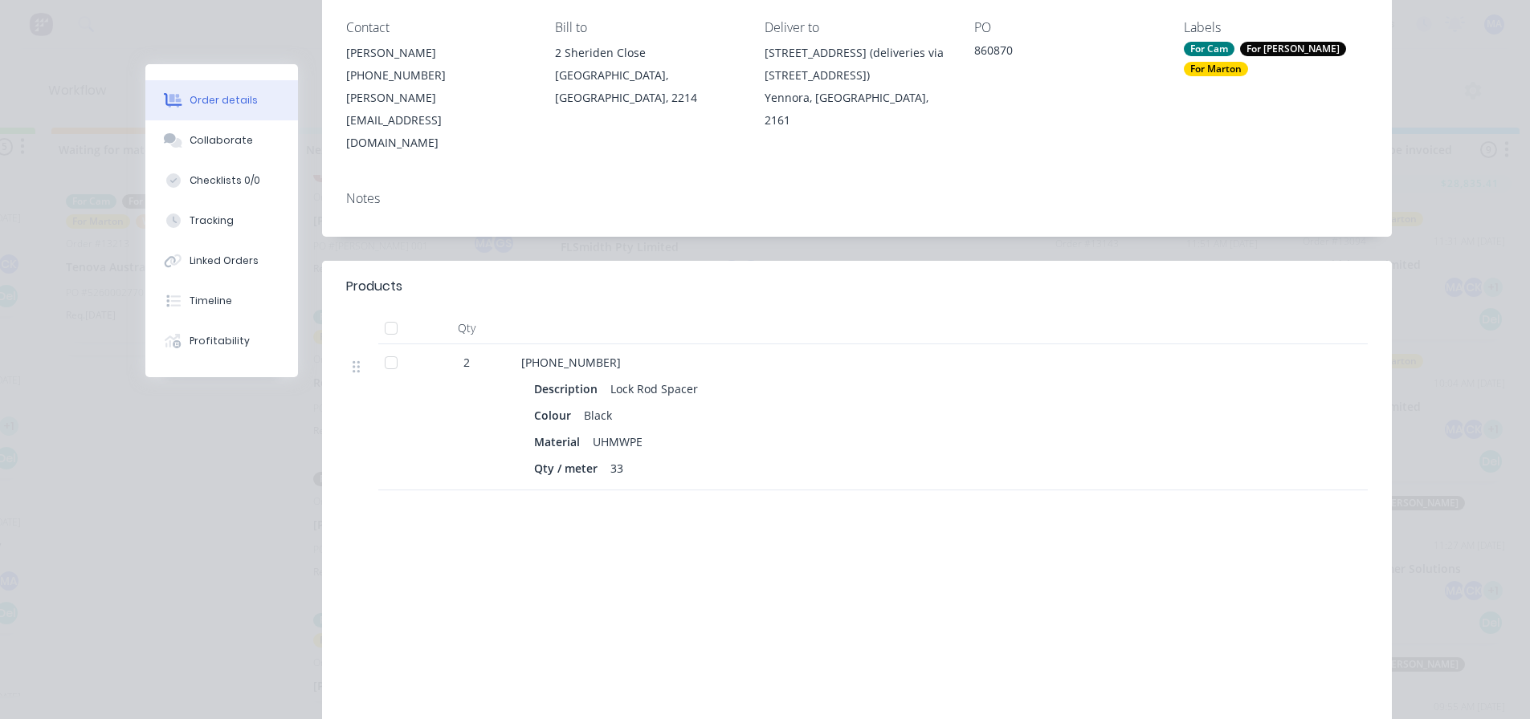
scroll to position [241, 0]
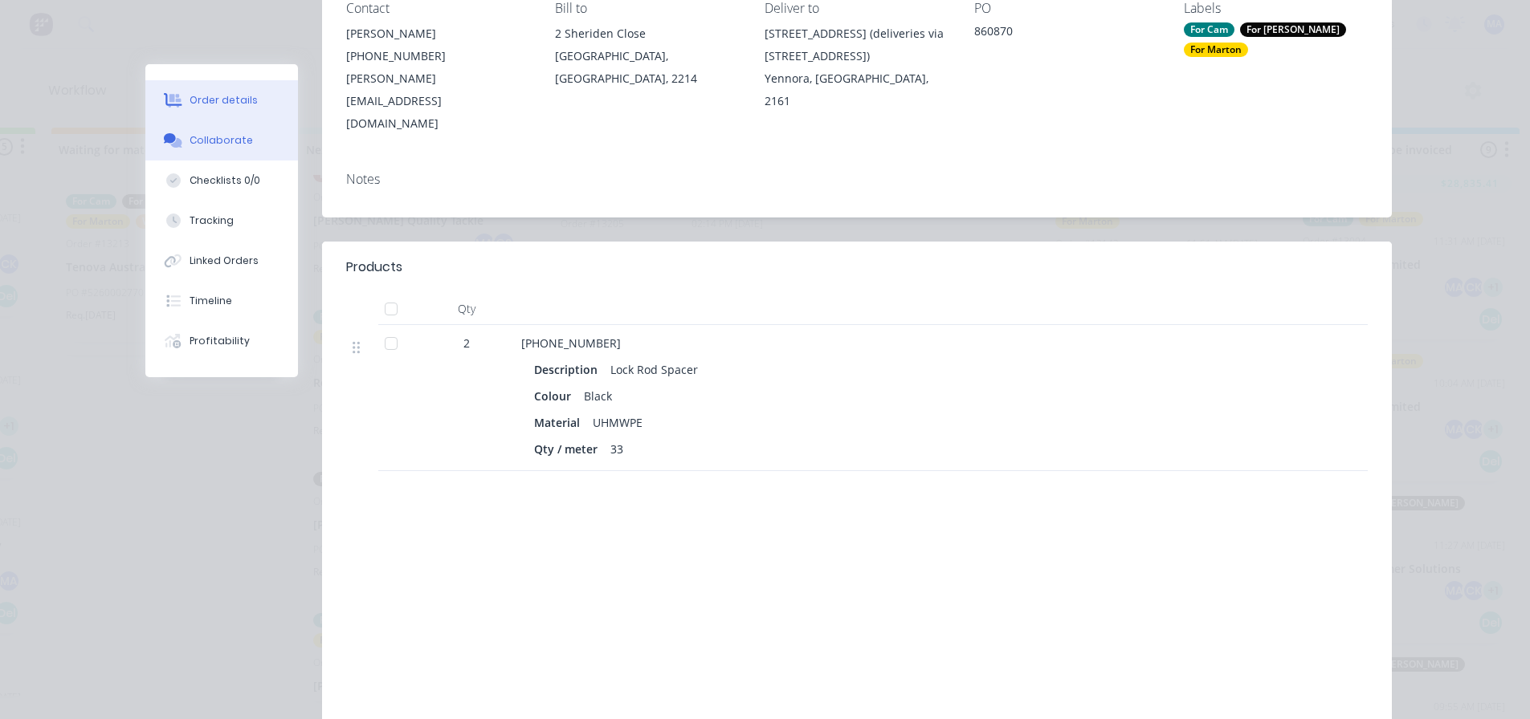
click at [207, 141] on div "Collaborate" at bounding box center [220, 140] width 63 height 14
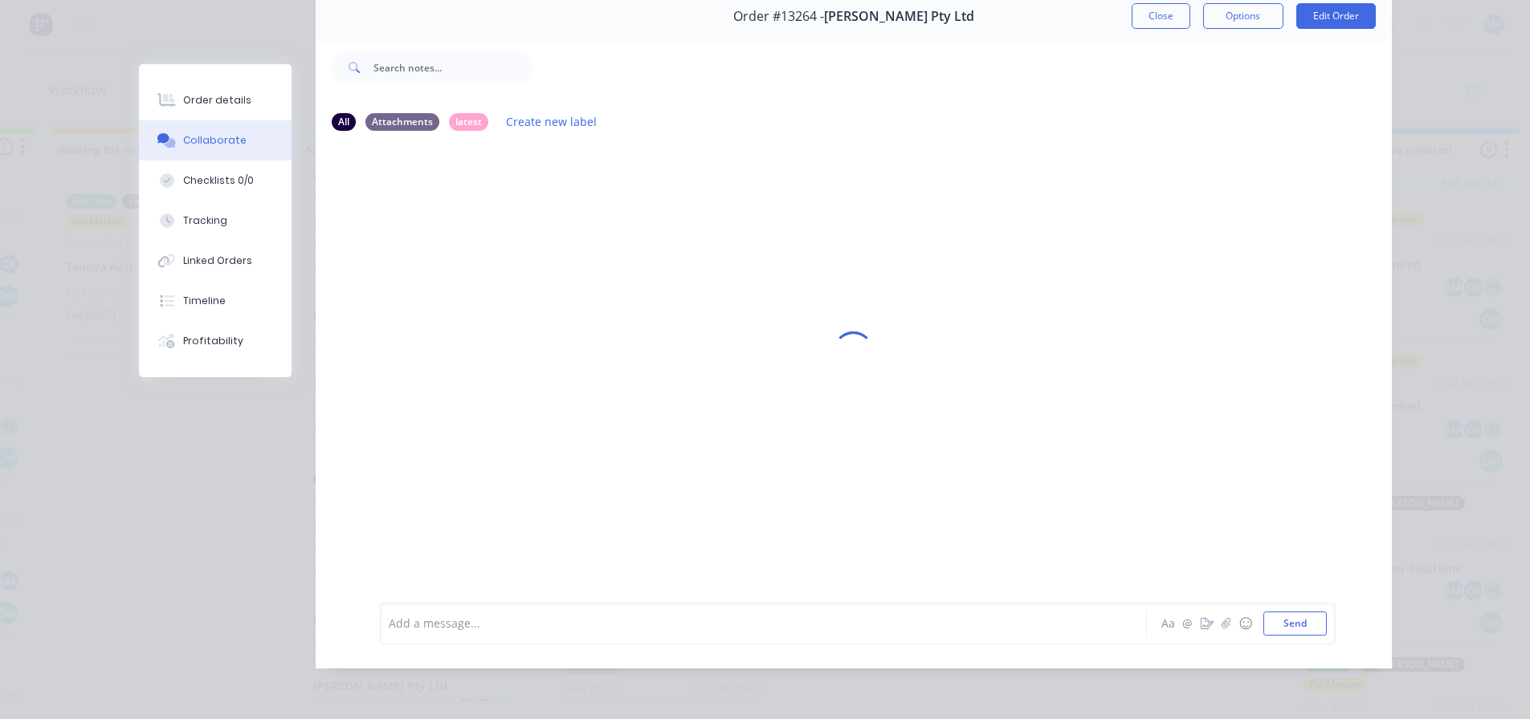
scroll to position [0, 0]
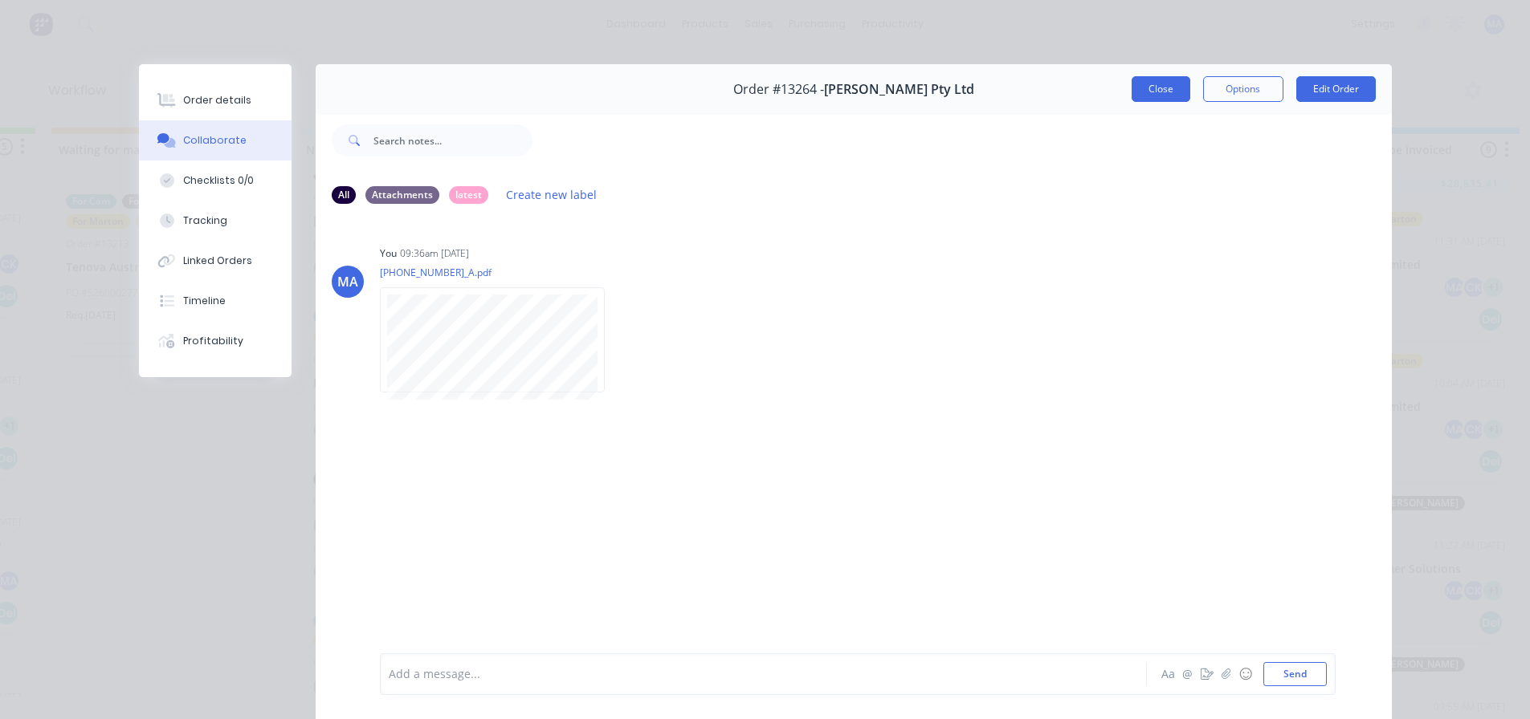
click at [1148, 98] on button "Close" at bounding box center [1160, 89] width 59 height 26
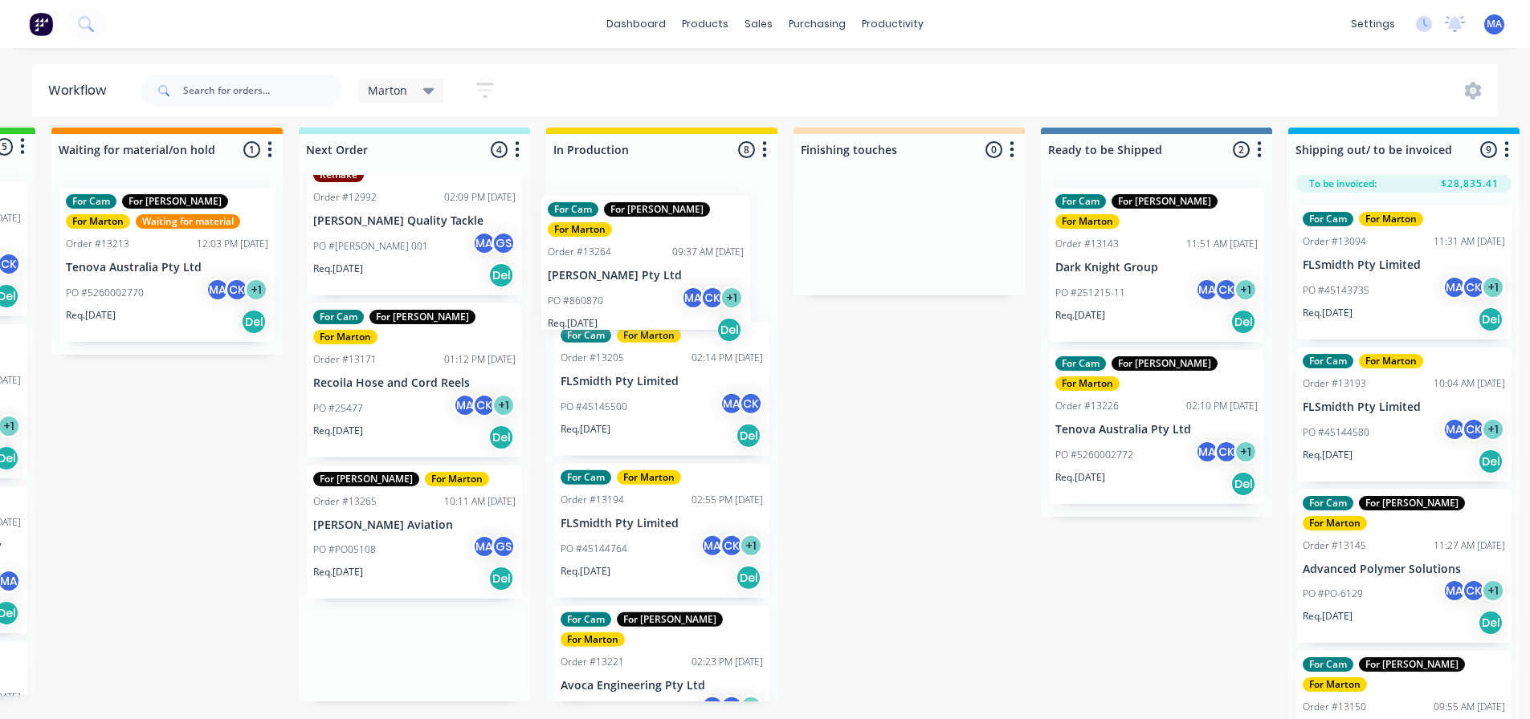
drag, startPoint x: 423, startPoint y: 650, endPoint x: 666, endPoint y: 279, distance: 442.5
click at [666, 279] on div "Submitted 5 Status colour #32CD32 hex #32CD32 Save Cancel Summaries Total order…" at bounding box center [864, 424] width 2212 height 592
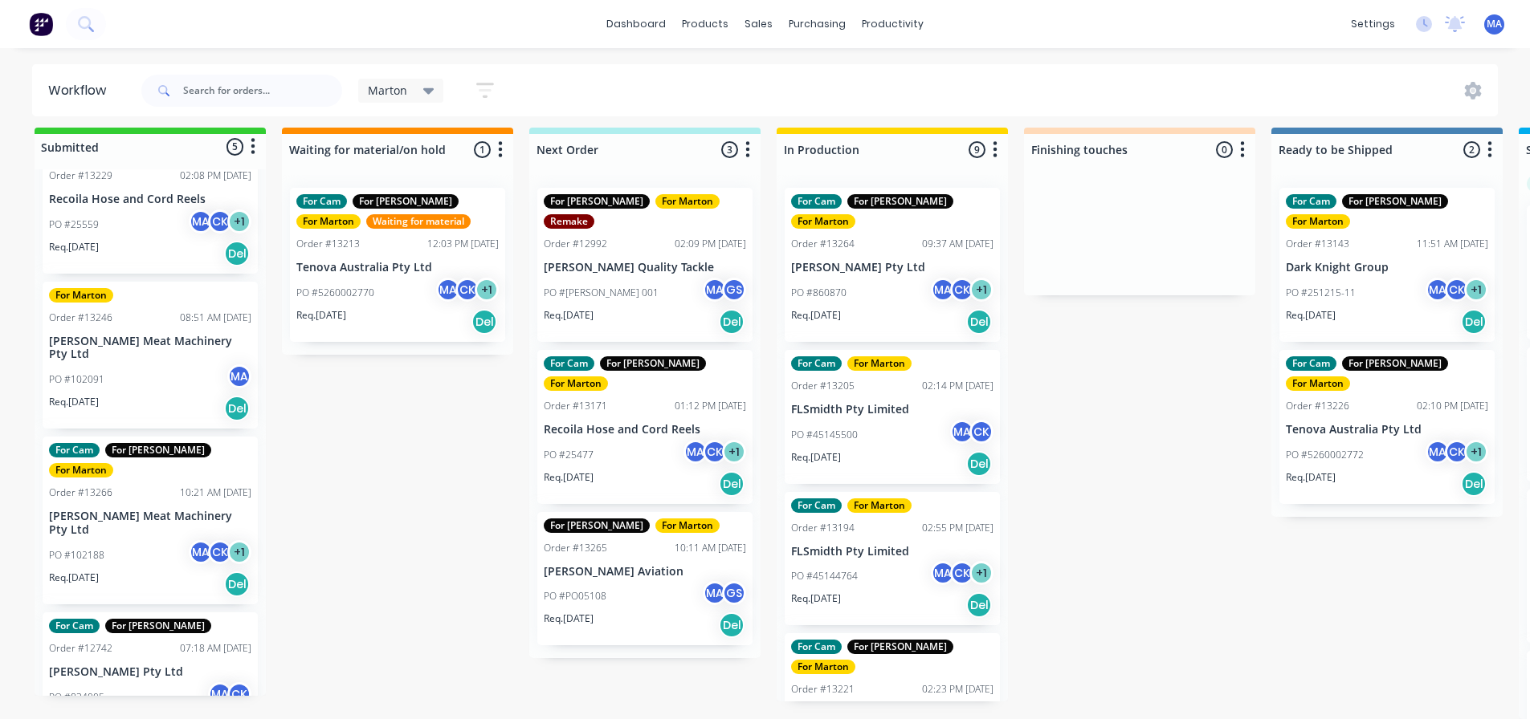
scroll to position [209, 0]
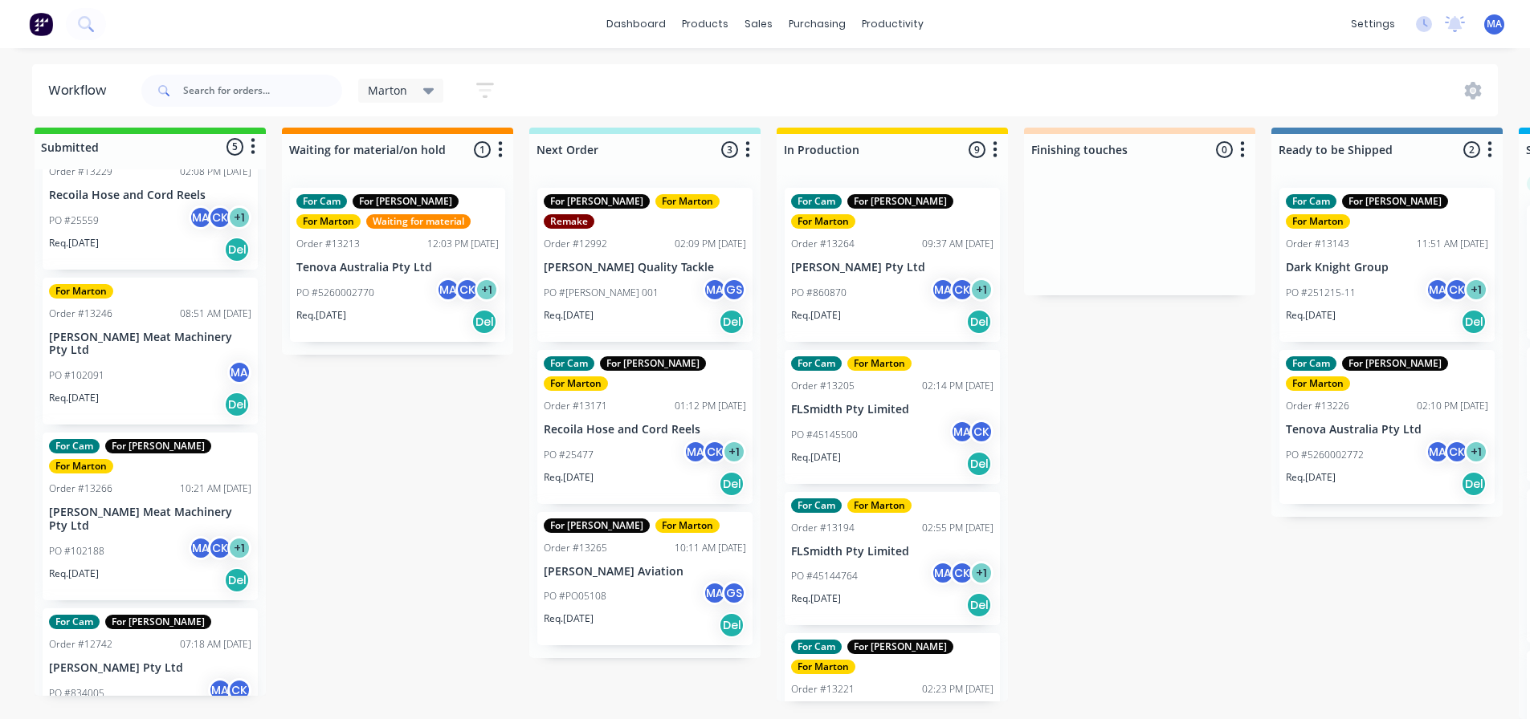
click at [138, 391] on div "Req. [DATE] Del" at bounding box center [150, 404] width 202 height 27
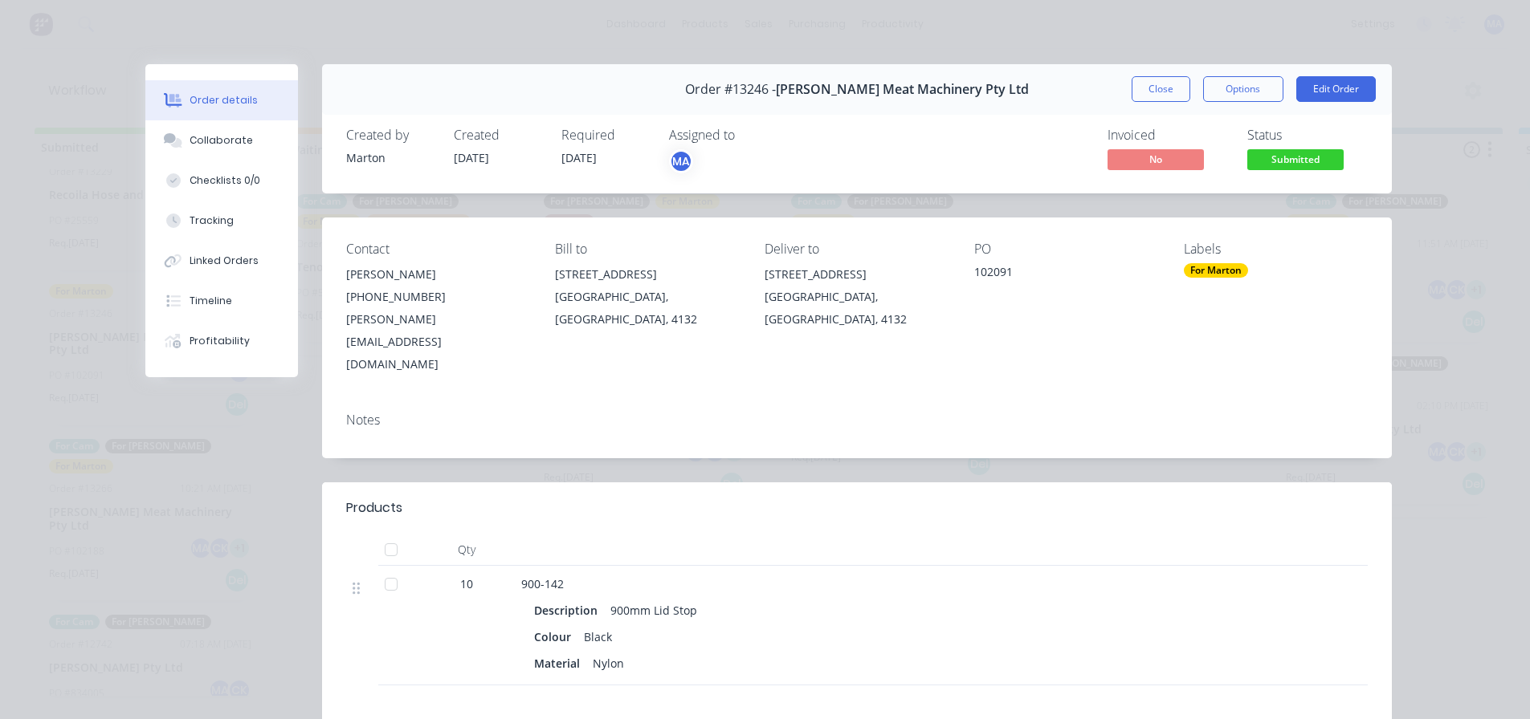
click at [1188, 263] on div "For Marton" at bounding box center [1216, 270] width 64 height 14
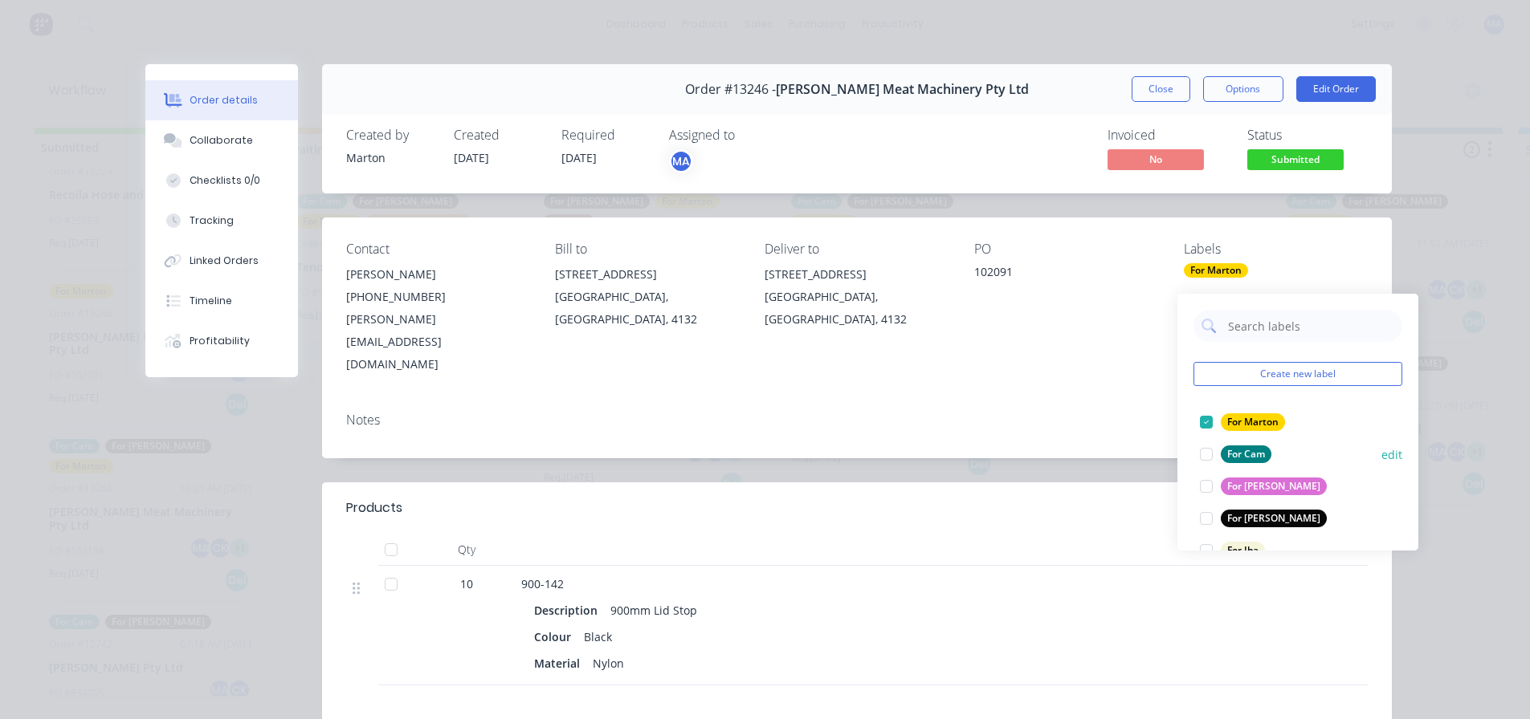
click at [1206, 452] on div at bounding box center [1206, 454] width 32 height 32
click at [1204, 511] on div at bounding box center [1206, 519] width 32 height 32
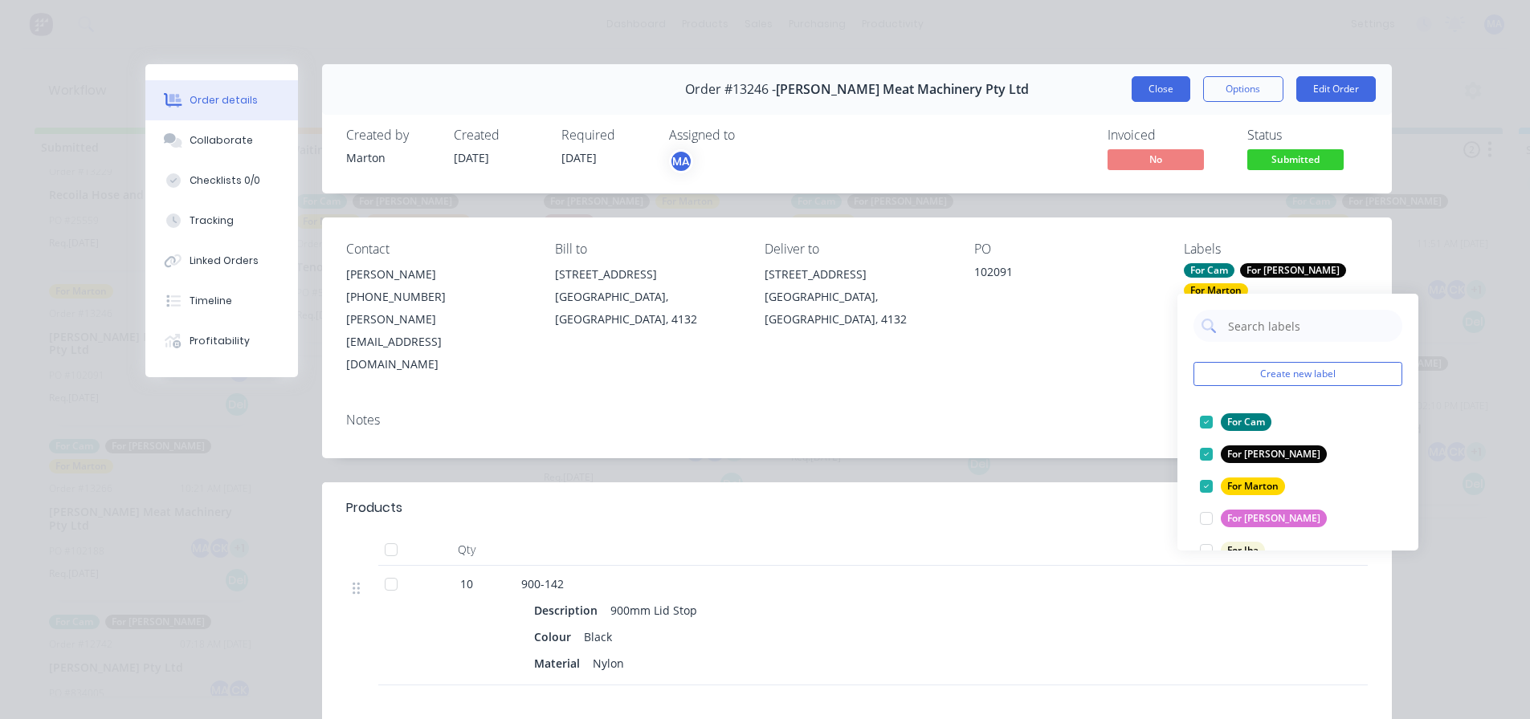
click at [1153, 100] on button "Close" at bounding box center [1160, 89] width 59 height 26
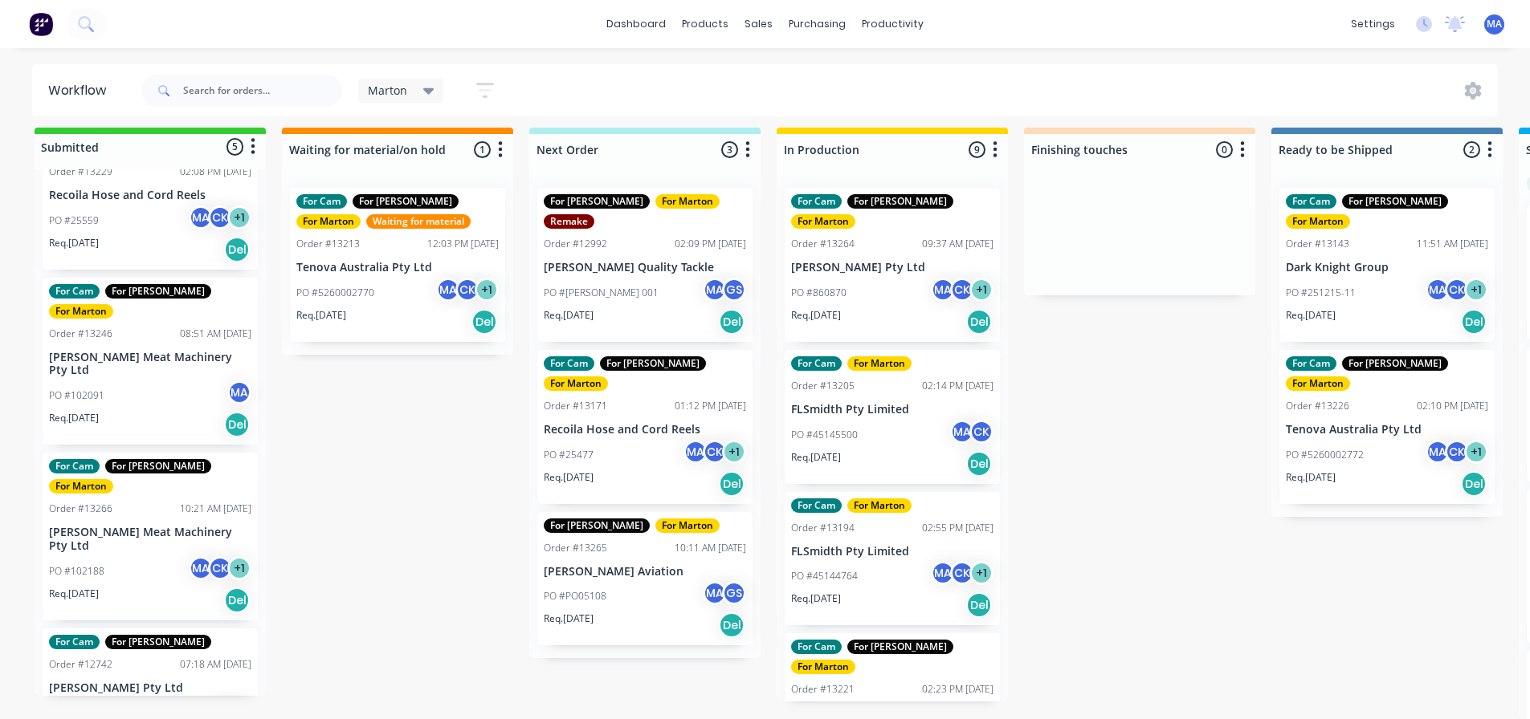
click at [1128, 325] on div "Submitted 5 Status colour #32CD32 hex #32CD32 Save Cancel Summaries Total order…" at bounding box center [1094, 424] width 2212 height 592
